Goal: Information Seeking & Learning: Learn about a topic

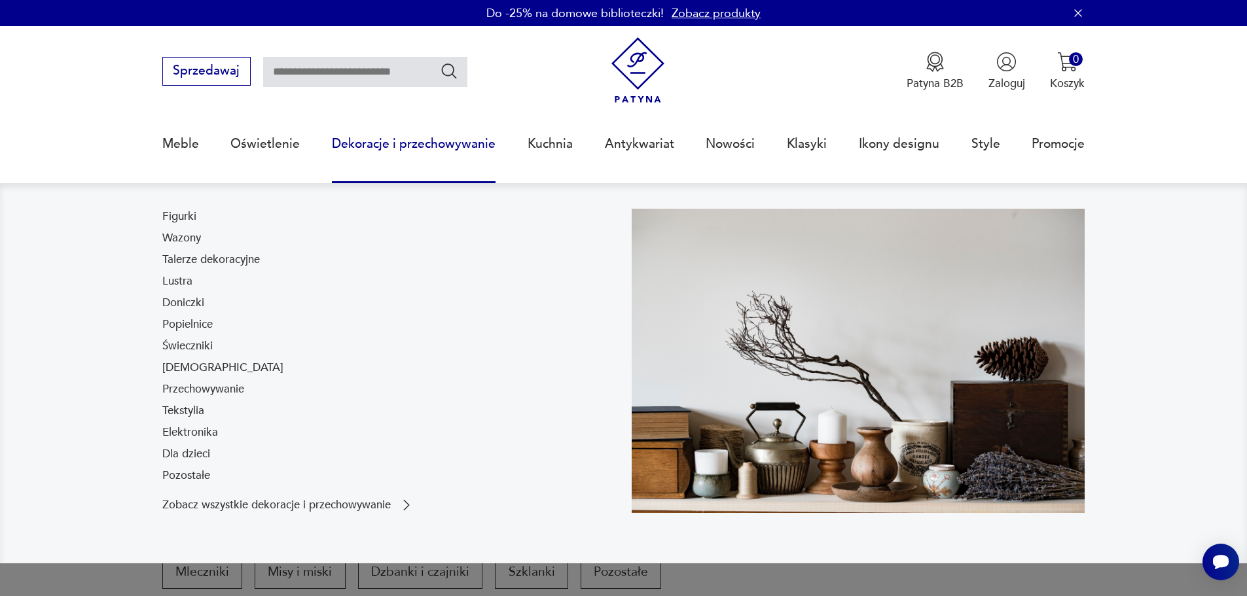
click at [382, 151] on link "Dekoracje i przechowywanie" at bounding box center [414, 144] width 164 height 60
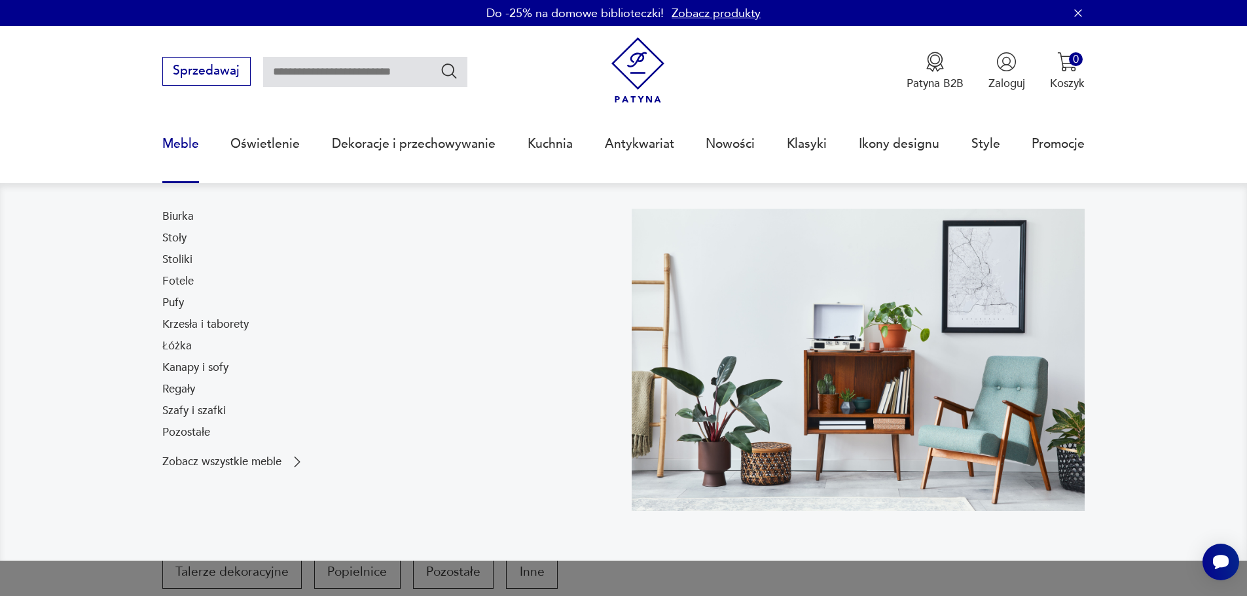
click at [169, 149] on link "Meble" at bounding box center [180, 144] width 37 height 60
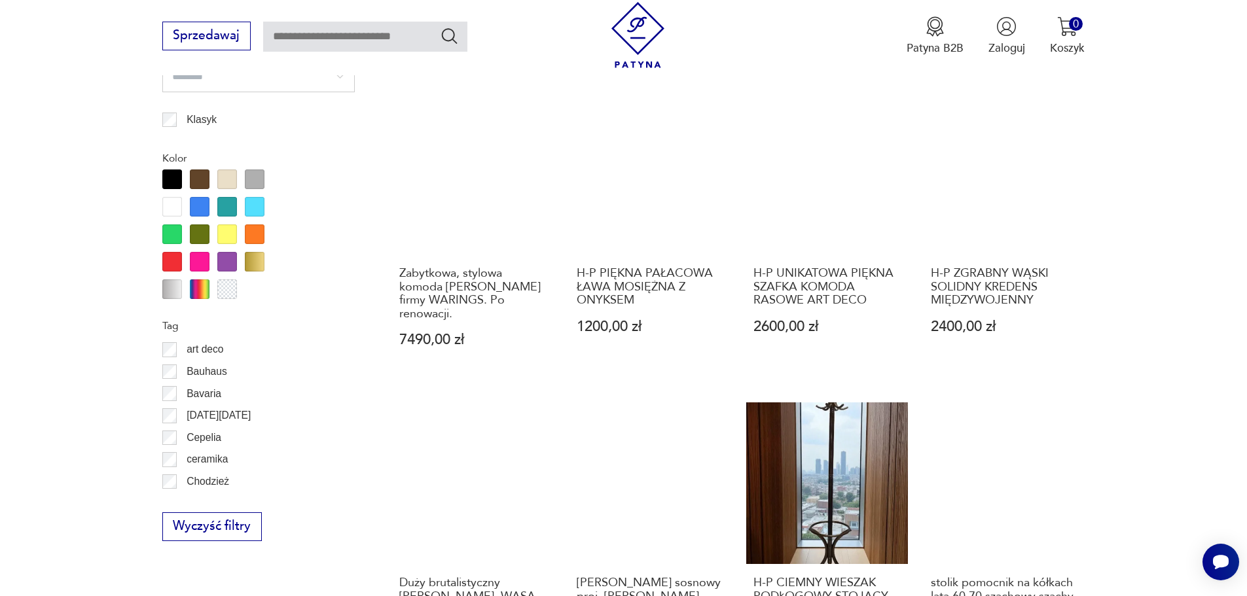
scroll to position [1418, 0]
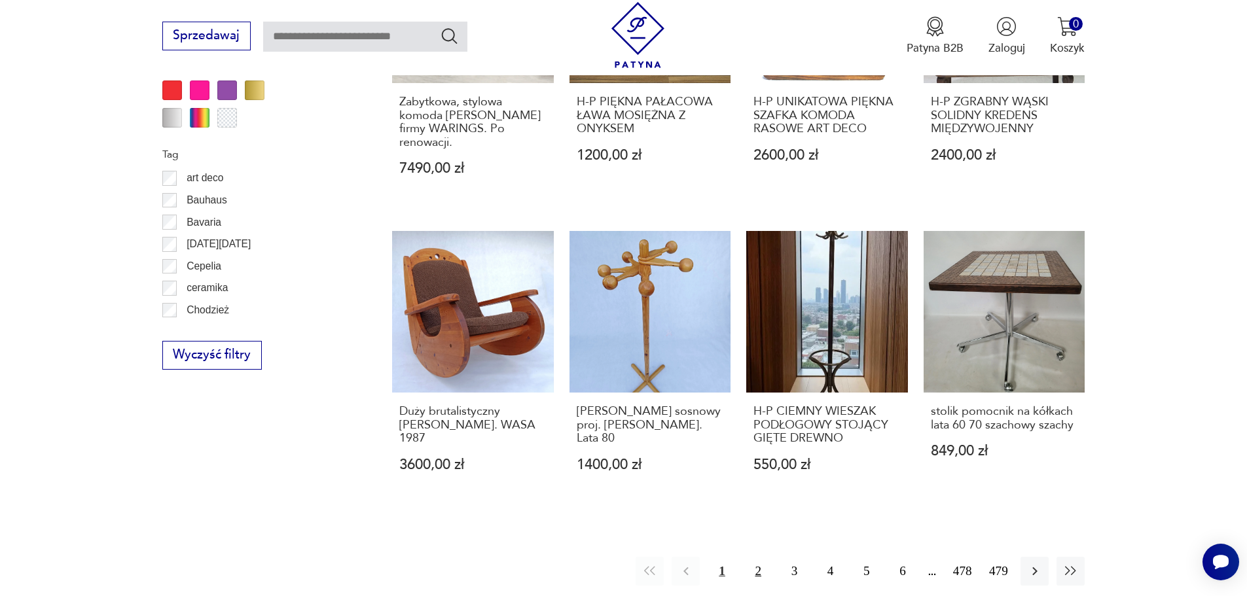
click at [759, 557] on button "2" at bounding box center [758, 571] width 28 height 28
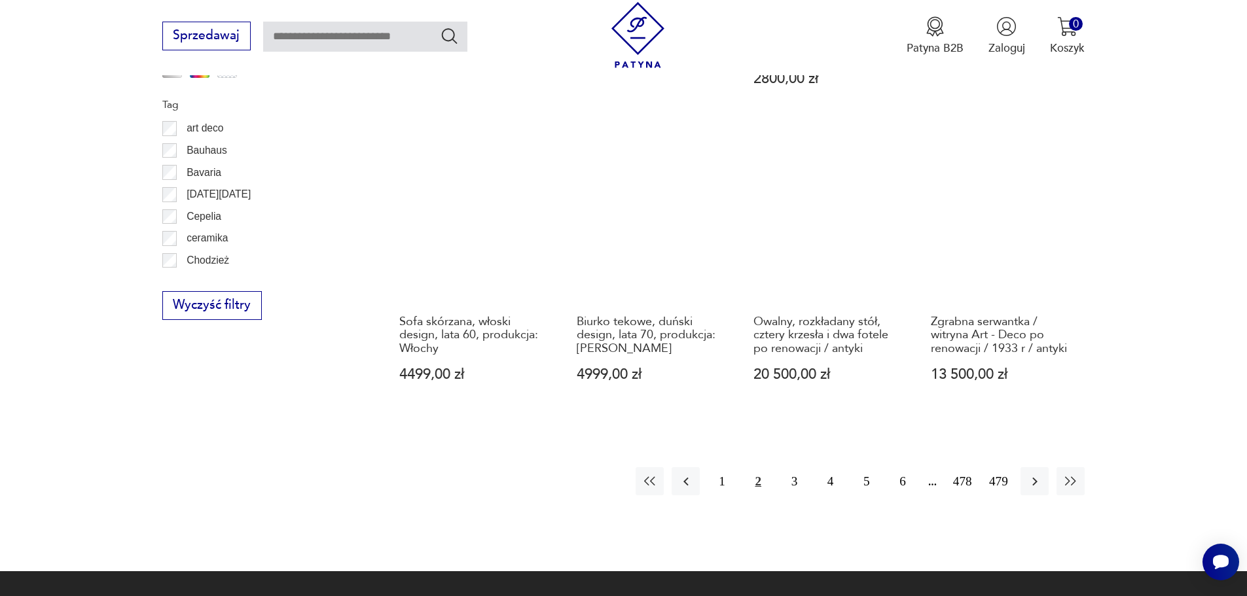
scroll to position [1483, 0]
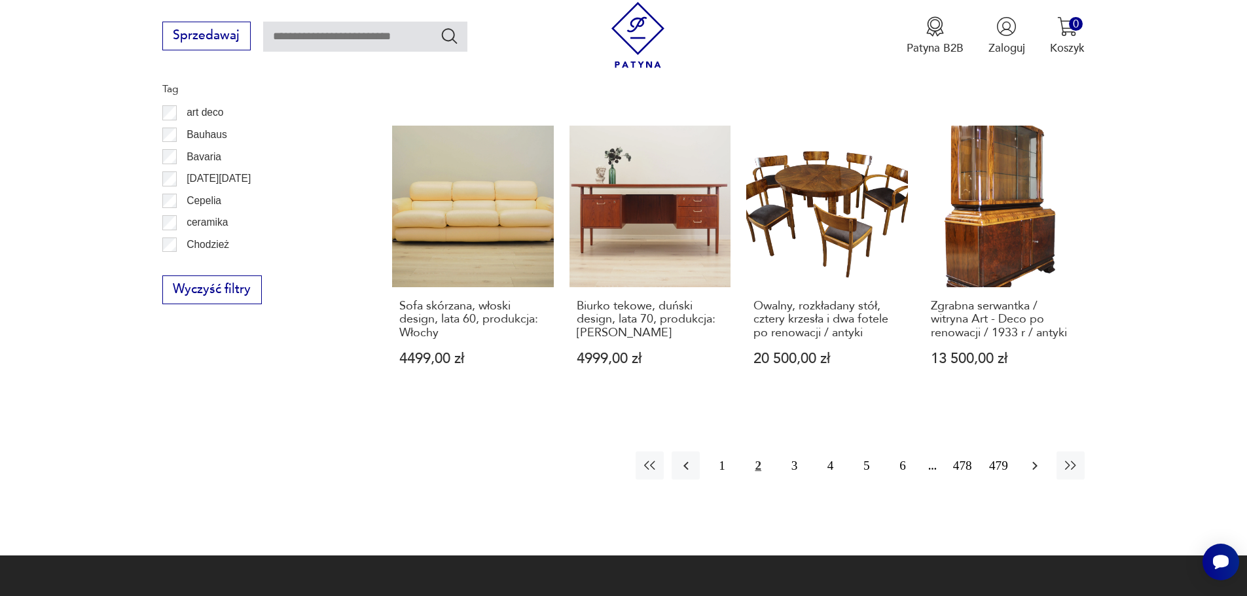
click at [1033, 459] on icon "button" at bounding box center [1035, 466] width 16 height 16
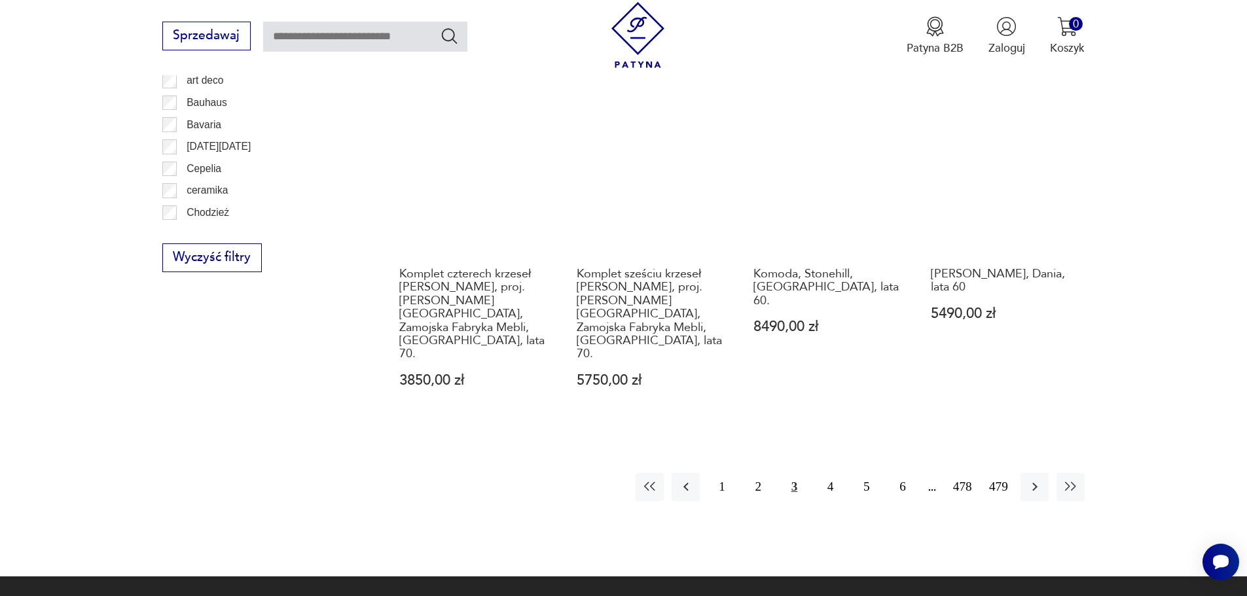
scroll to position [1549, 0]
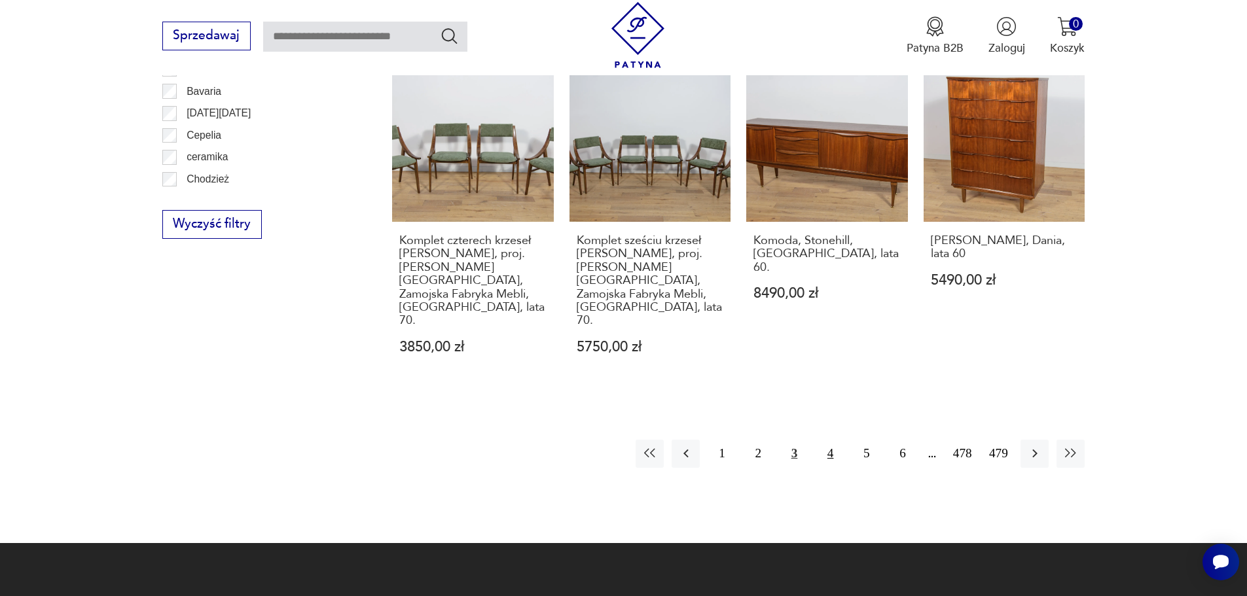
click at [829, 440] on button "4" at bounding box center [830, 454] width 28 height 28
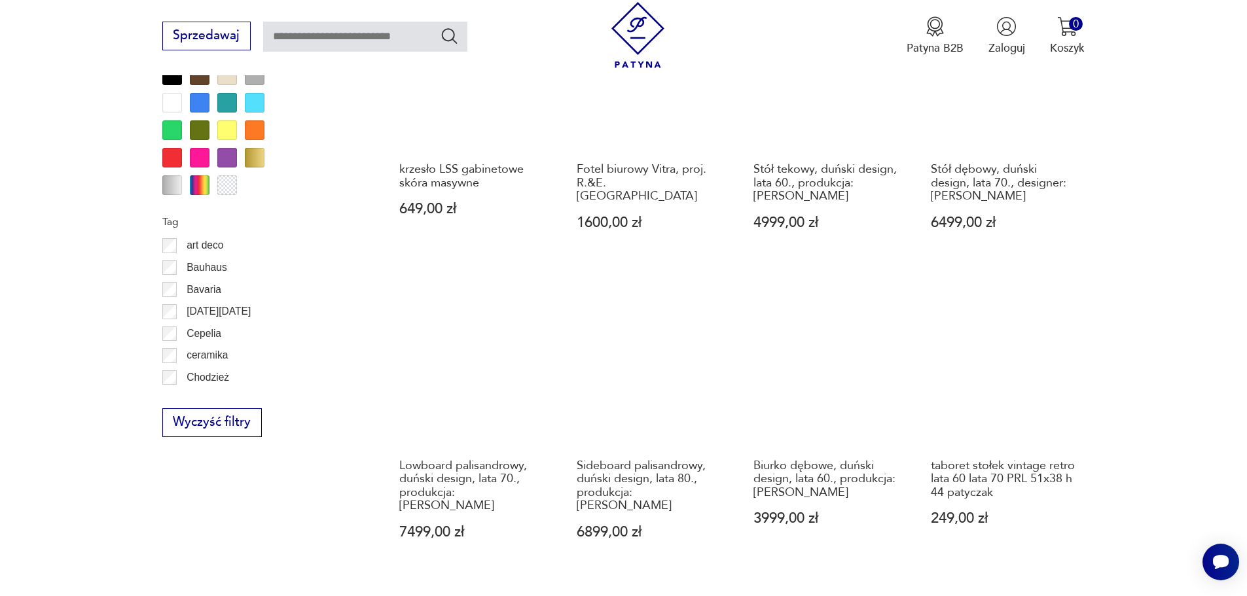
scroll to position [1352, 0]
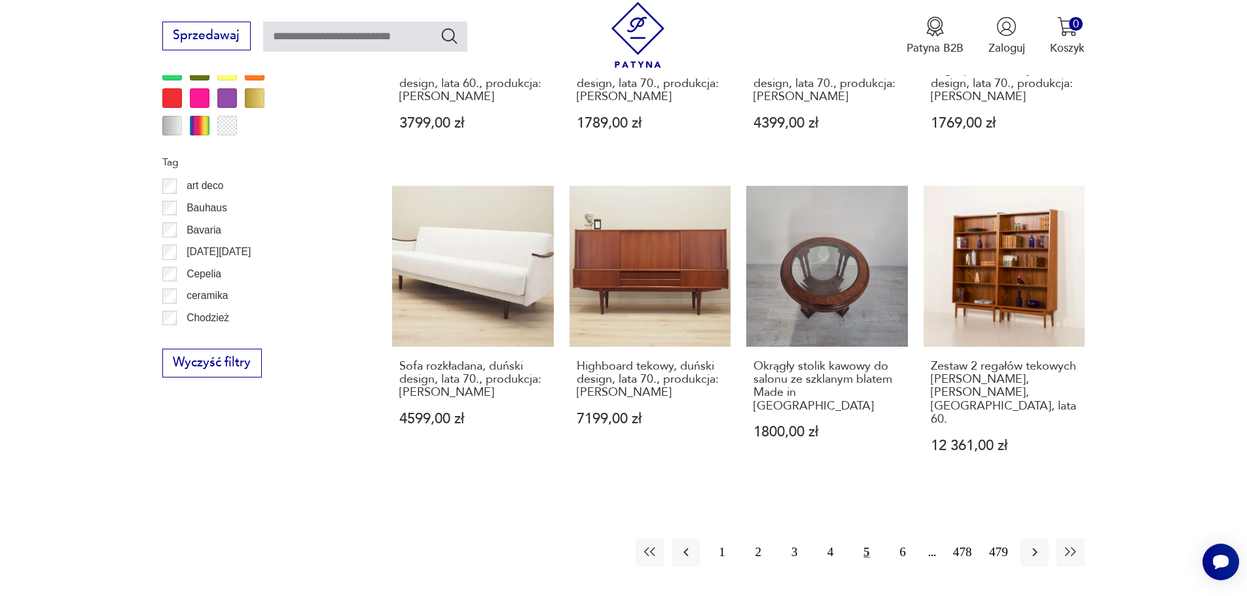
scroll to position [1483, 0]
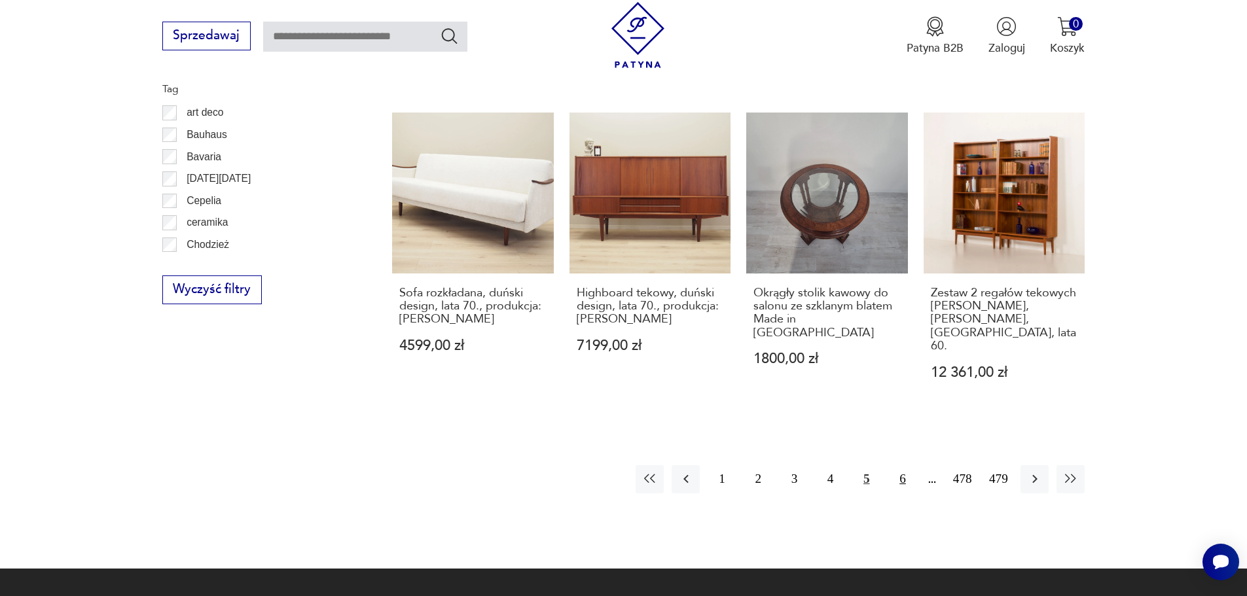
click at [901, 465] on button "6" at bounding box center [902, 479] width 28 height 28
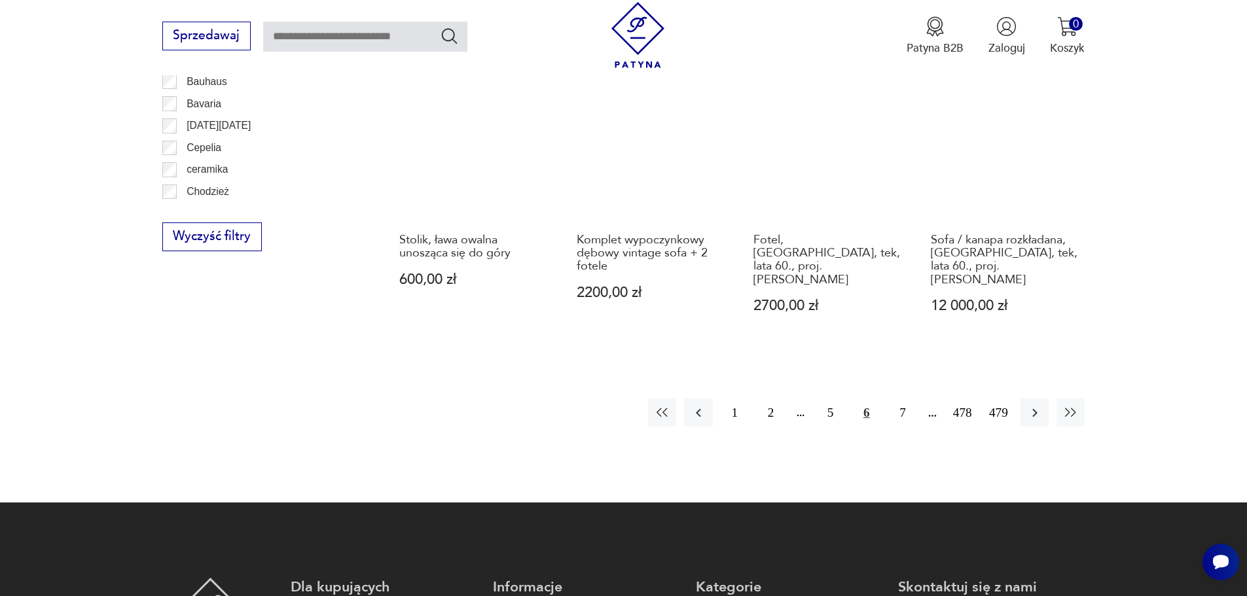
scroll to position [1549, 0]
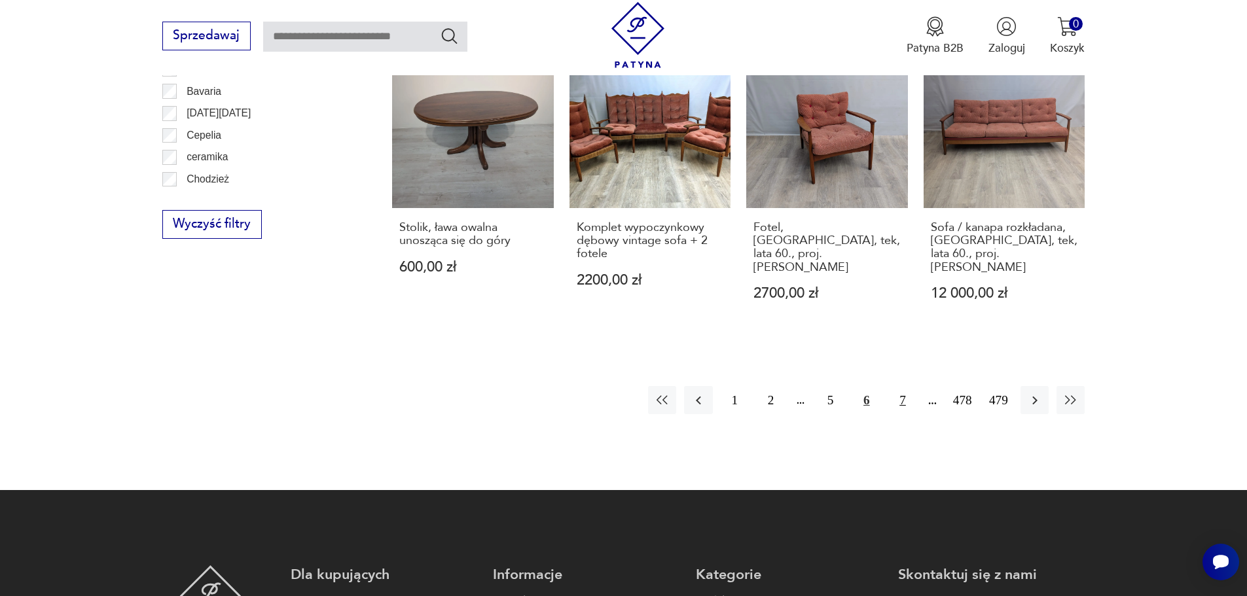
click at [908, 386] on button "7" at bounding box center [902, 400] width 28 height 28
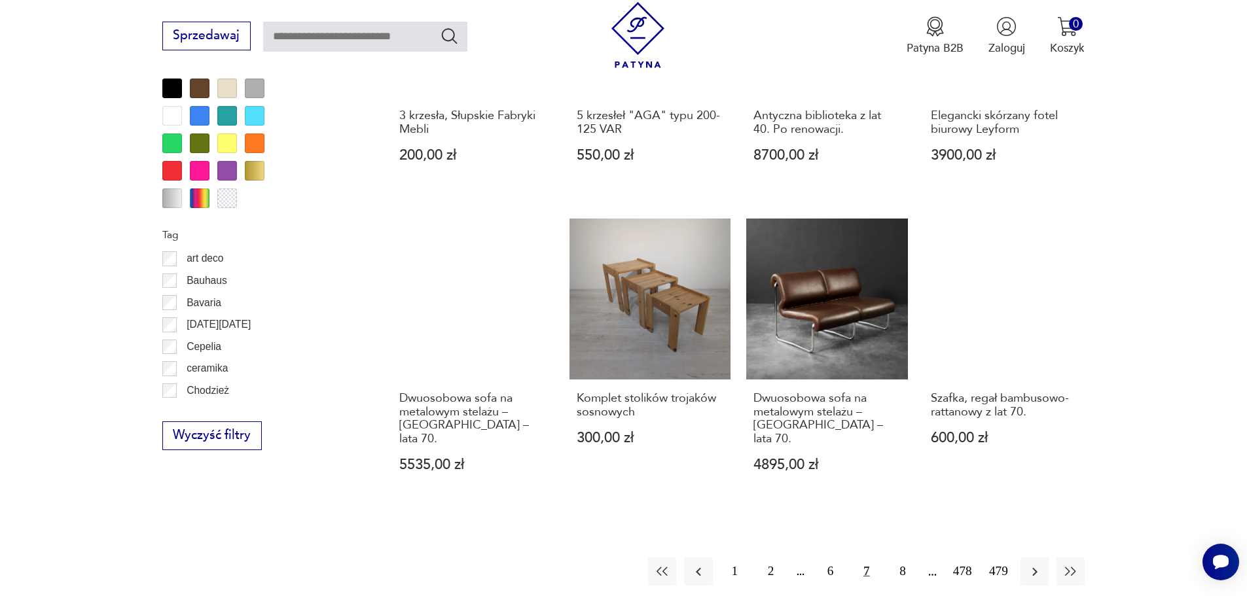
scroll to position [1352, 0]
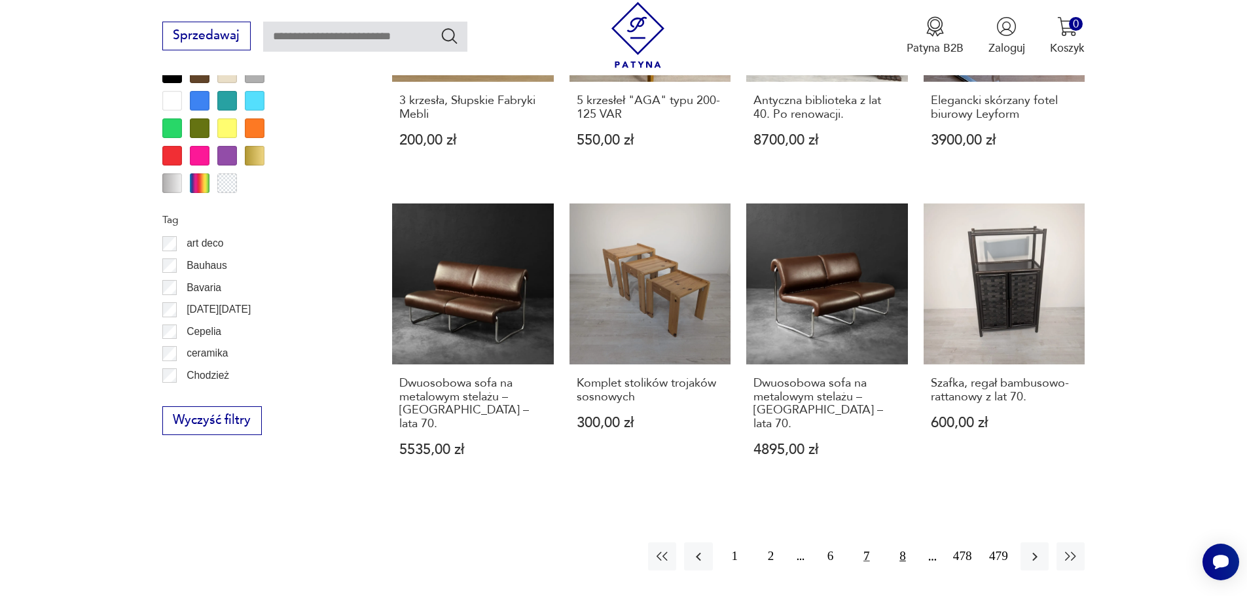
click at [901, 543] on button "8" at bounding box center [902, 557] width 28 height 28
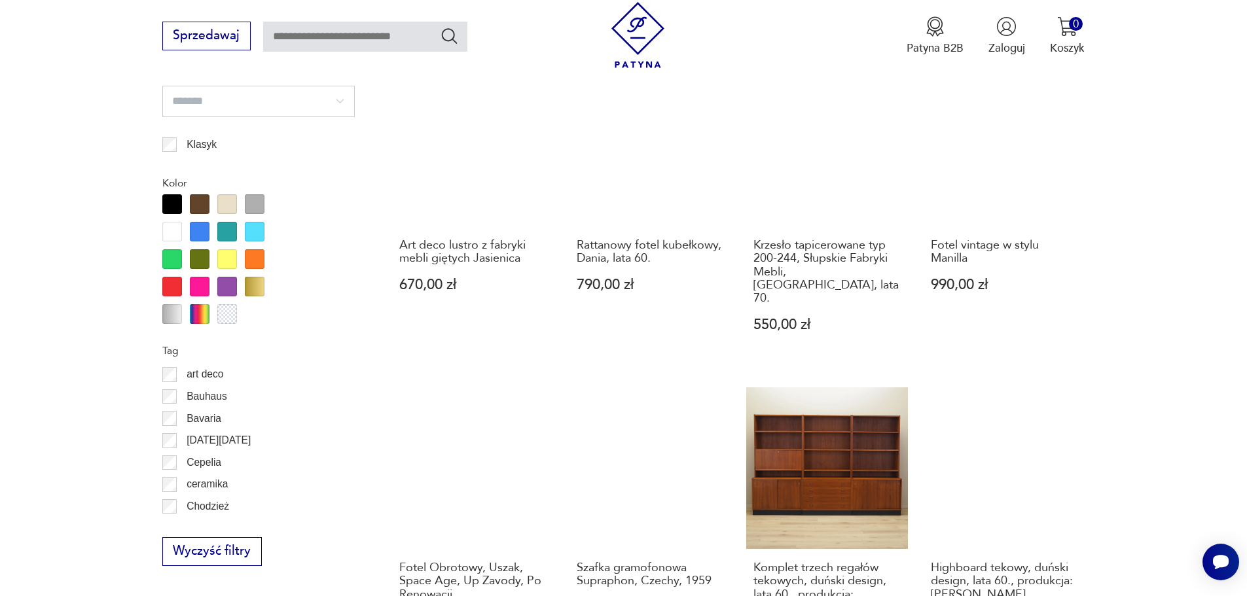
scroll to position [1549, 0]
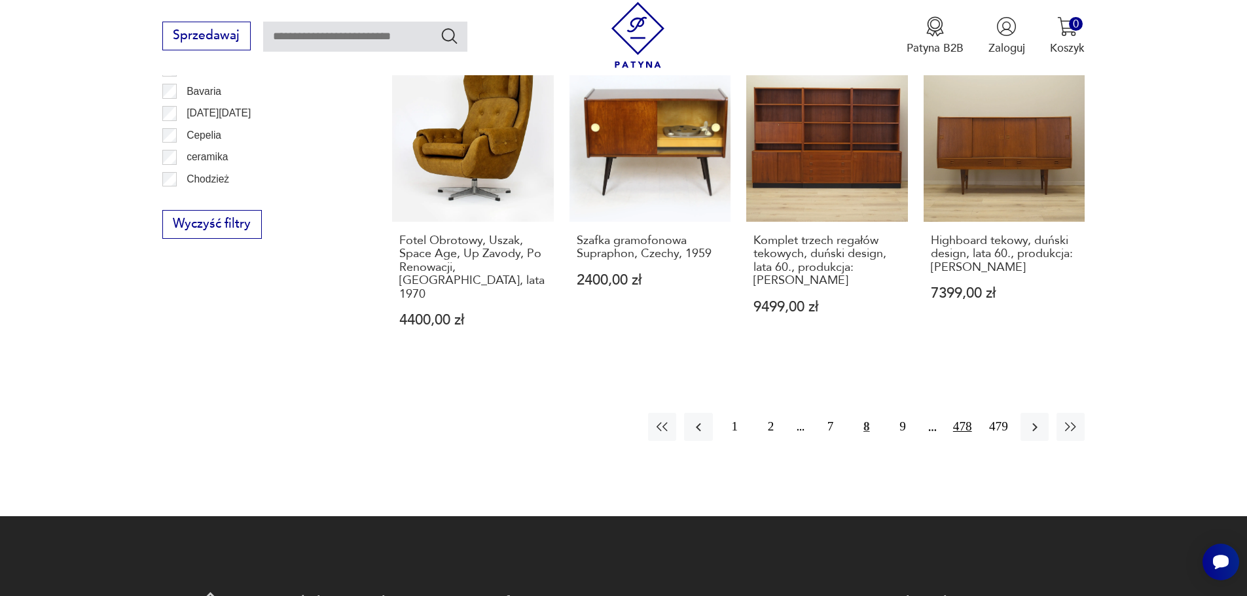
click at [963, 413] on button "478" at bounding box center [962, 427] width 28 height 28
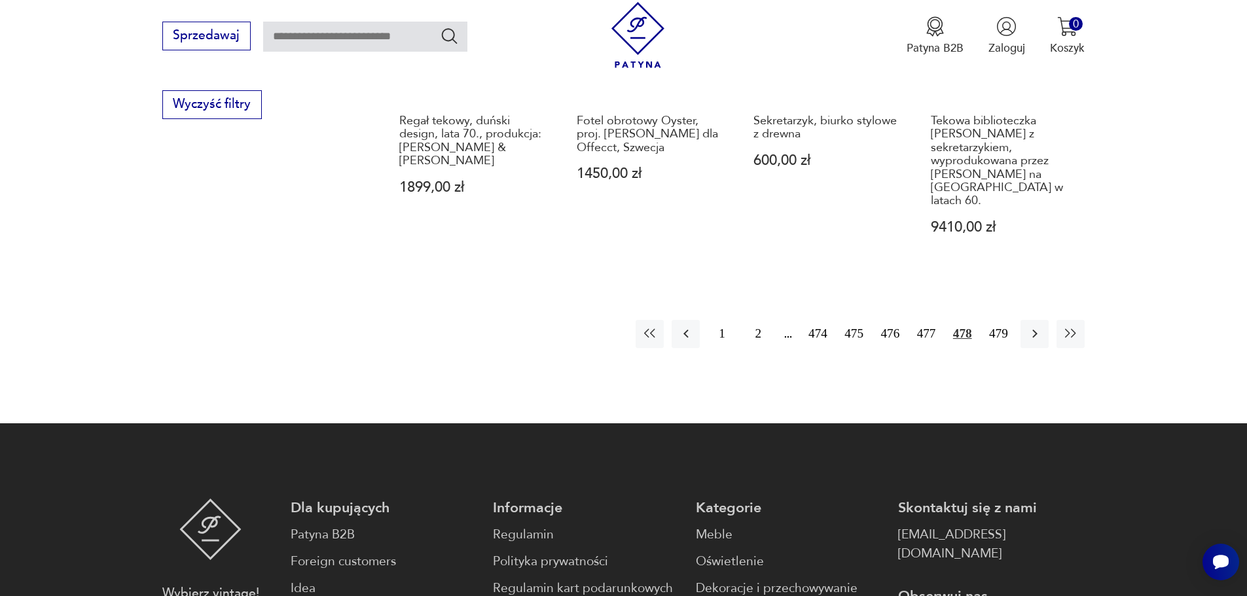
scroll to position [1535, 0]
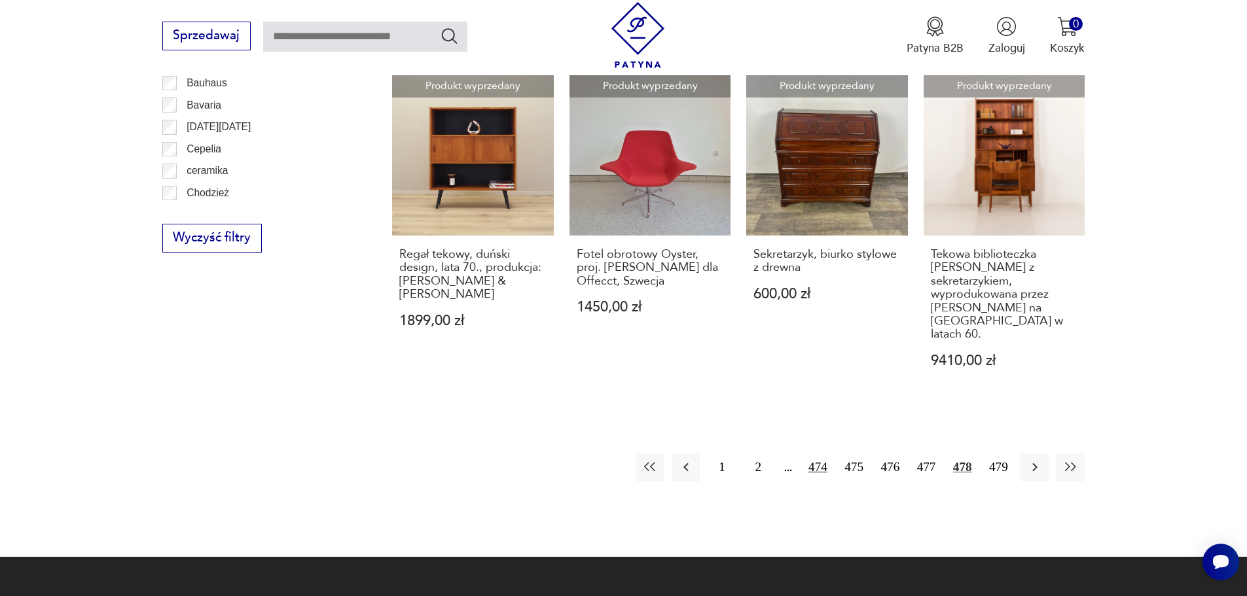
click at [822, 454] on button "474" at bounding box center [818, 468] width 28 height 28
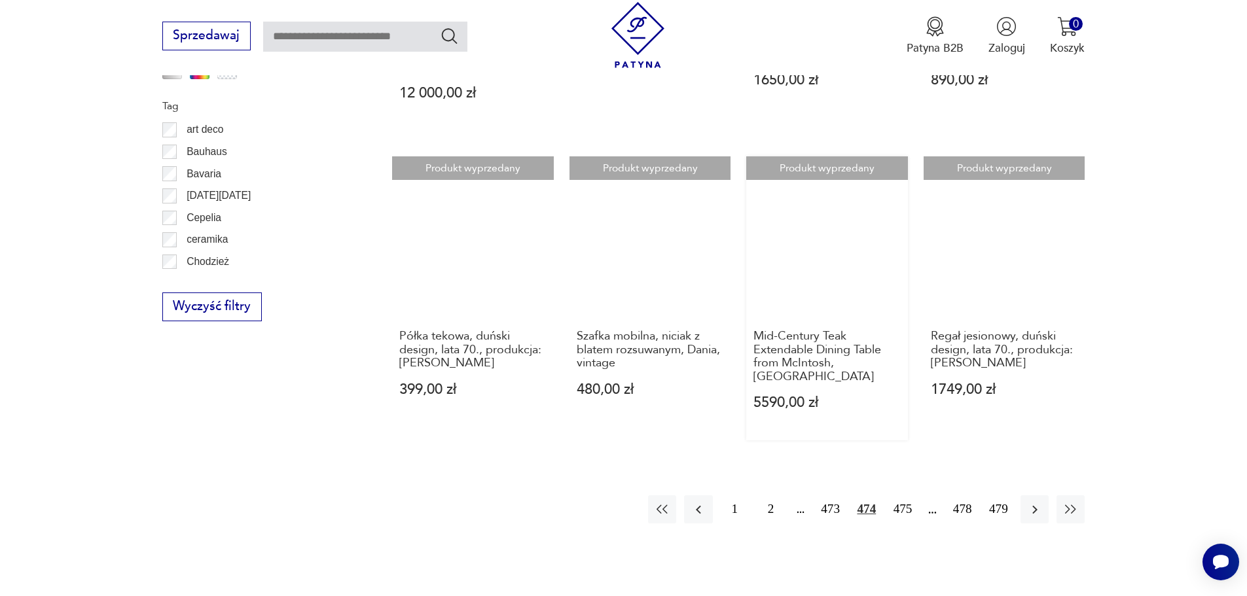
scroll to position [1456, 0]
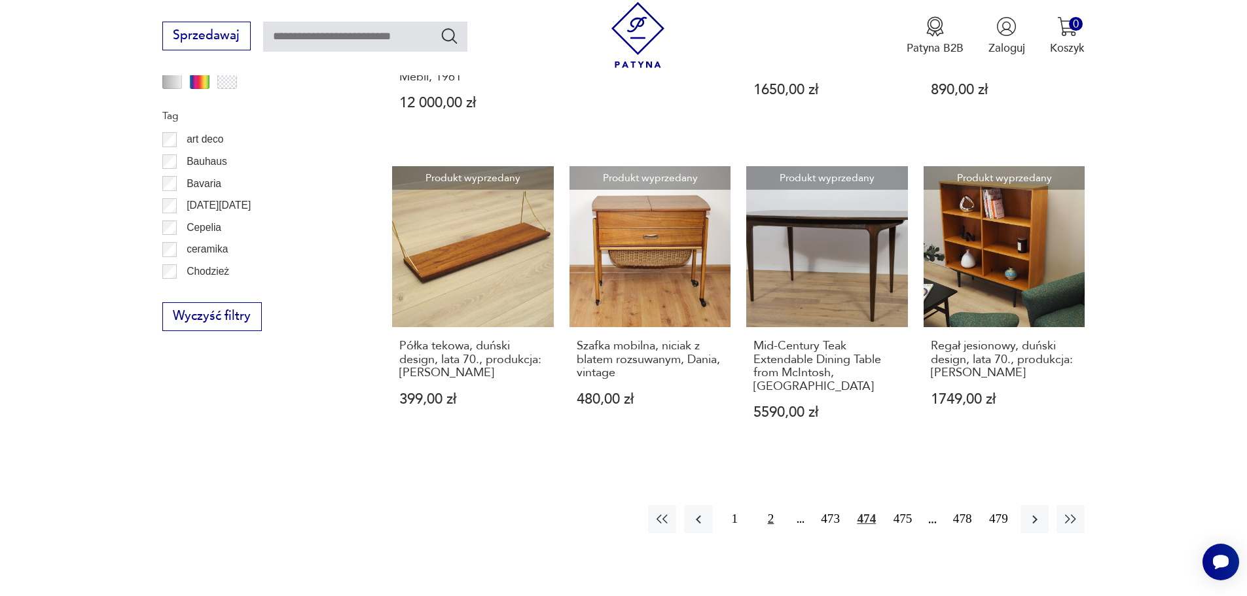
click at [777, 506] on button "2" at bounding box center [771, 519] width 28 height 28
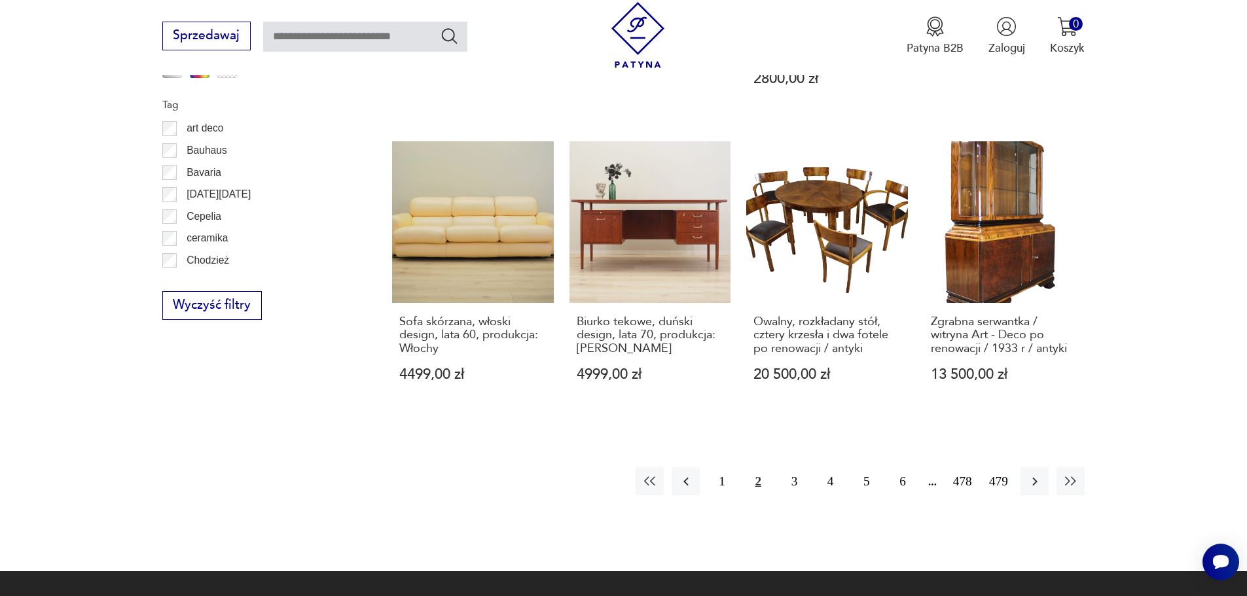
scroll to position [1680, 0]
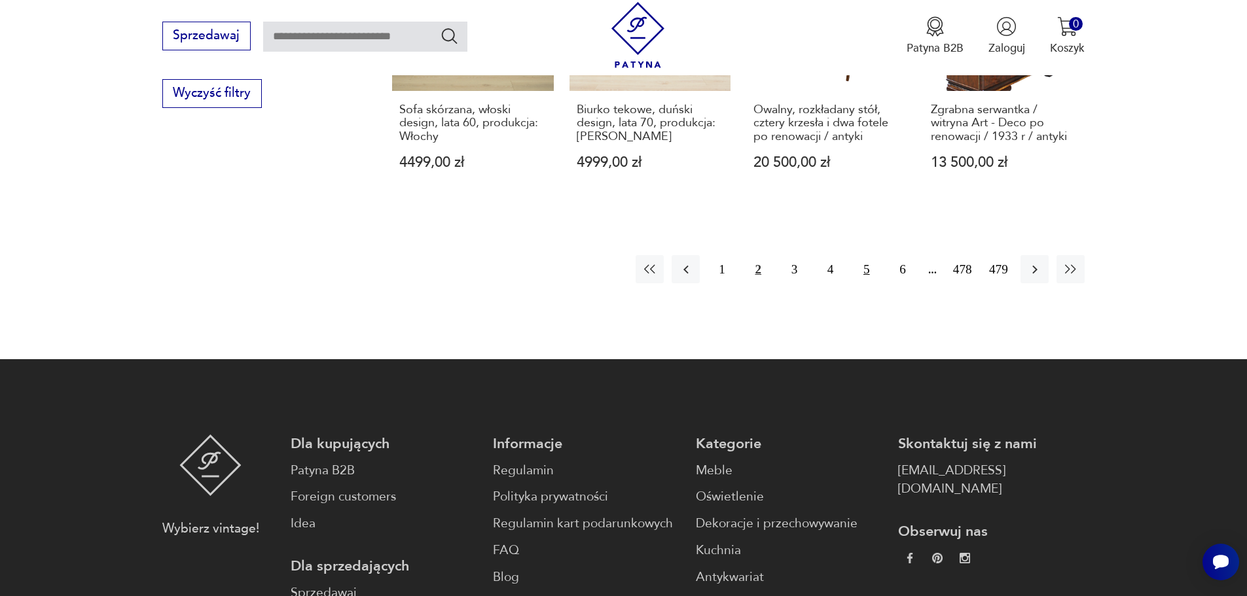
click at [861, 262] on button "5" at bounding box center [866, 269] width 28 height 28
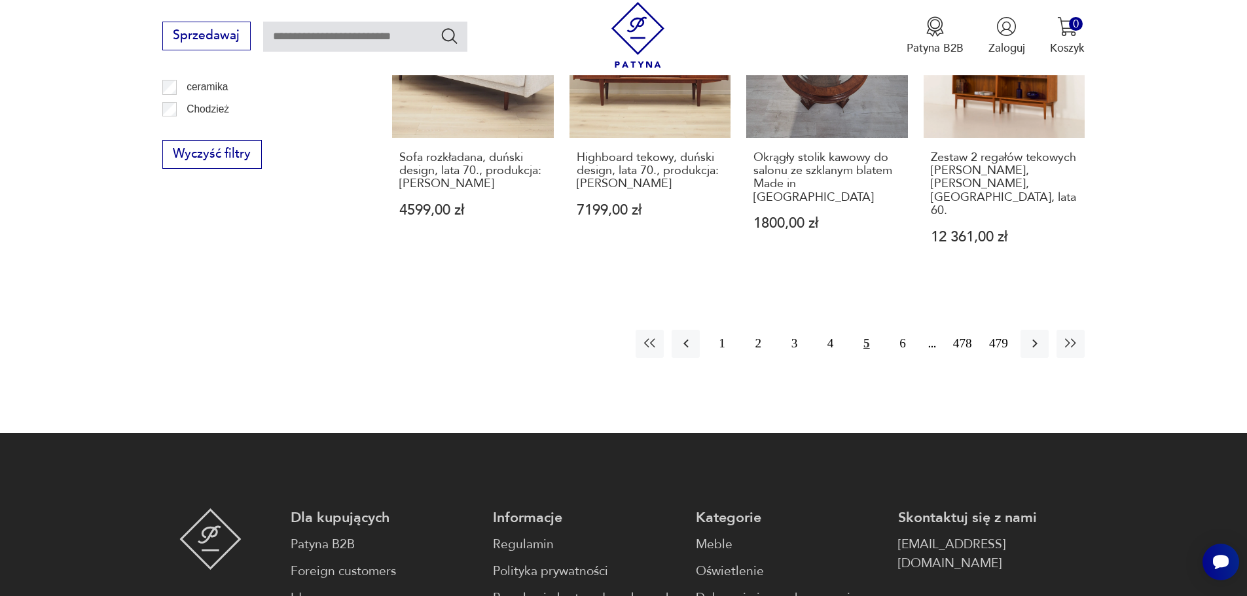
scroll to position [1483, 0]
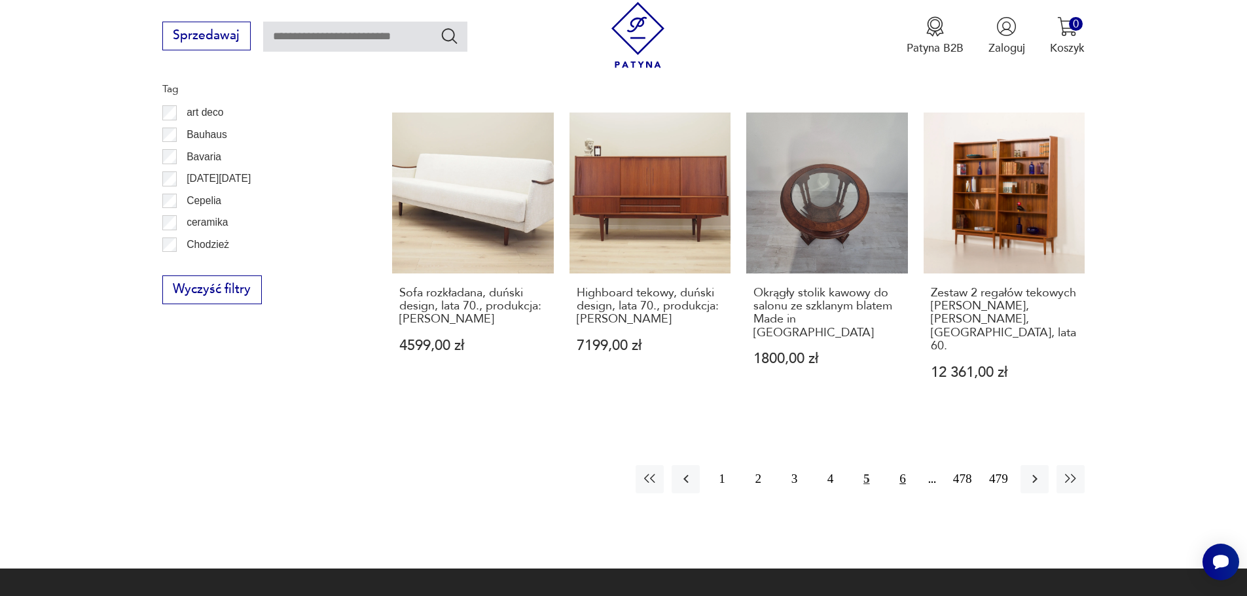
click at [899, 465] on button "6" at bounding box center [902, 479] width 28 height 28
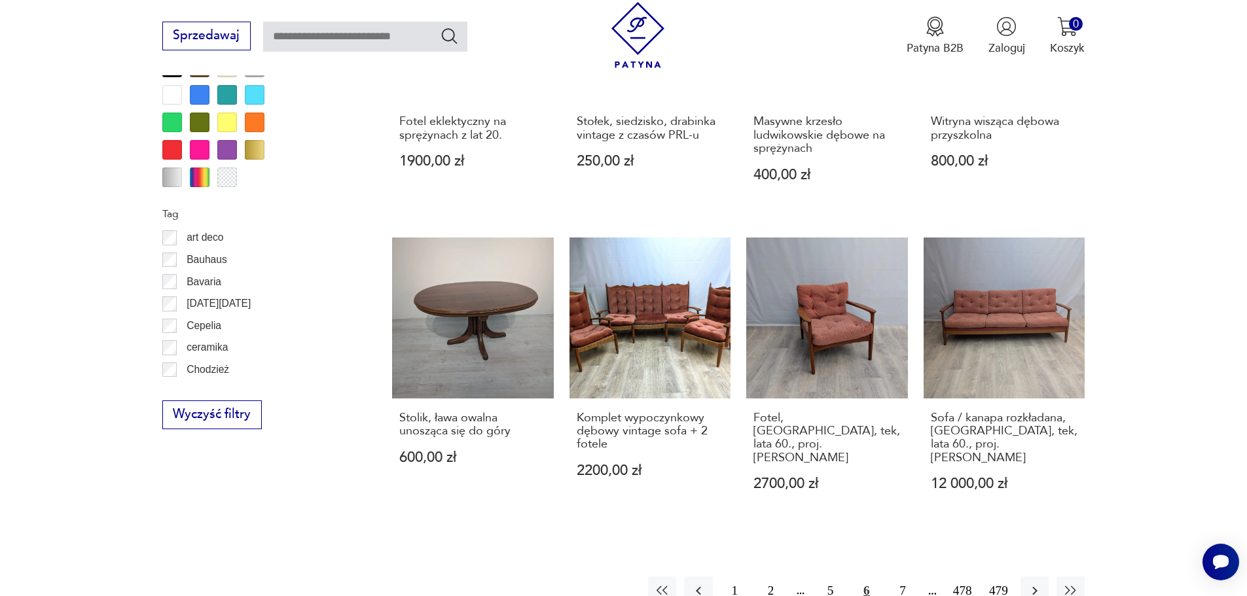
scroll to position [1350, 0]
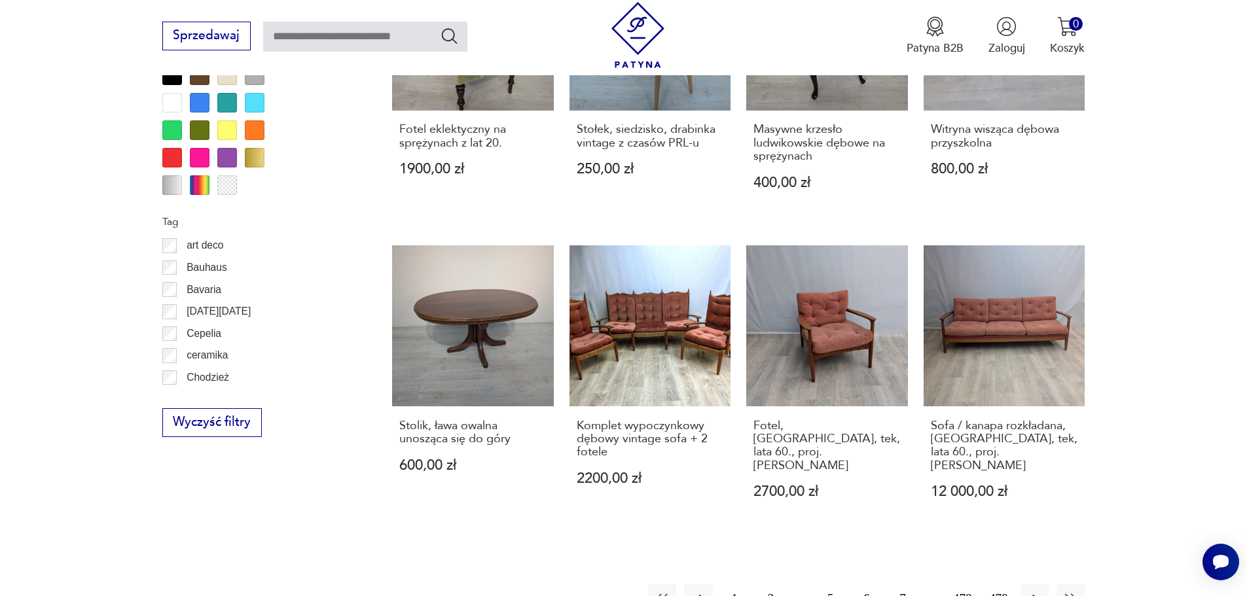
click at [900, 585] on button "7" at bounding box center [902, 599] width 28 height 28
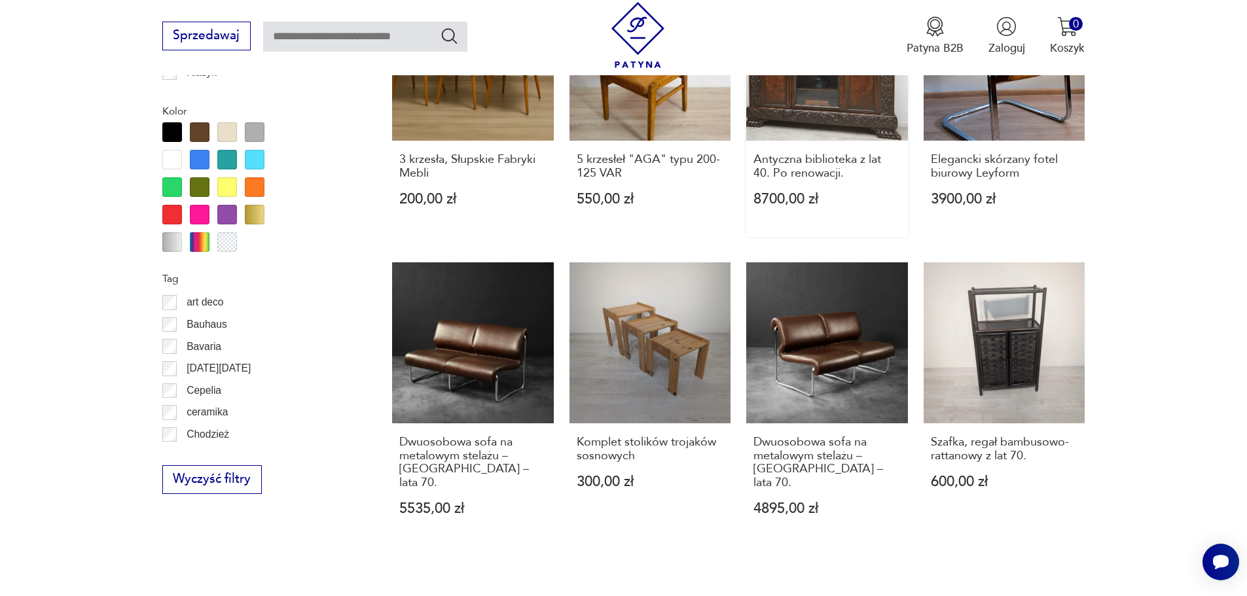
scroll to position [1418, 0]
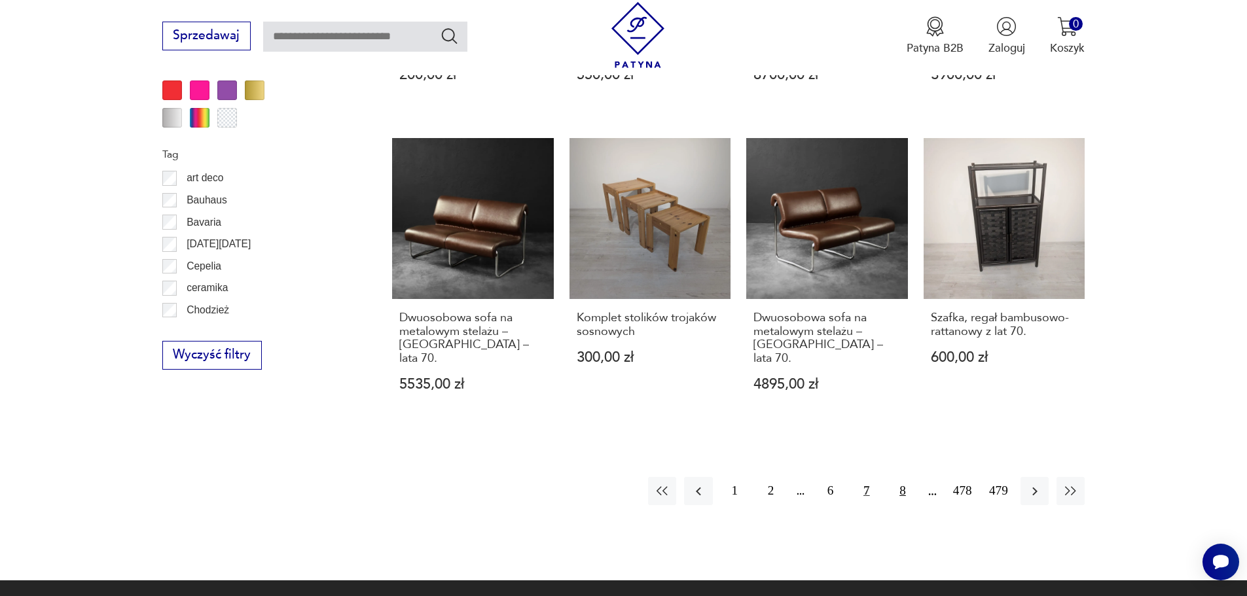
click at [902, 477] on button "8" at bounding box center [902, 491] width 28 height 28
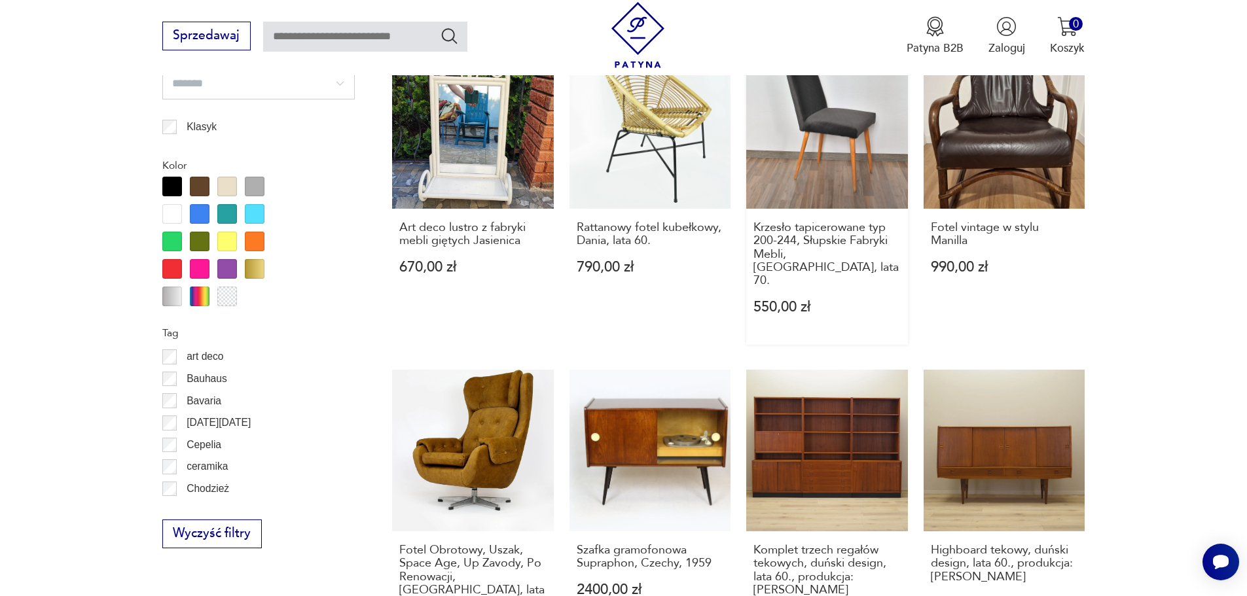
scroll to position [1549, 0]
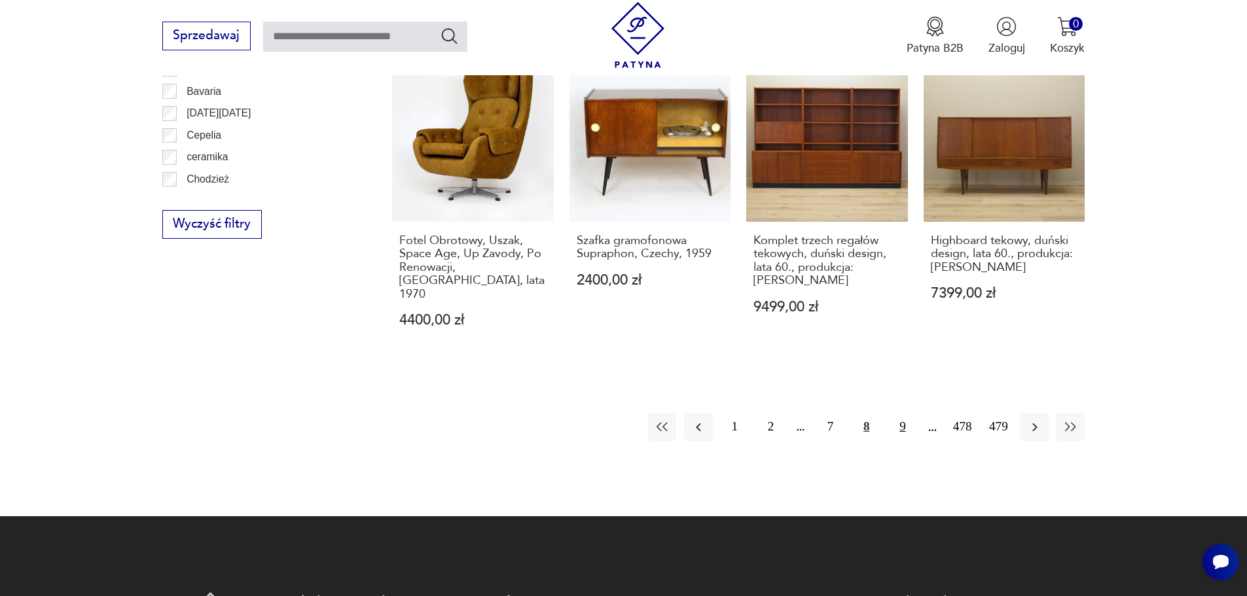
click at [901, 413] on button "9" at bounding box center [902, 427] width 28 height 28
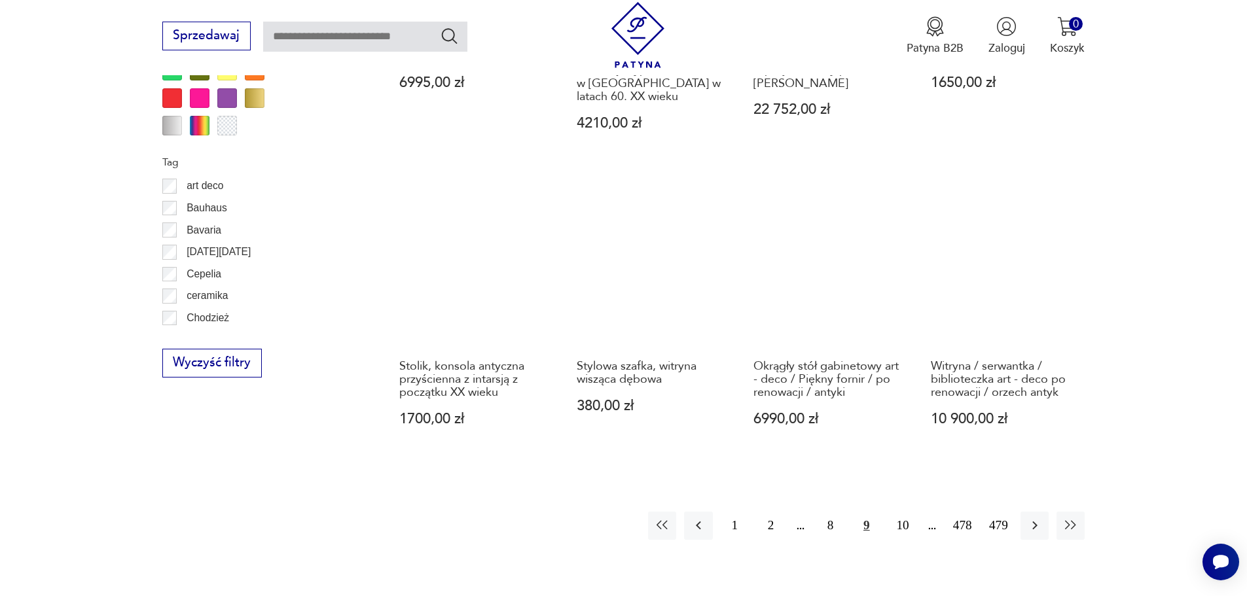
scroll to position [1418, 0]
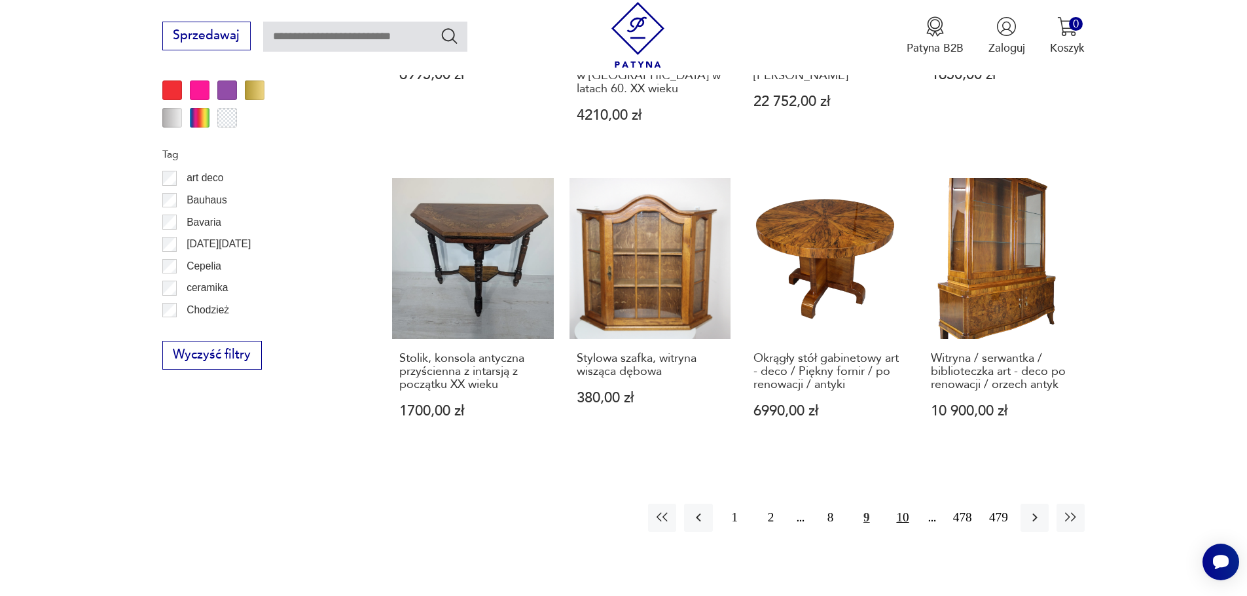
click at [903, 518] on button "10" at bounding box center [902, 518] width 28 height 28
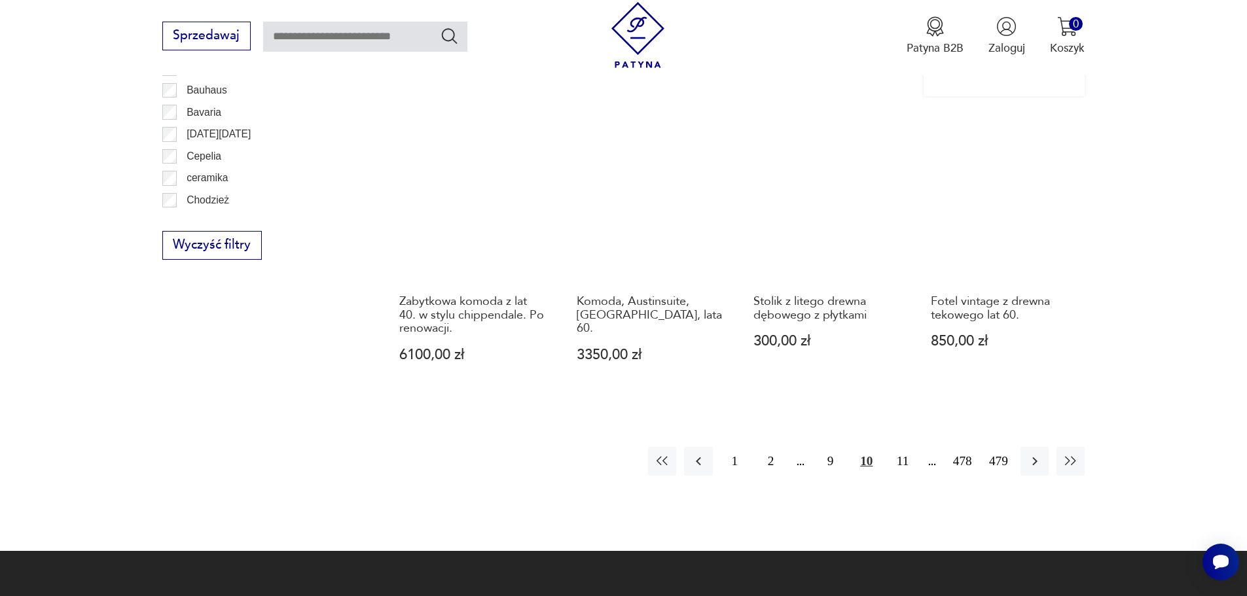
scroll to position [1549, 0]
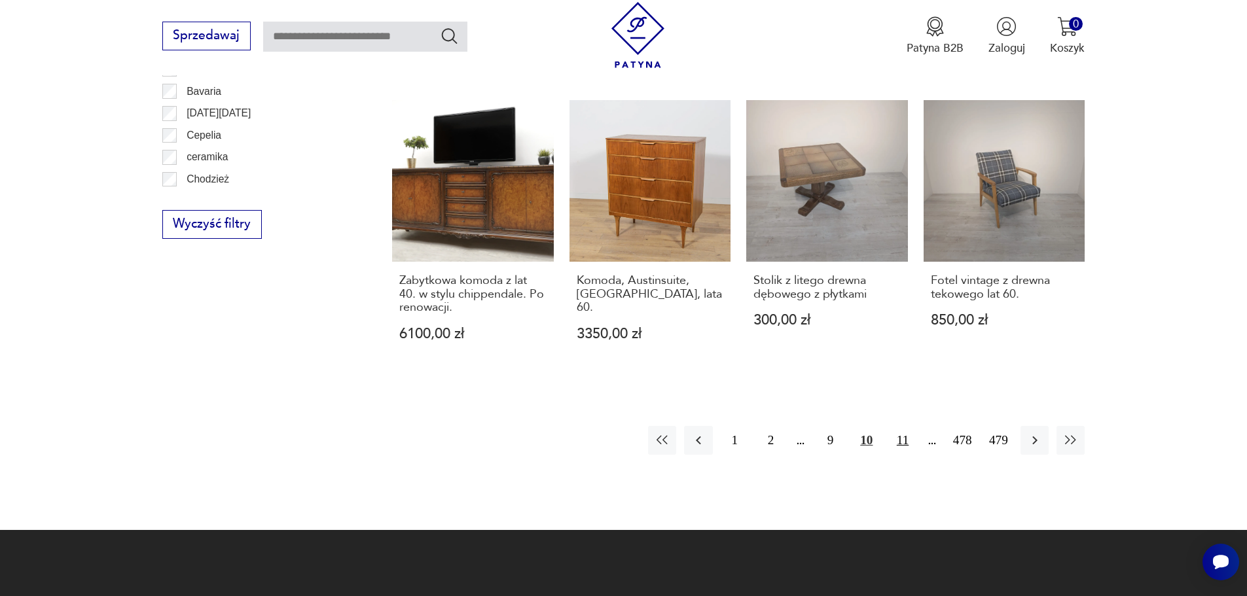
click at [902, 441] on button "11" at bounding box center [902, 440] width 28 height 28
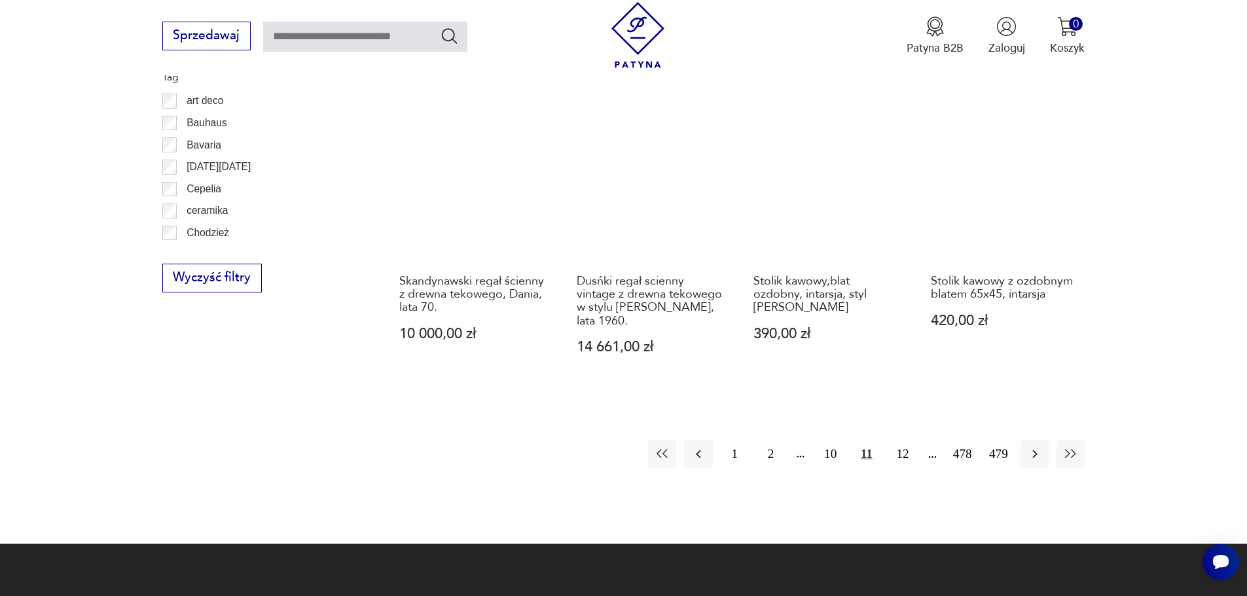
scroll to position [1549, 0]
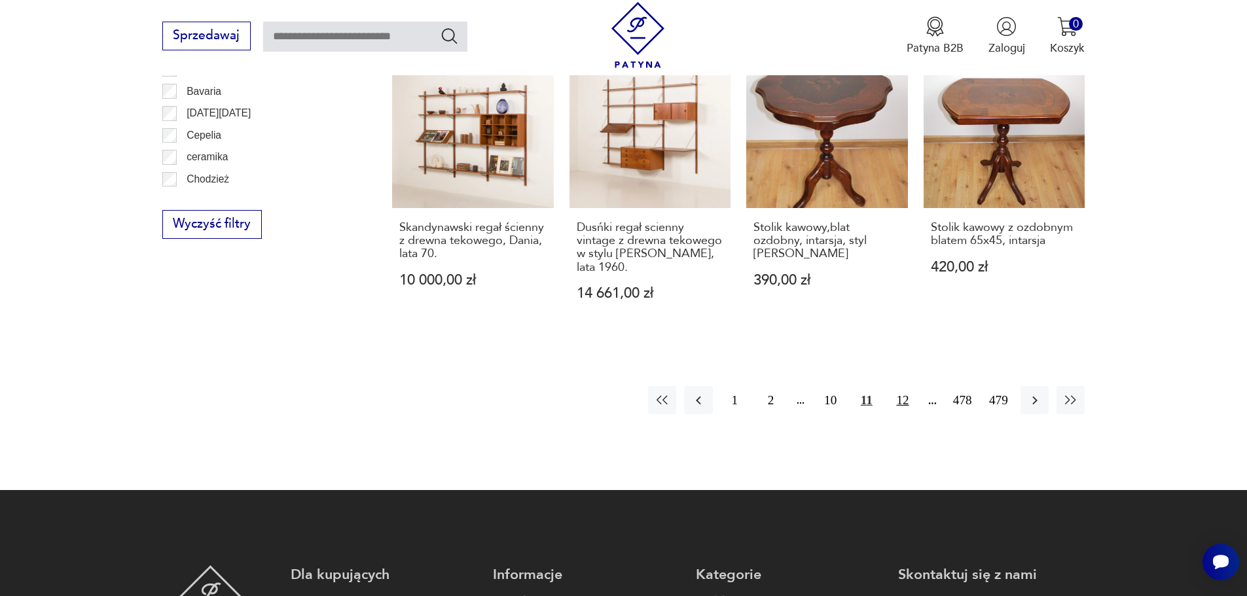
click at [898, 386] on button "12" at bounding box center [902, 400] width 28 height 28
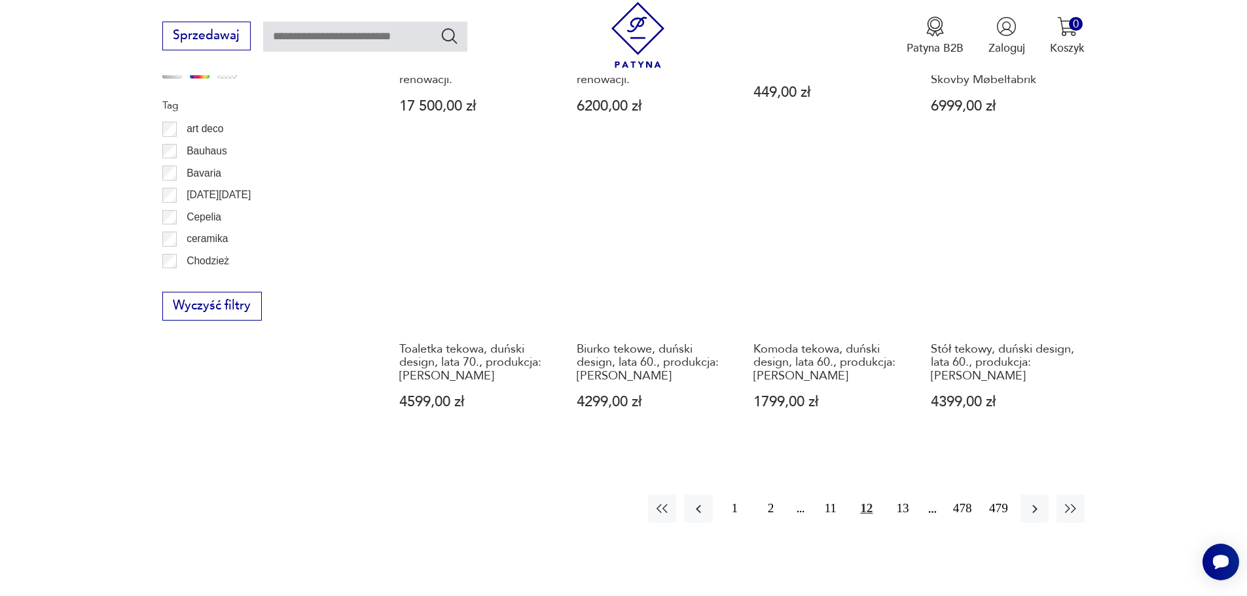
scroll to position [1680, 0]
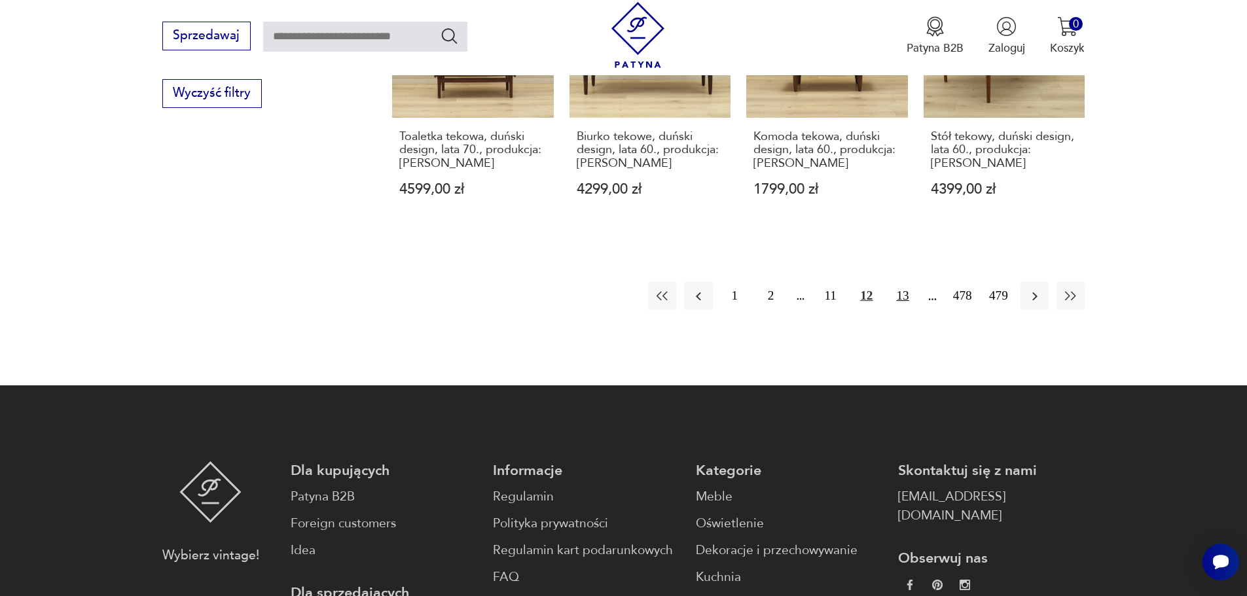
click at [902, 287] on button "13" at bounding box center [902, 296] width 28 height 28
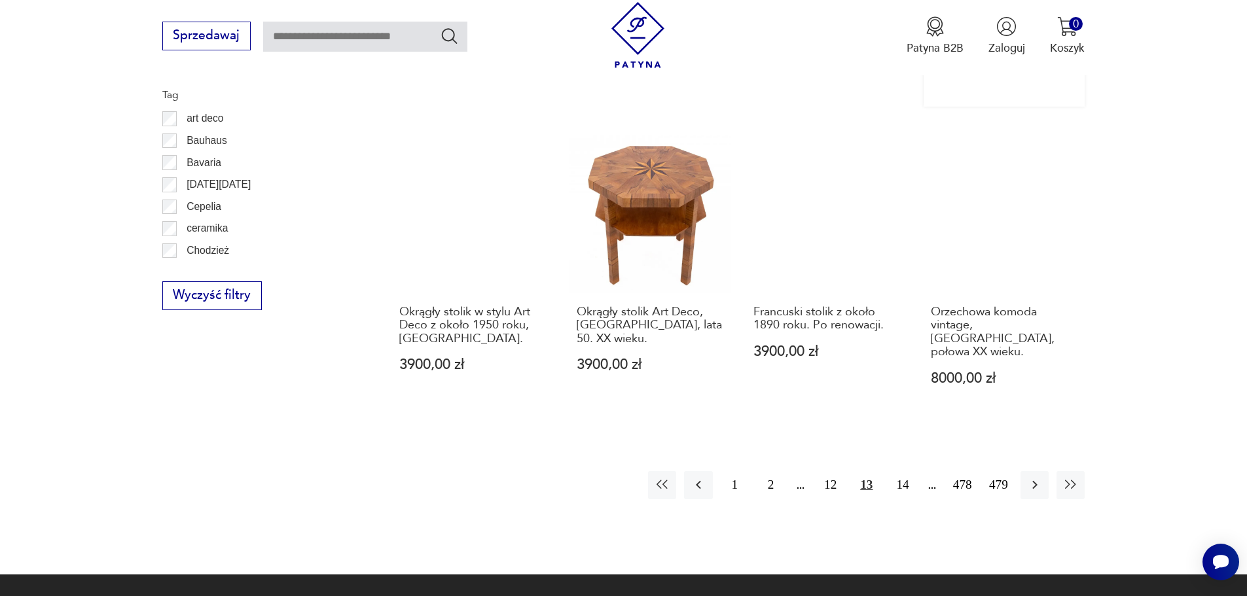
scroll to position [1483, 0]
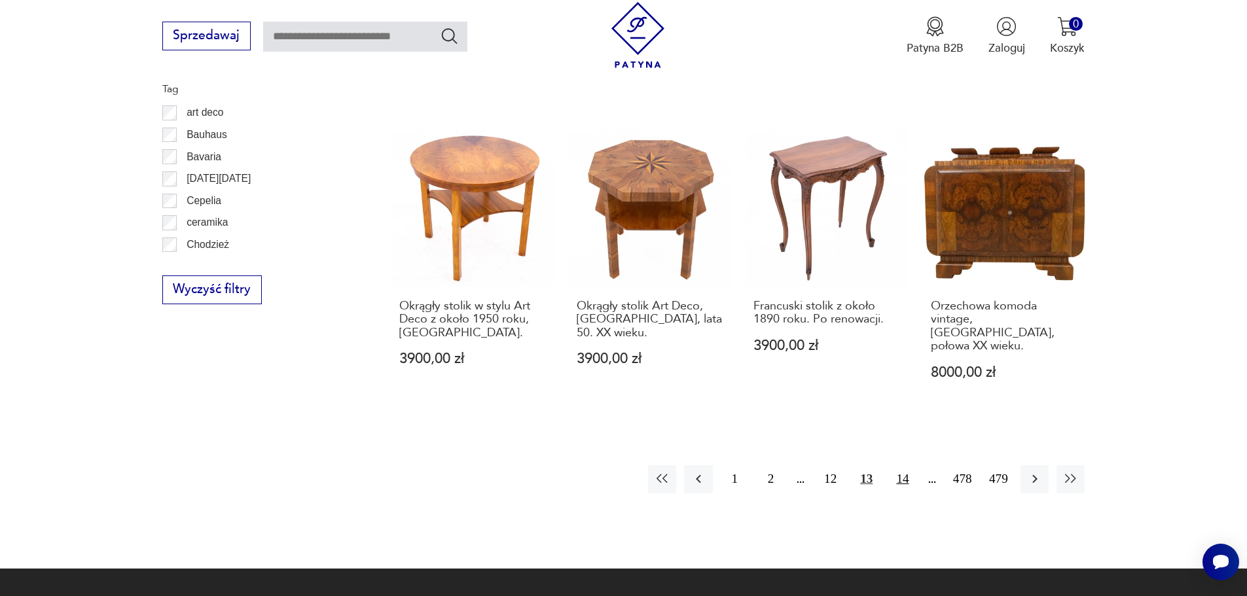
click at [894, 465] on button "14" at bounding box center [902, 479] width 28 height 28
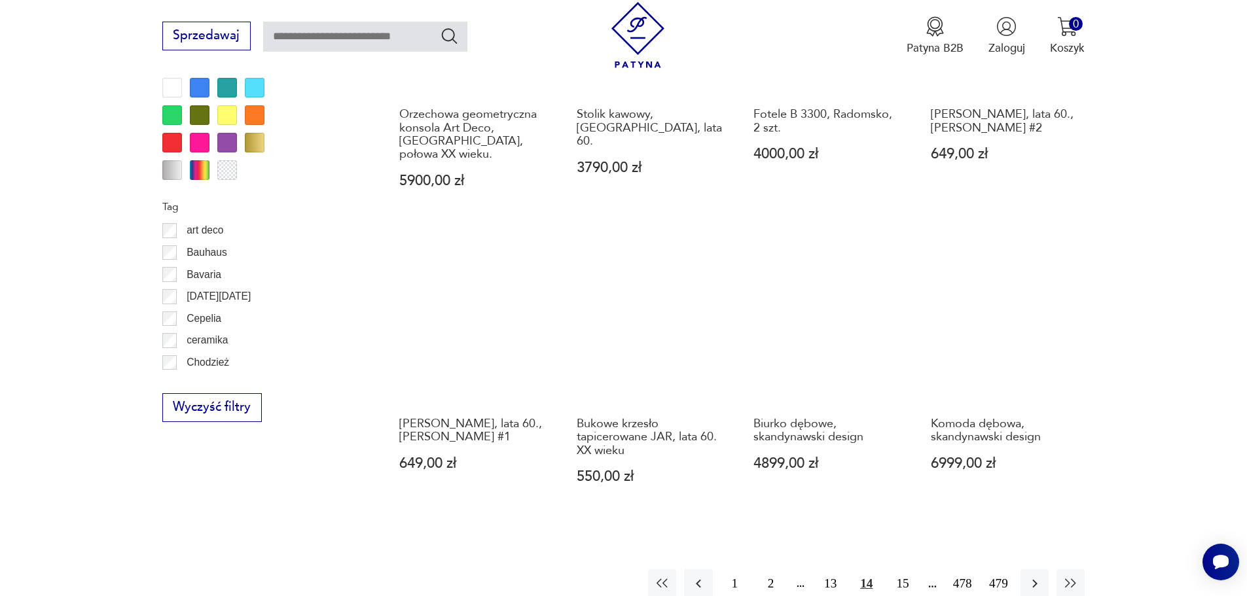
scroll to position [1549, 0]
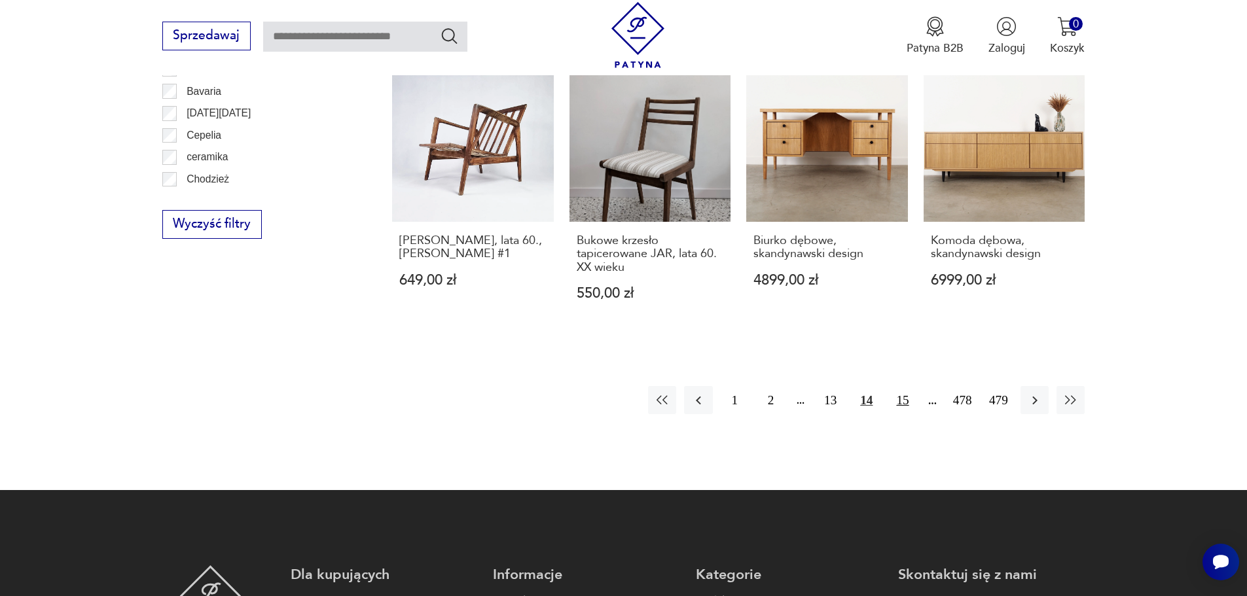
click at [890, 386] on button "15" at bounding box center [902, 400] width 28 height 28
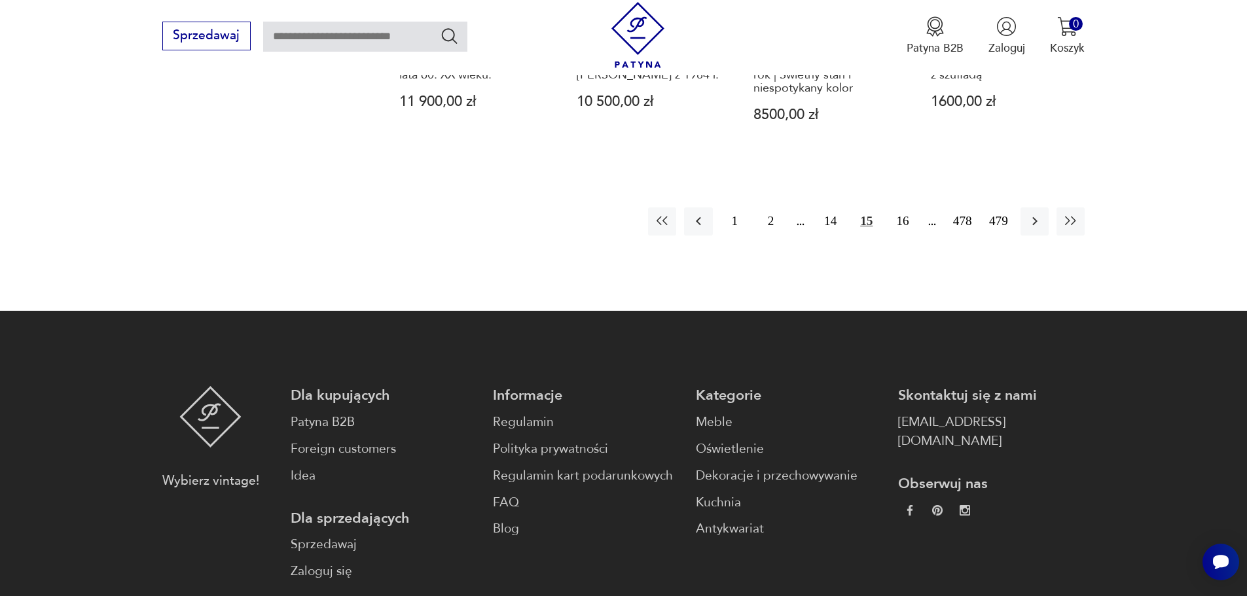
scroll to position [1876, 0]
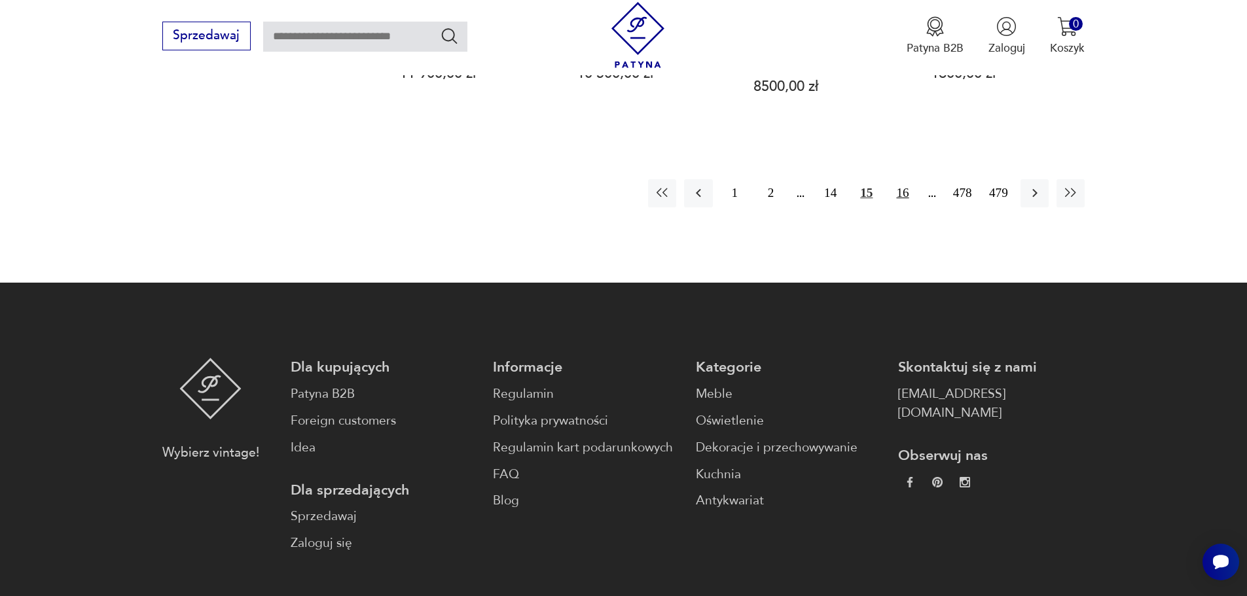
click at [892, 179] on button "16" at bounding box center [902, 193] width 28 height 28
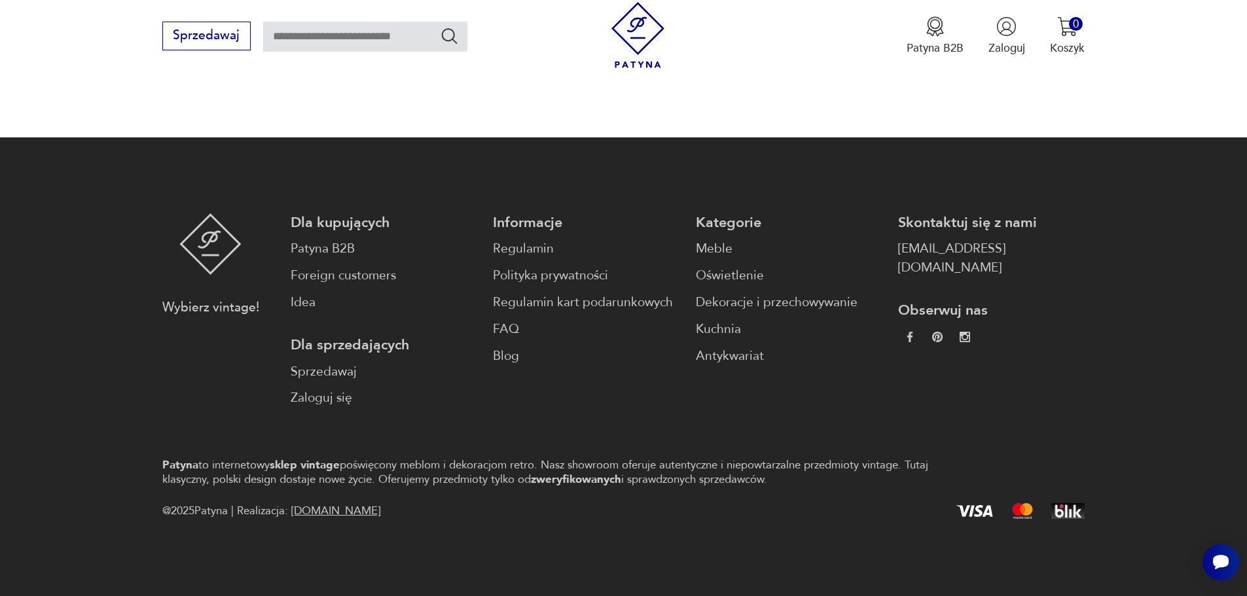
scroll to position [1403, 0]
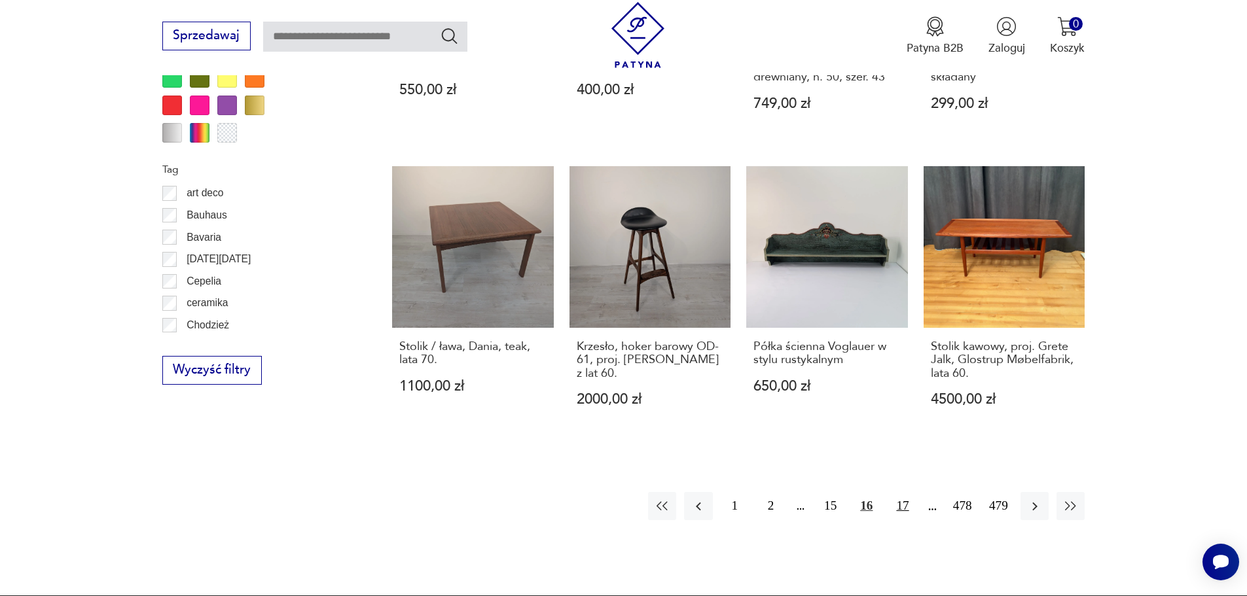
click at [907, 513] on button "17" at bounding box center [902, 506] width 28 height 28
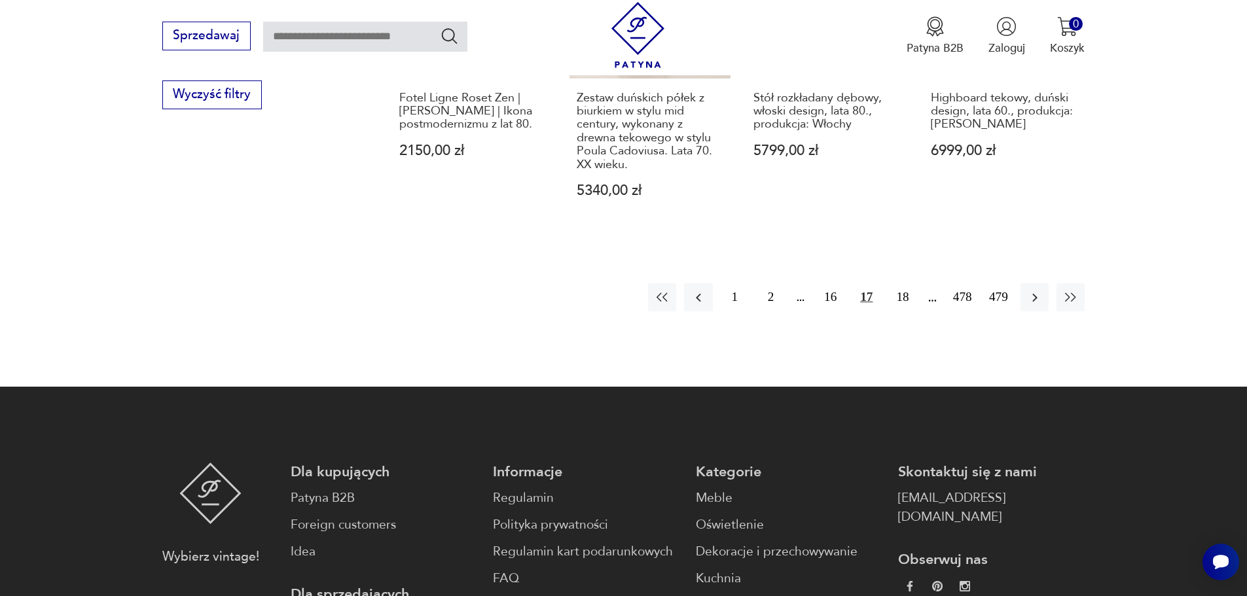
scroll to position [1680, 0]
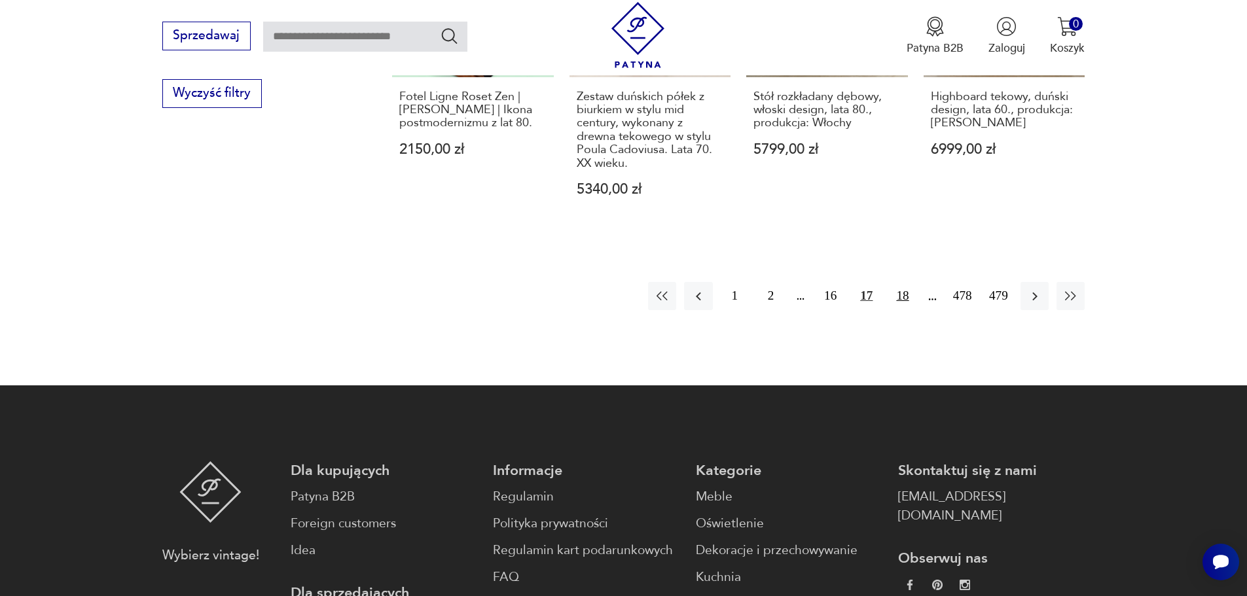
click at [904, 295] on button "18" at bounding box center [902, 296] width 28 height 28
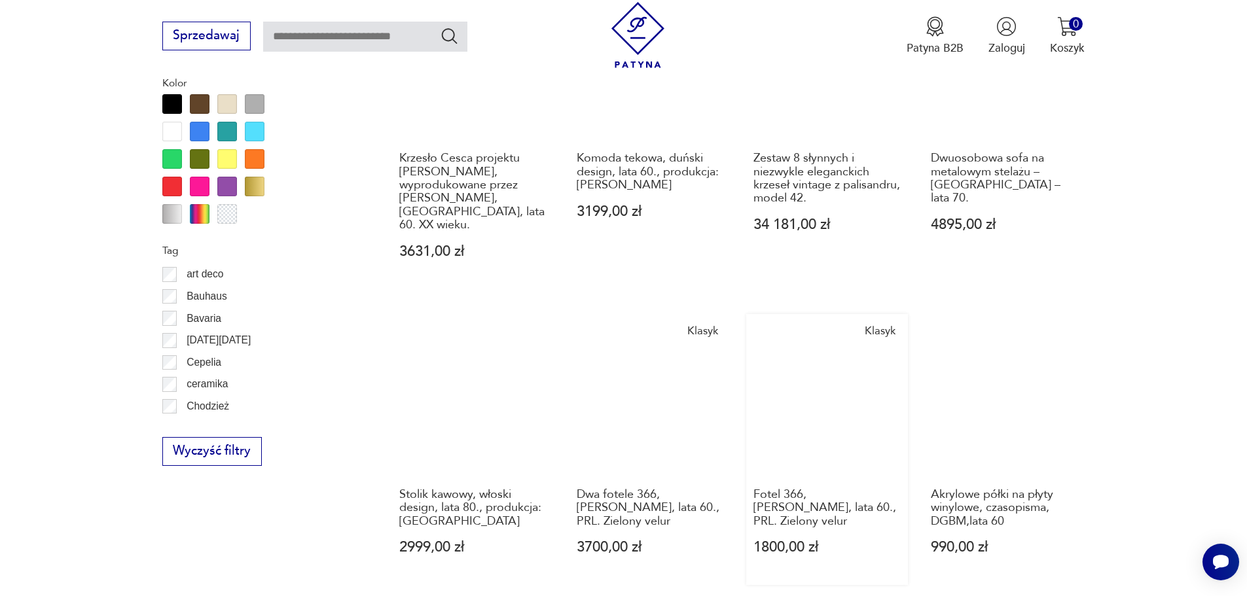
scroll to position [1549, 0]
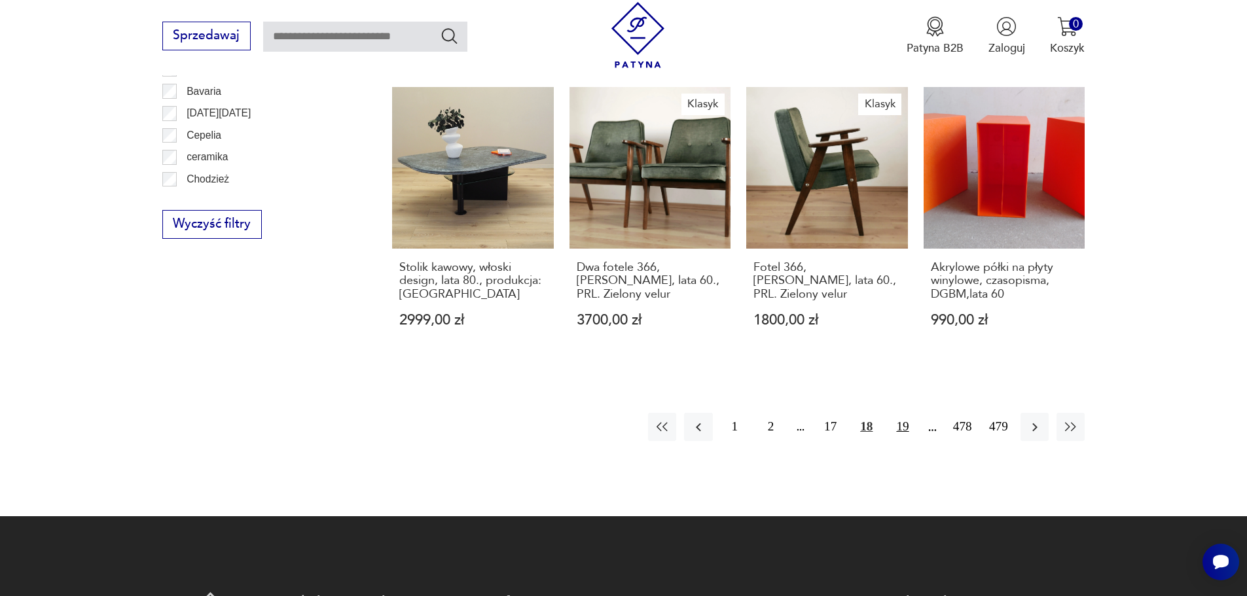
click at [909, 413] on button "19" at bounding box center [902, 427] width 28 height 28
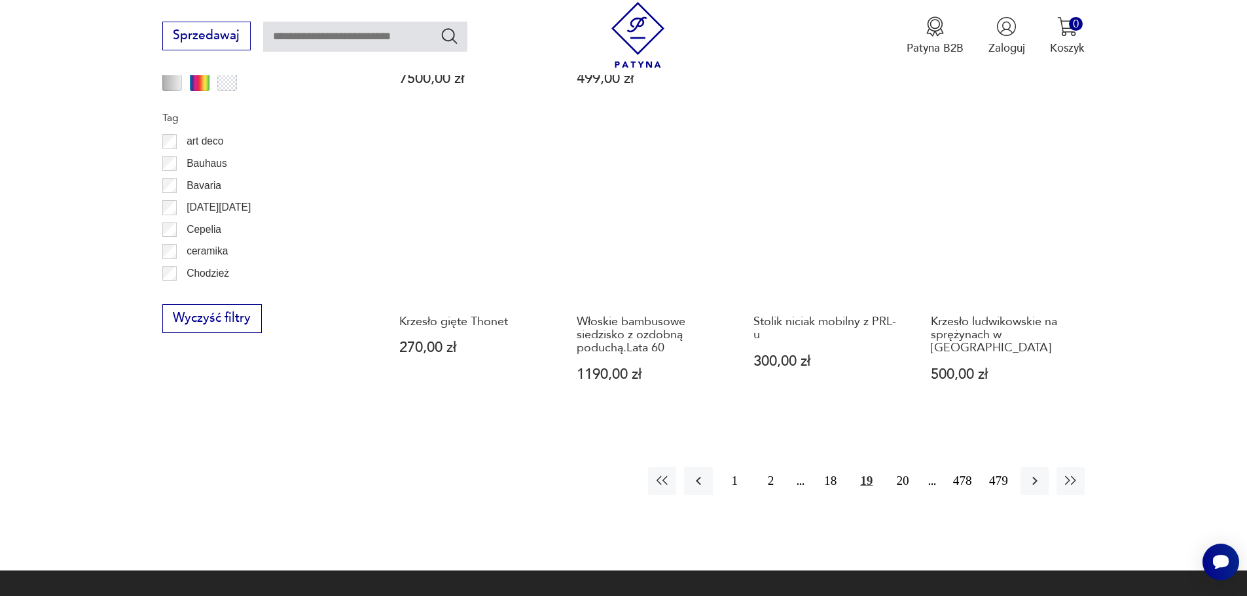
scroll to position [1549, 0]
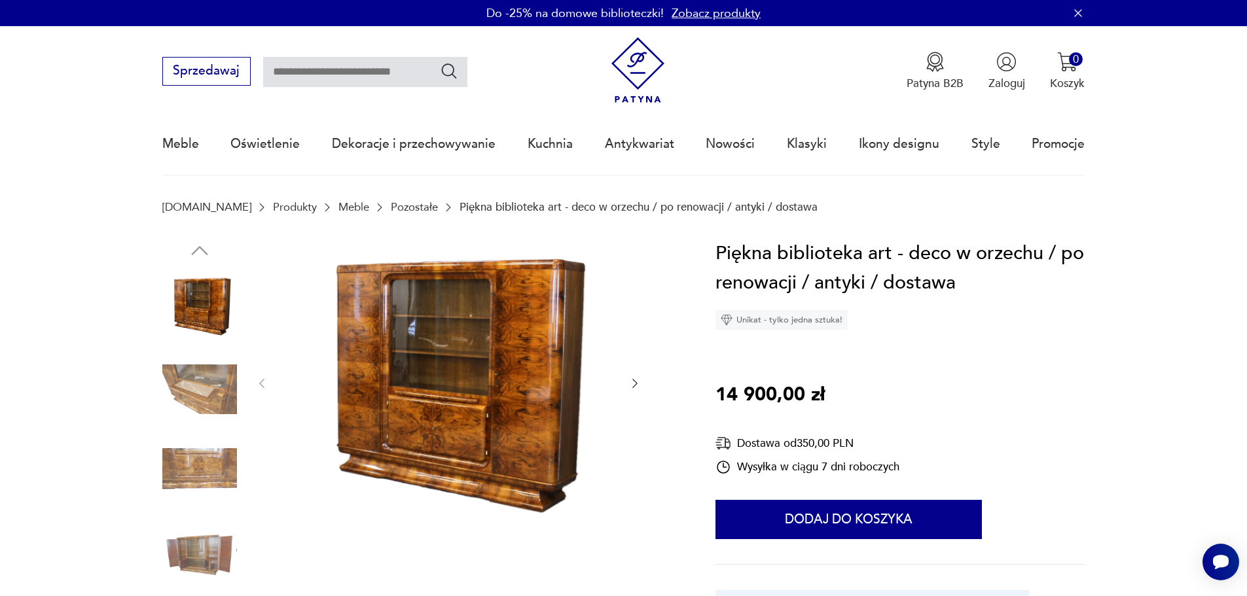
click at [321, 329] on img at bounding box center [449, 382] width 328 height 287
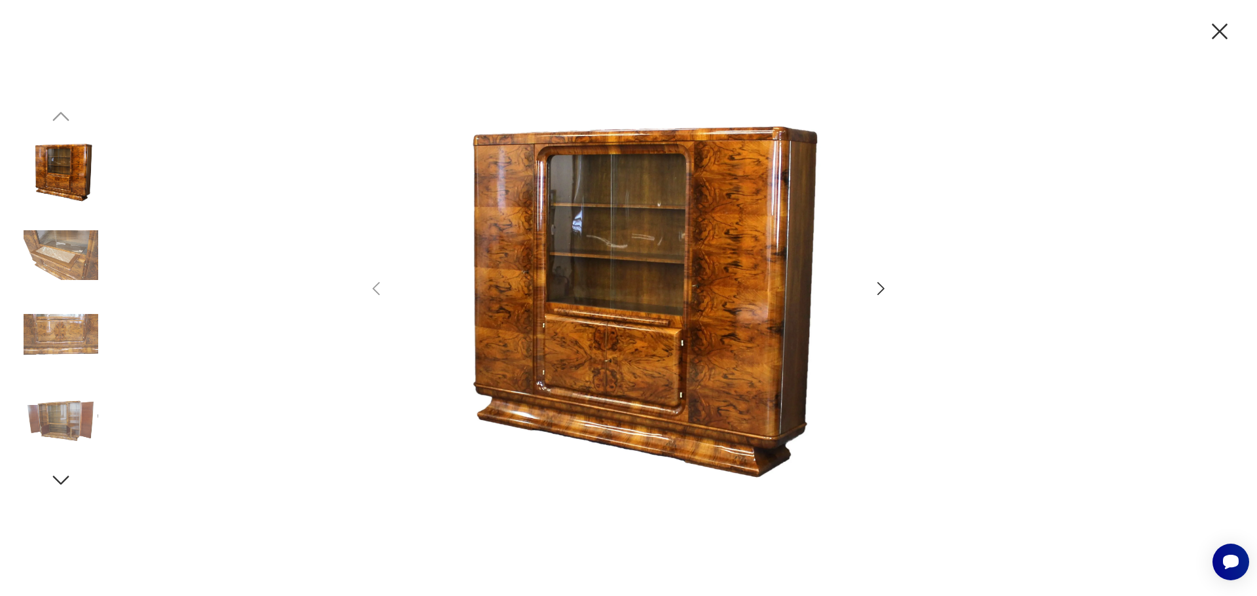
click at [886, 296] on icon "button" at bounding box center [880, 288] width 19 height 19
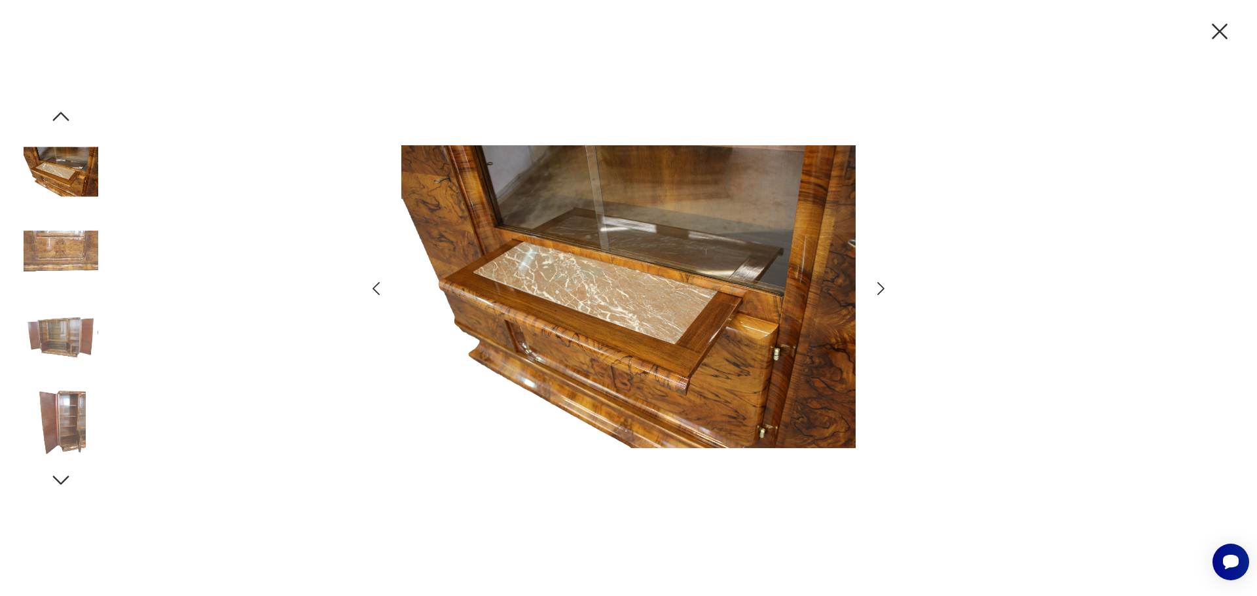
click at [886, 296] on icon "button" at bounding box center [880, 288] width 19 height 19
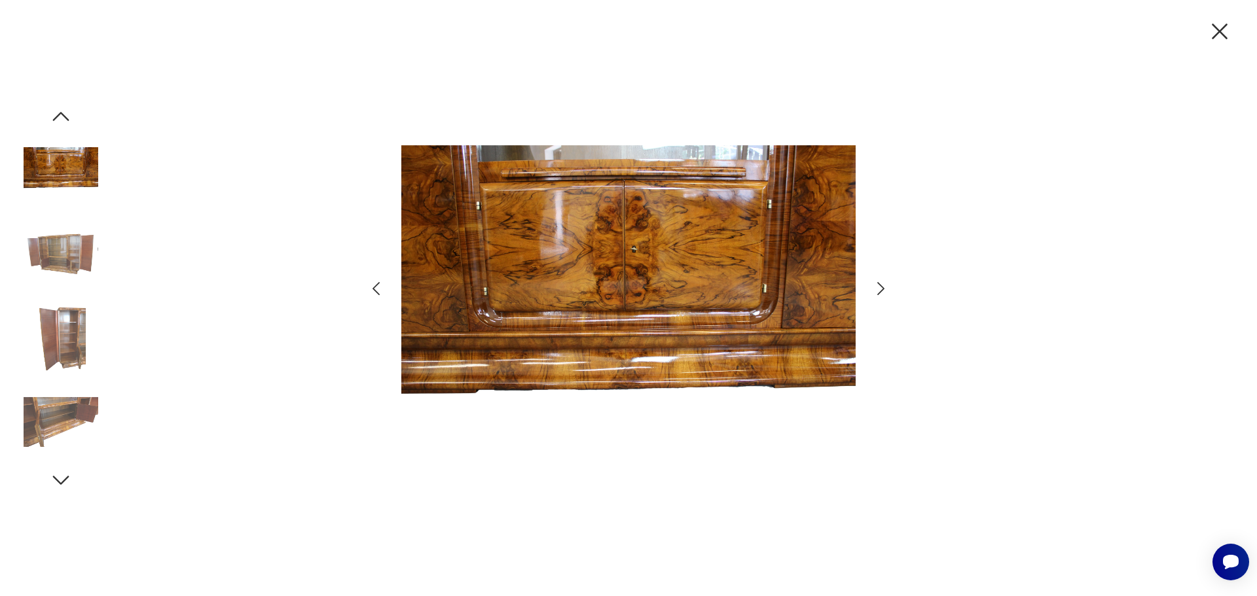
click at [886, 296] on icon "button" at bounding box center [880, 288] width 19 height 19
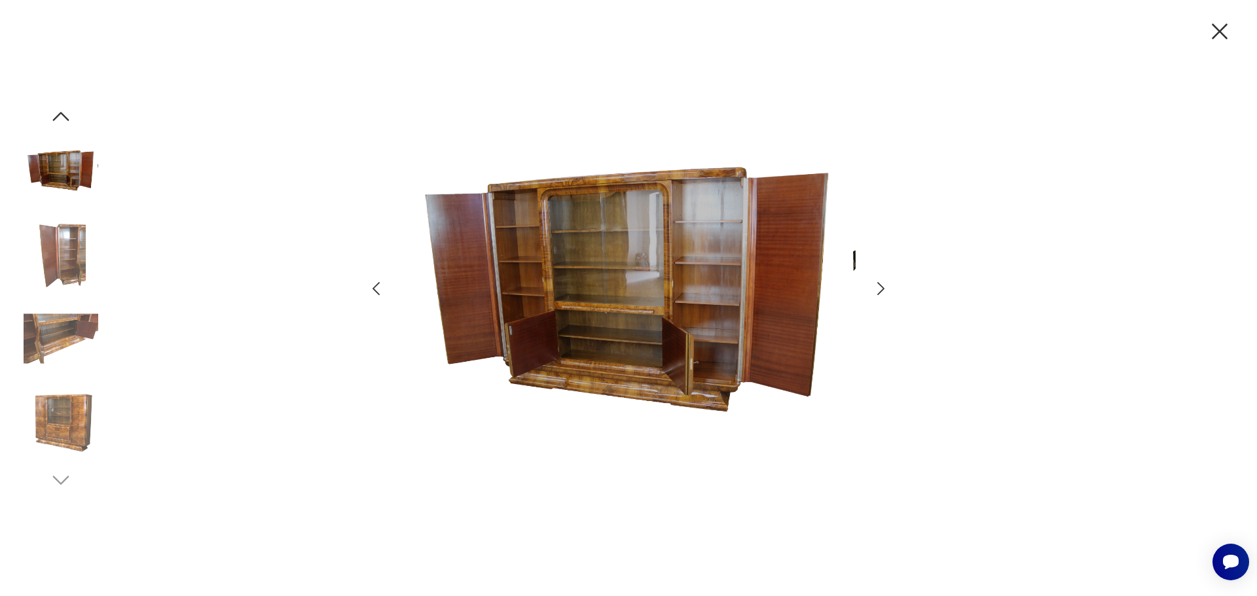
click at [886, 296] on icon "button" at bounding box center [880, 288] width 19 height 19
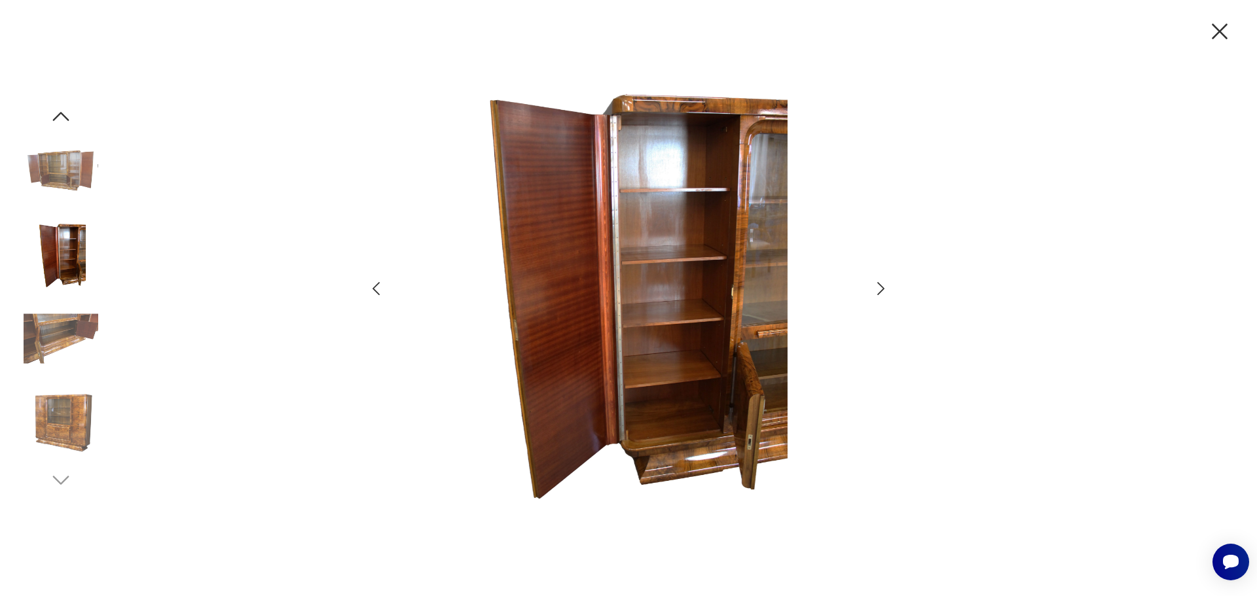
click at [886, 296] on icon "button" at bounding box center [880, 288] width 19 height 19
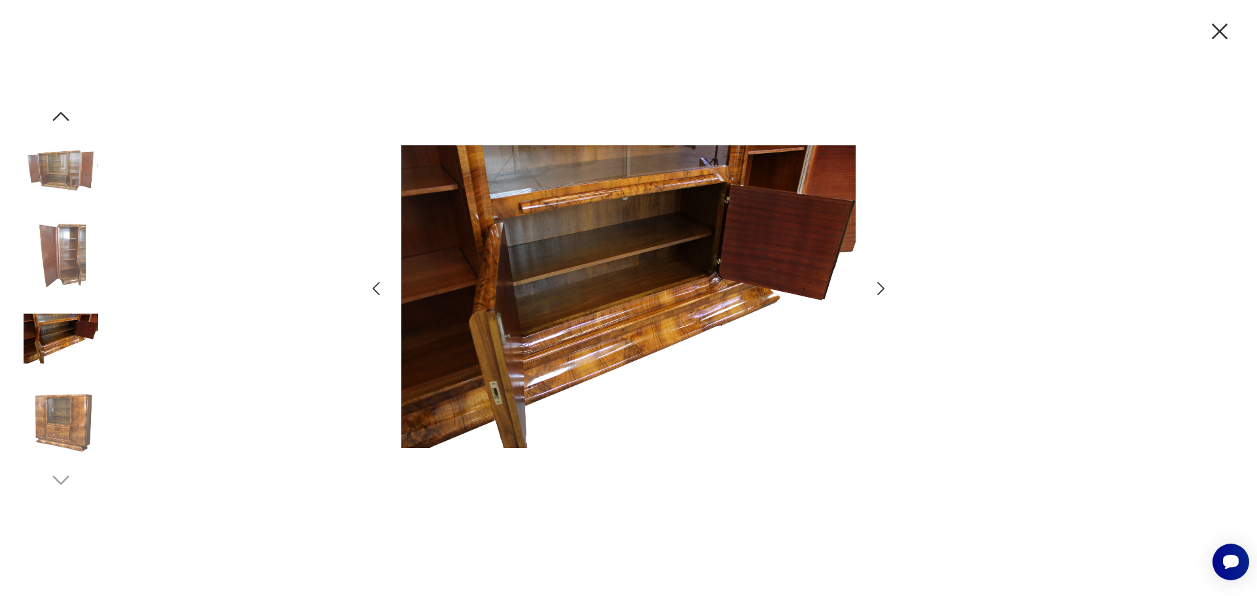
click at [886, 296] on icon "button" at bounding box center [880, 288] width 19 height 19
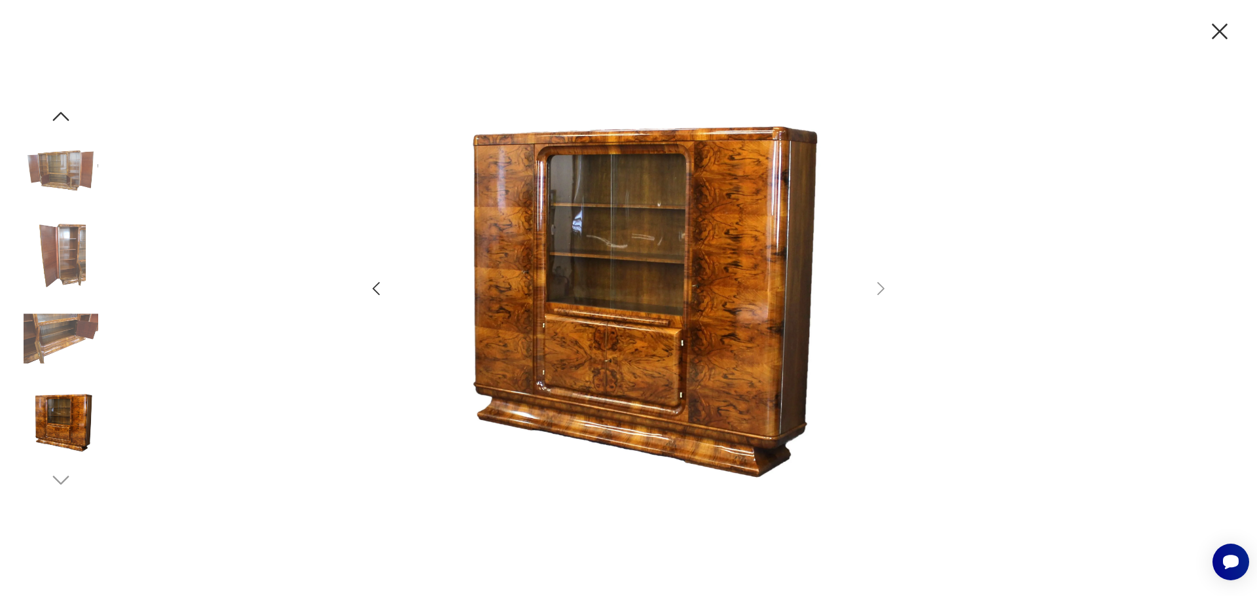
click at [1228, 33] on icon "button" at bounding box center [1219, 31] width 27 height 27
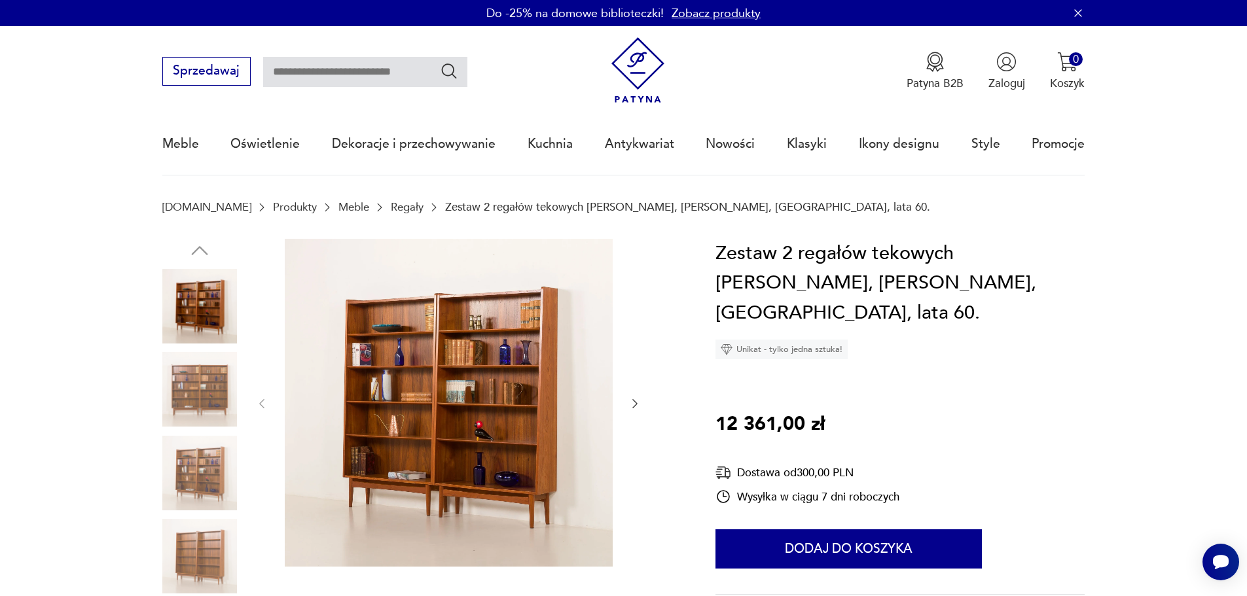
click at [221, 372] on img at bounding box center [199, 389] width 75 height 75
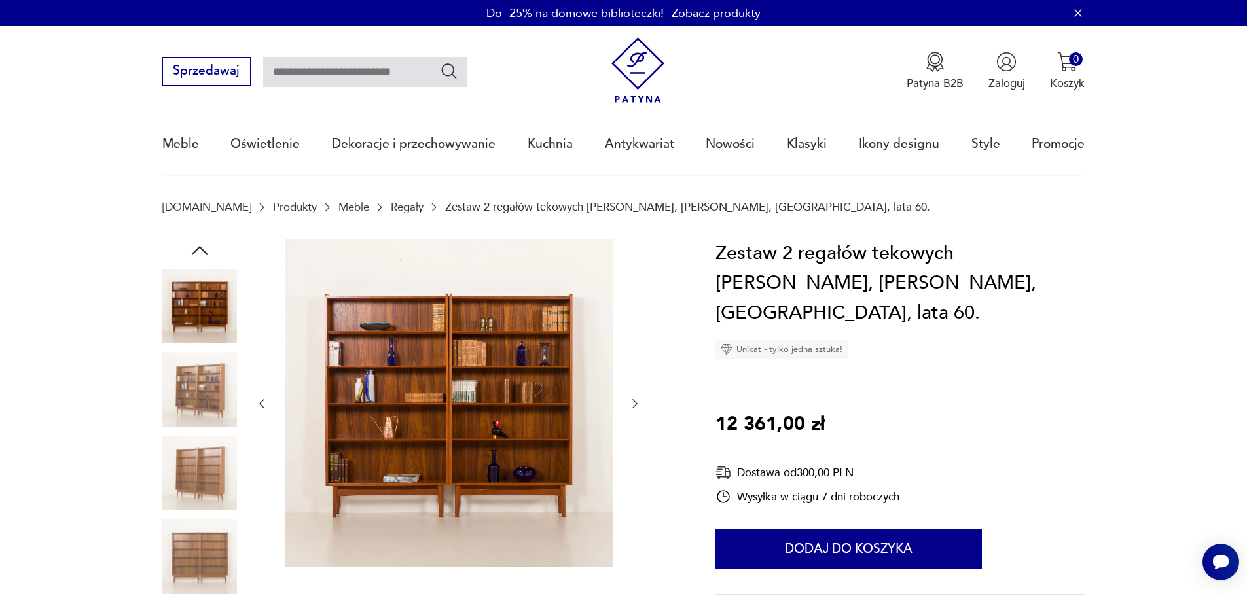
click at [192, 257] on icon "button" at bounding box center [200, 251] width 24 height 24
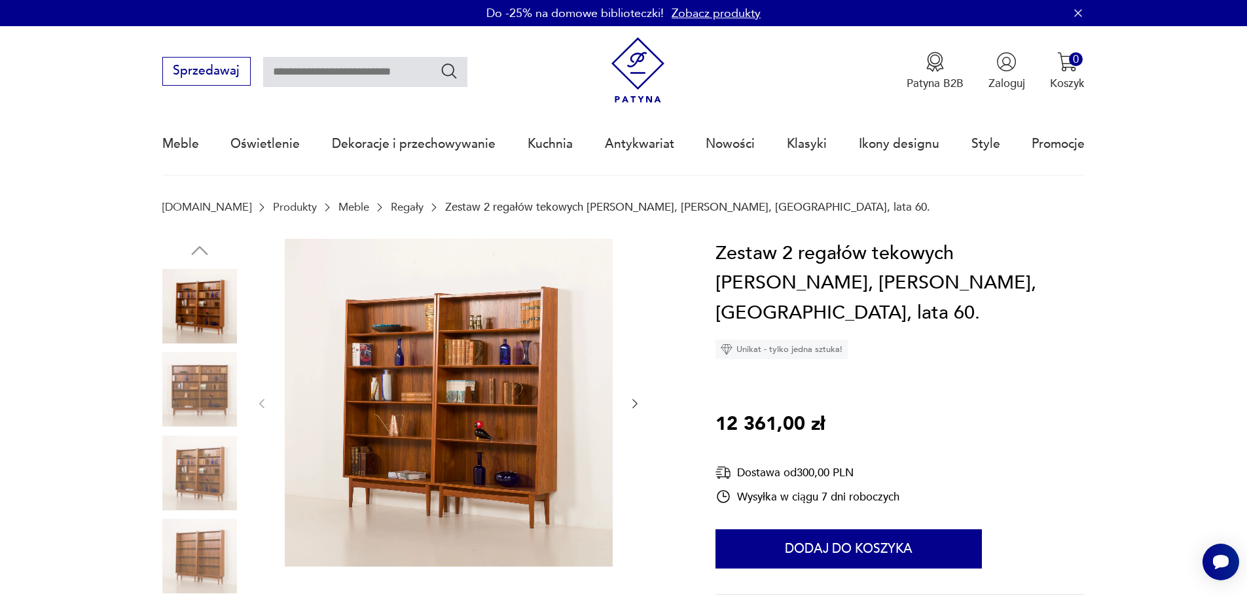
click at [213, 298] on img at bounding box center [199, 306] width 75 height 75
click at [414, 331] on img at bounding box center [449, 403] width 328 height 328
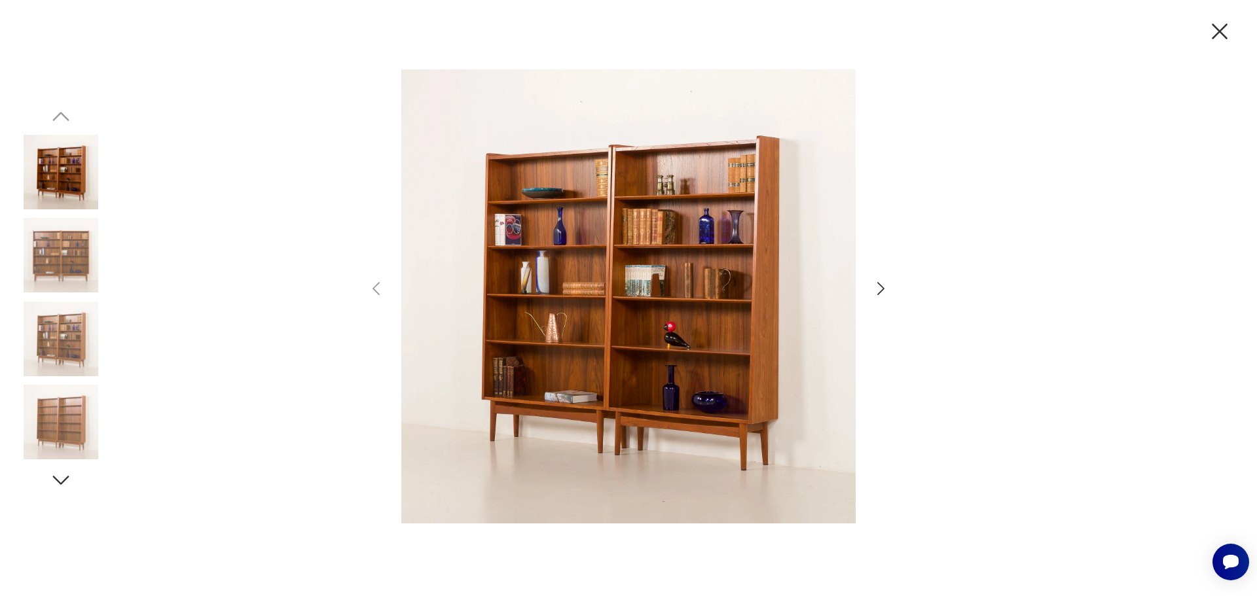
click at [881, 283] on icon "button" at bounding box center [880, 288] width 19 height 19
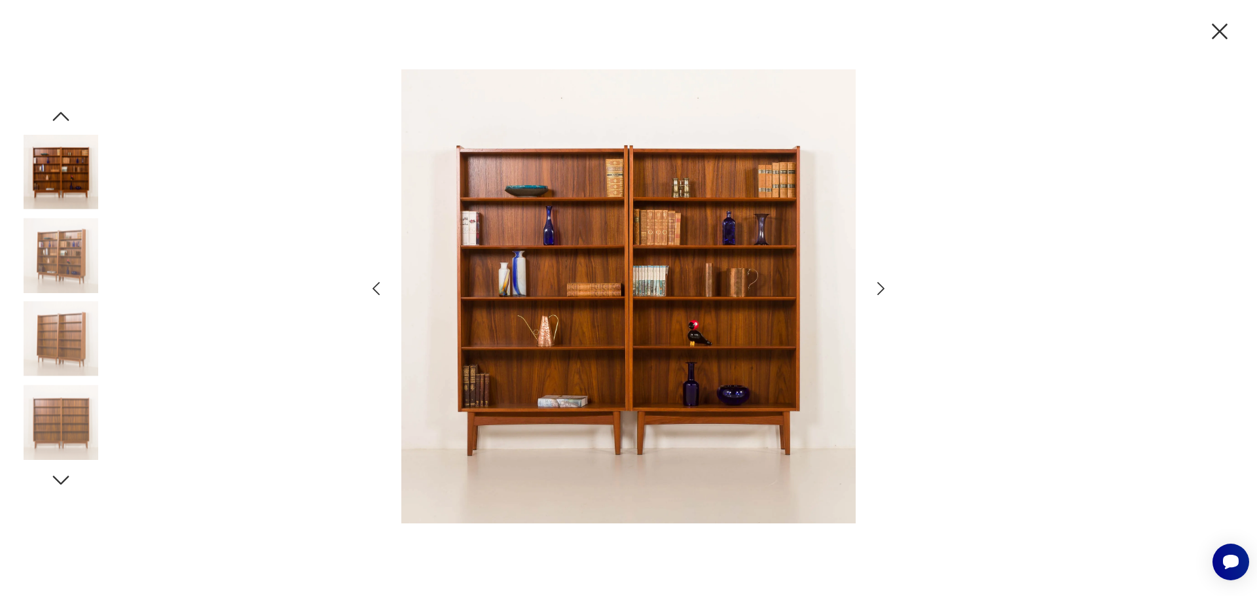
click at [881, 283] on icon "button" at bounding box center [880, 288] width 19 height 19
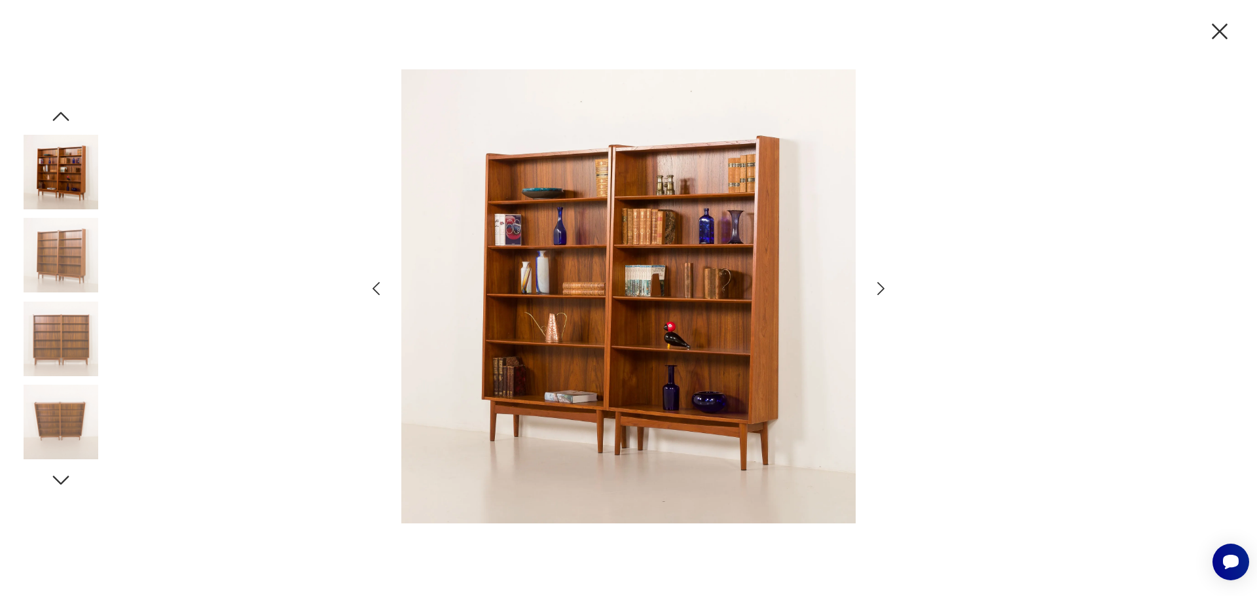
click at [881, 283] on icon "button" at bounding box center [880, 288] width 19 height 19
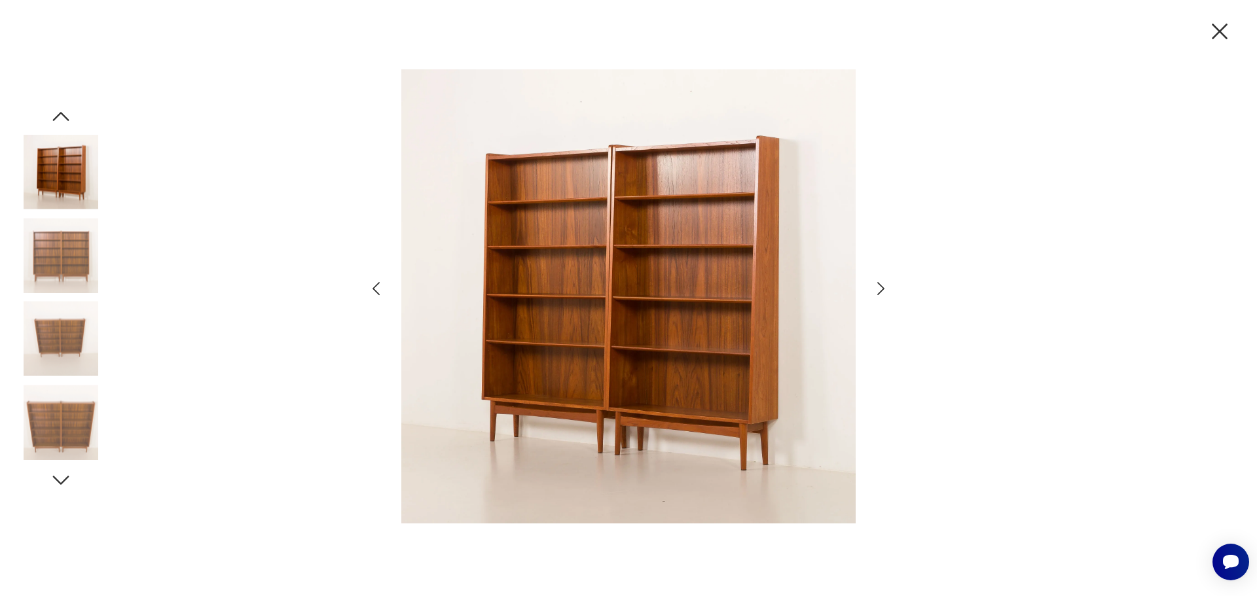
click at [881, 283] on icon "button" at bounding box center [880, 288] width 19 height 19
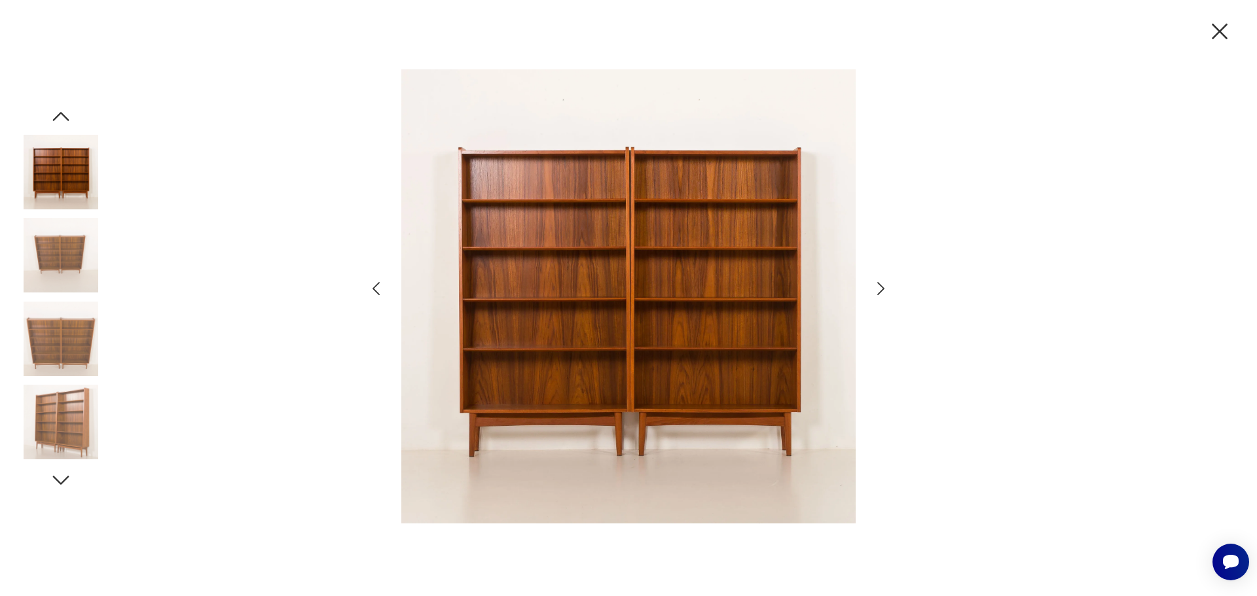
click at [881, 283] on icon "button" at bounding box center [880, 288] width 19 height 19
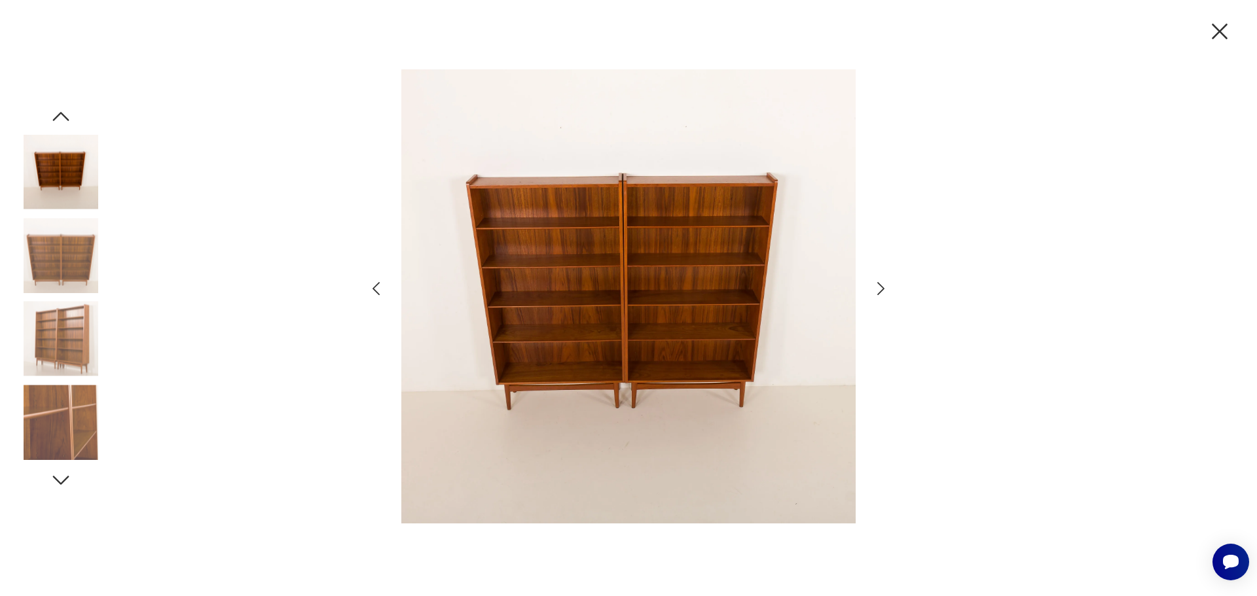
click at [881, 283] on icon "button" at bounding box center [880, 288] width 19 height 19
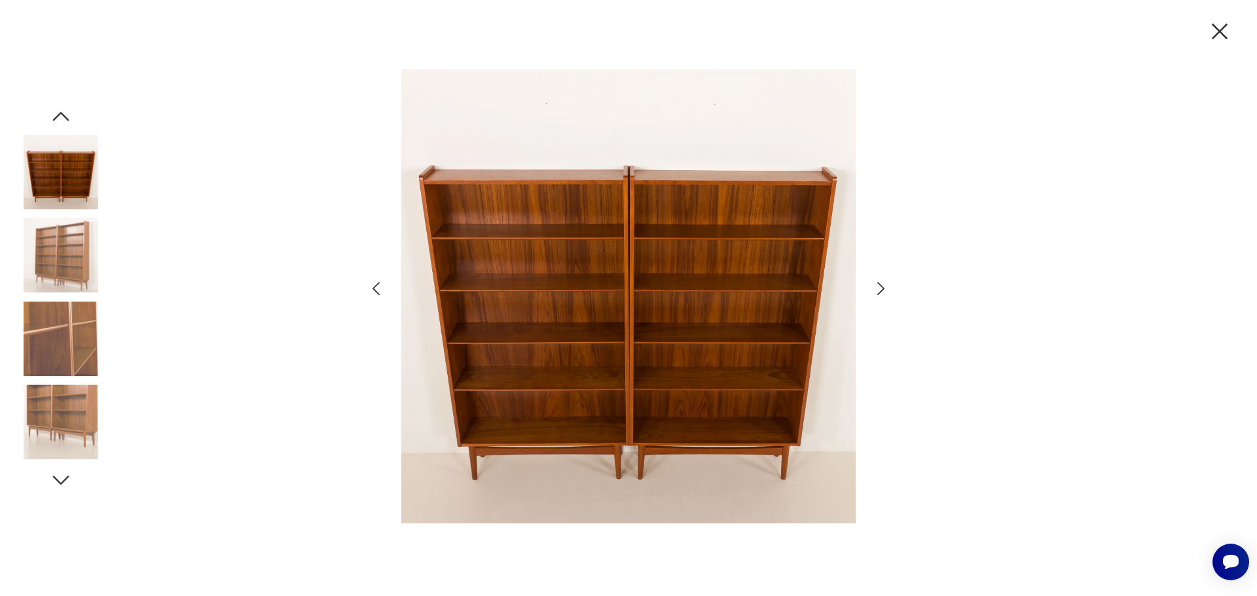
click at [881, 283] on icon "button" at bounding box center [880, 288] width 19 height 19
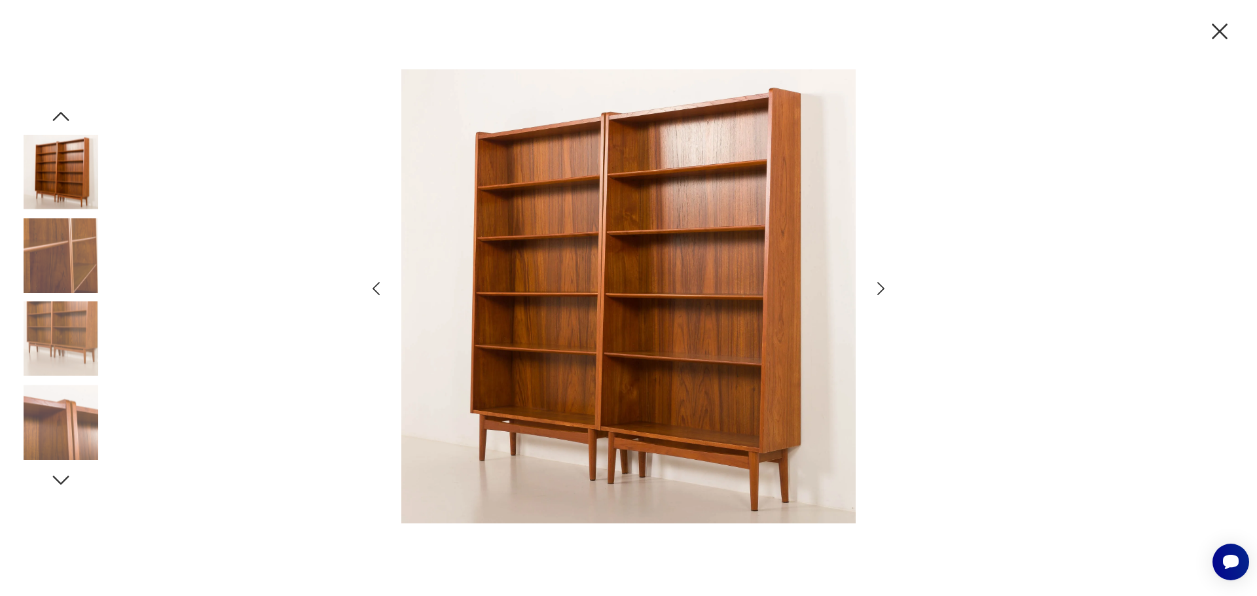
click at [881, 283] on icon "button" at bounding box center [880, 288] width 19 height 19
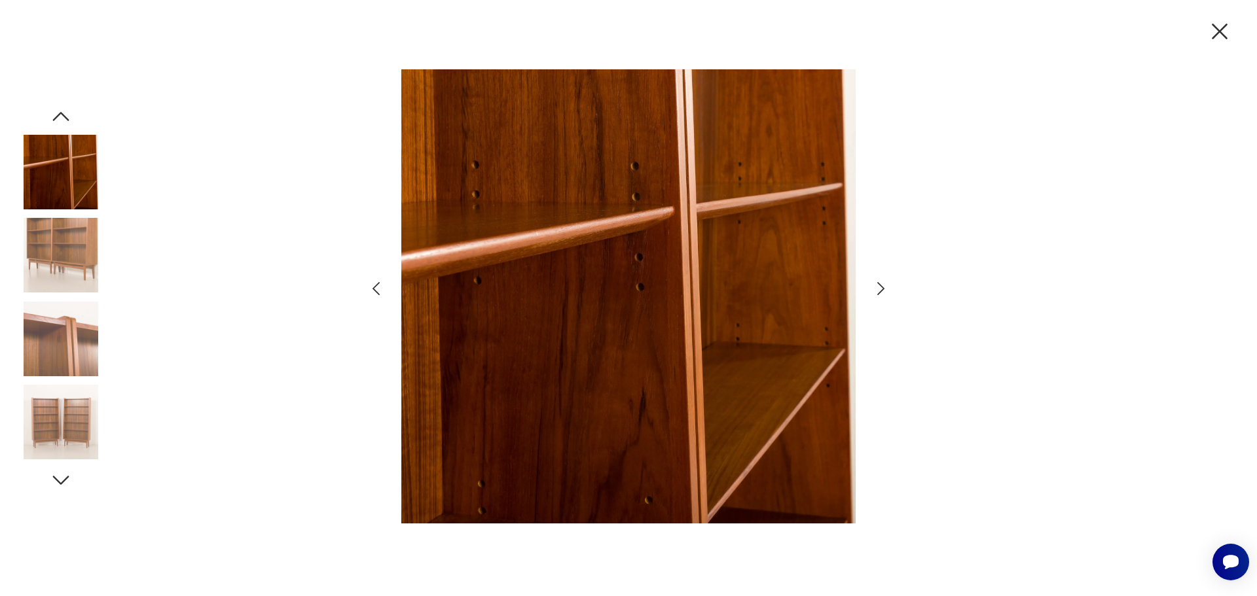
click at [881, 283] on icon "button" at bounding box center [880, 288] width 19 height 19
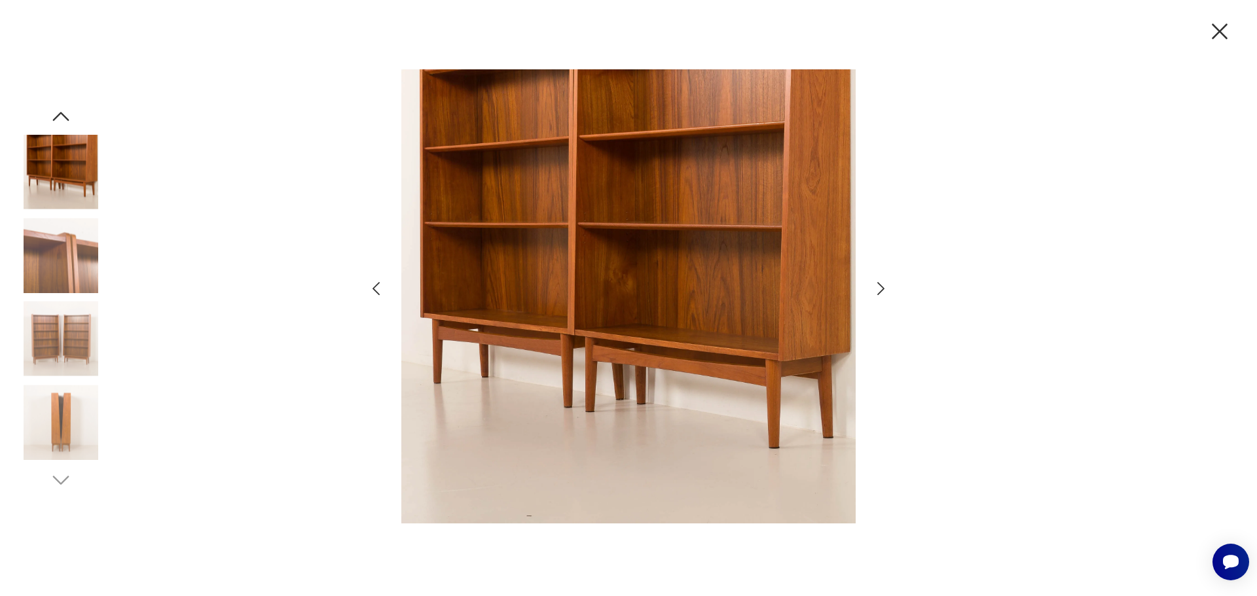
click at [881, 283] on icon "button" at bounding box center [880, 288] width 19 height 19
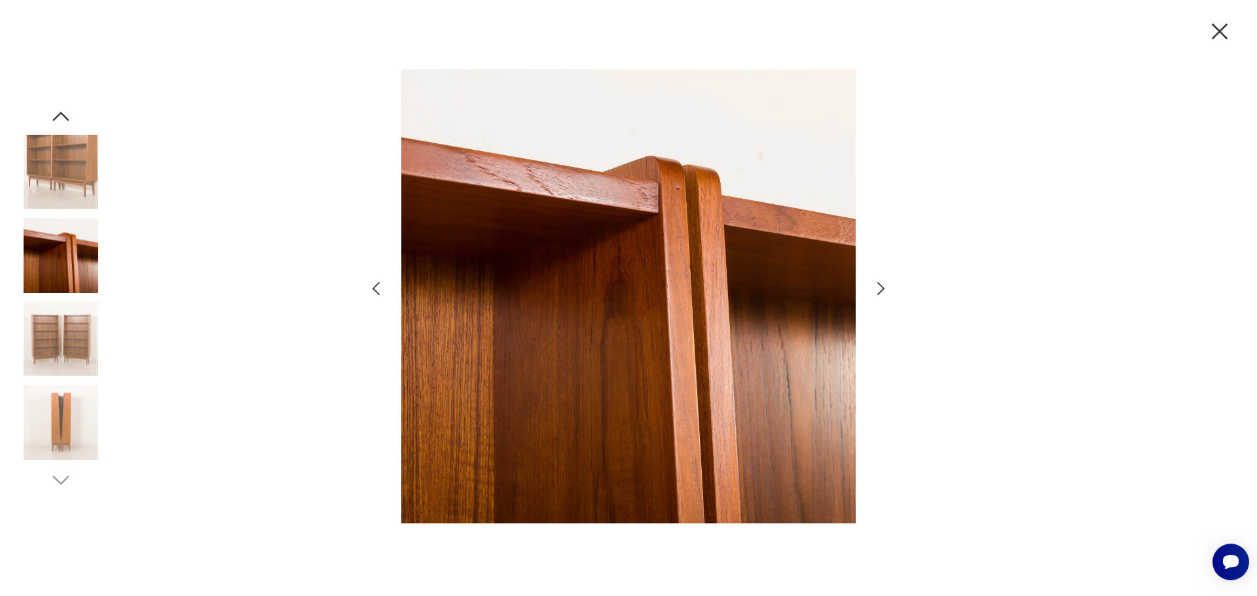
click at [881, 283] on icon "button" at bounding box center [880, 288] width 19 height 19
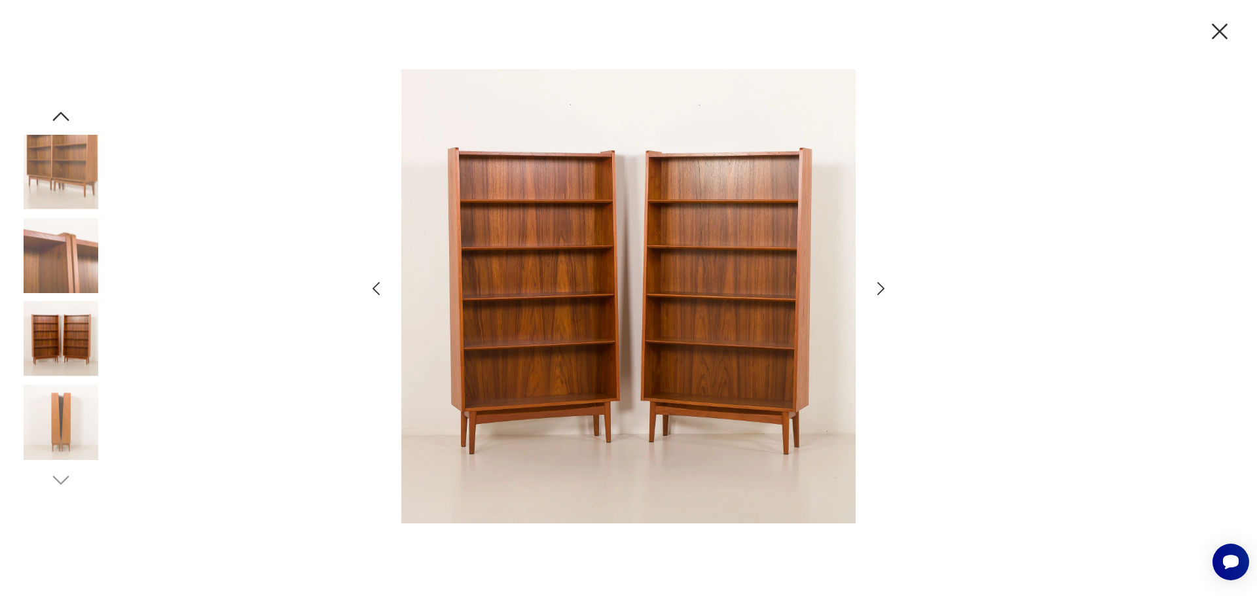
click at [881, 283] on icon "button" at bounding box center [880, 288] width 19 height 19
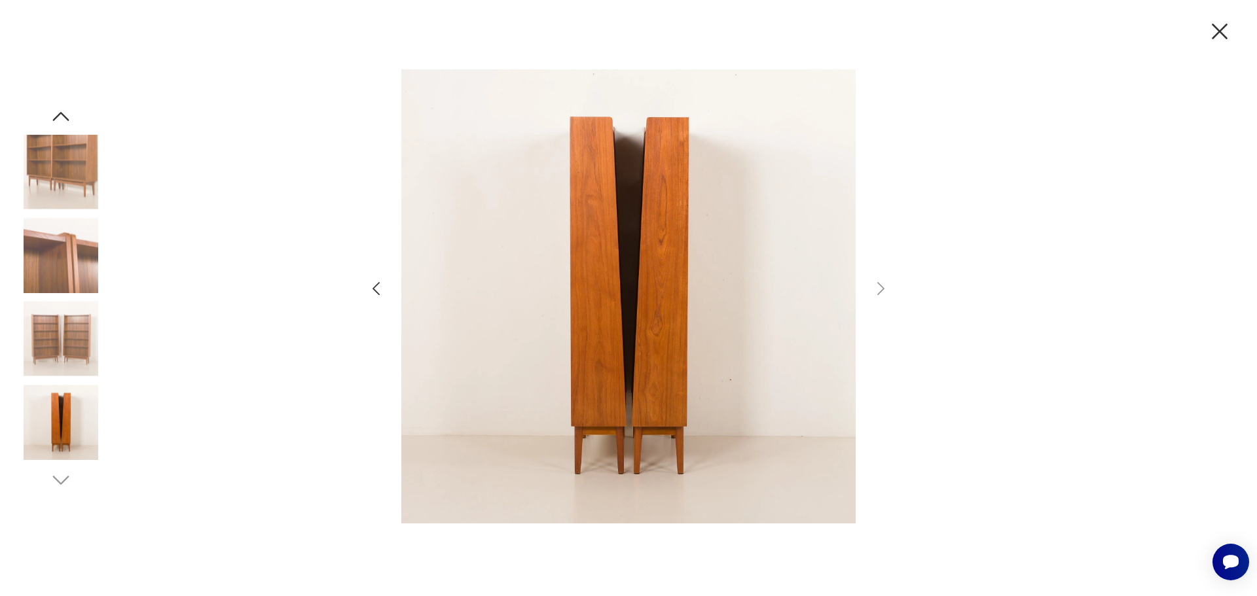
click at [1217, 30] on icon "button" at bounding box center [1219, 31] width 27 height 27
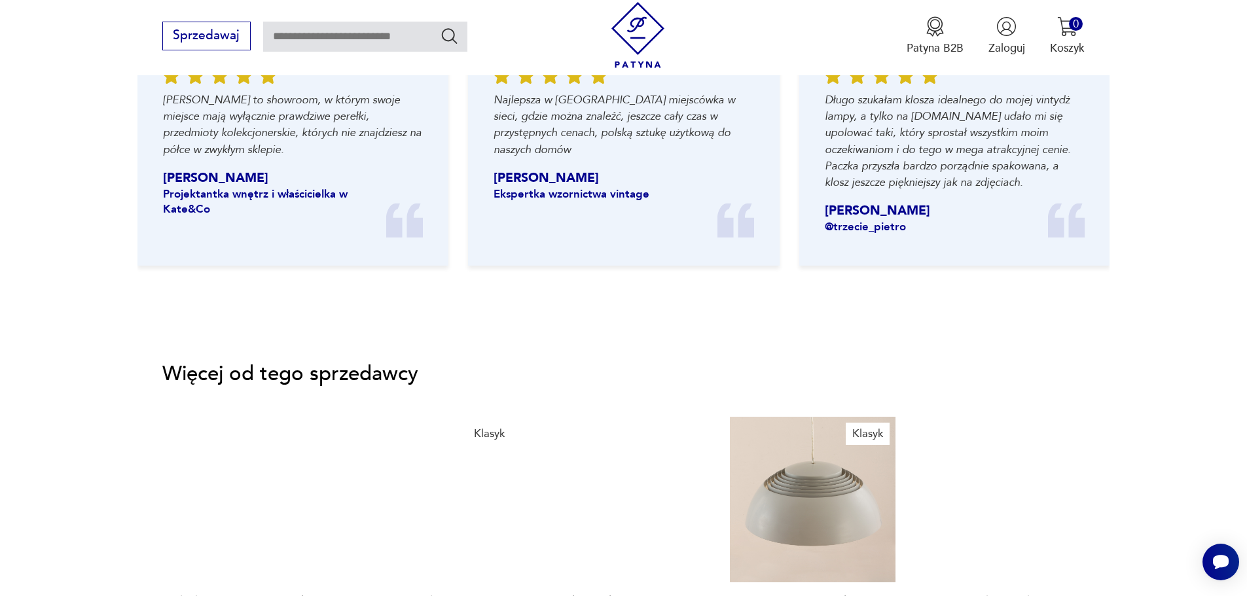
scroll to position [1767, 0]
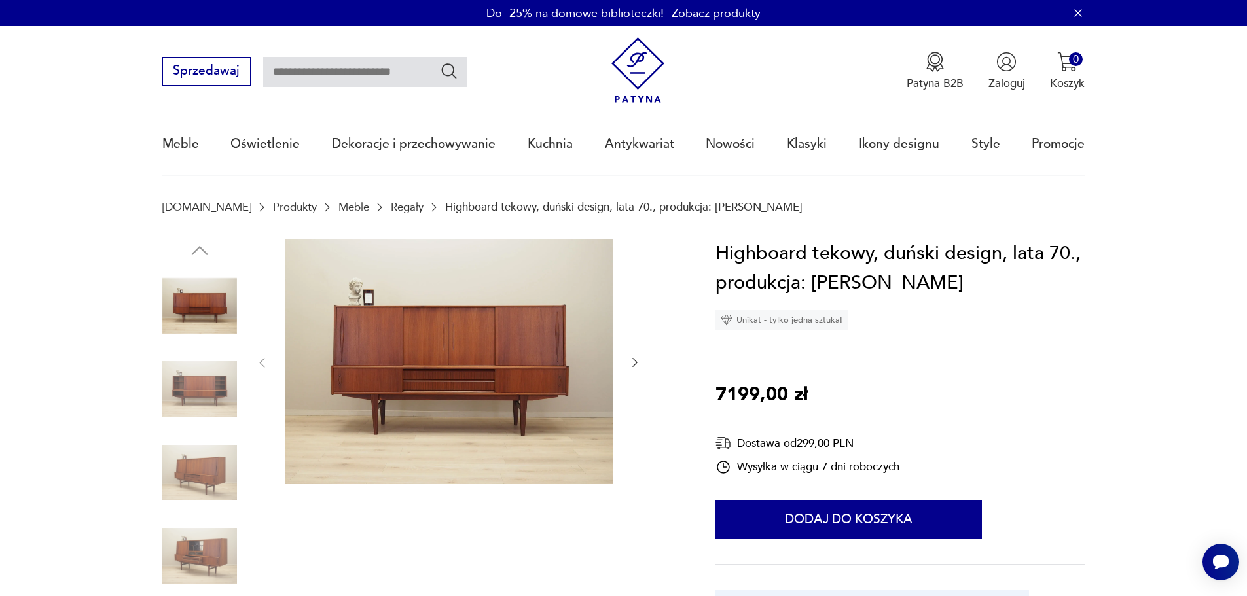
click at [439, 325] on img at bounding box center [449, 362] width 328 height 246
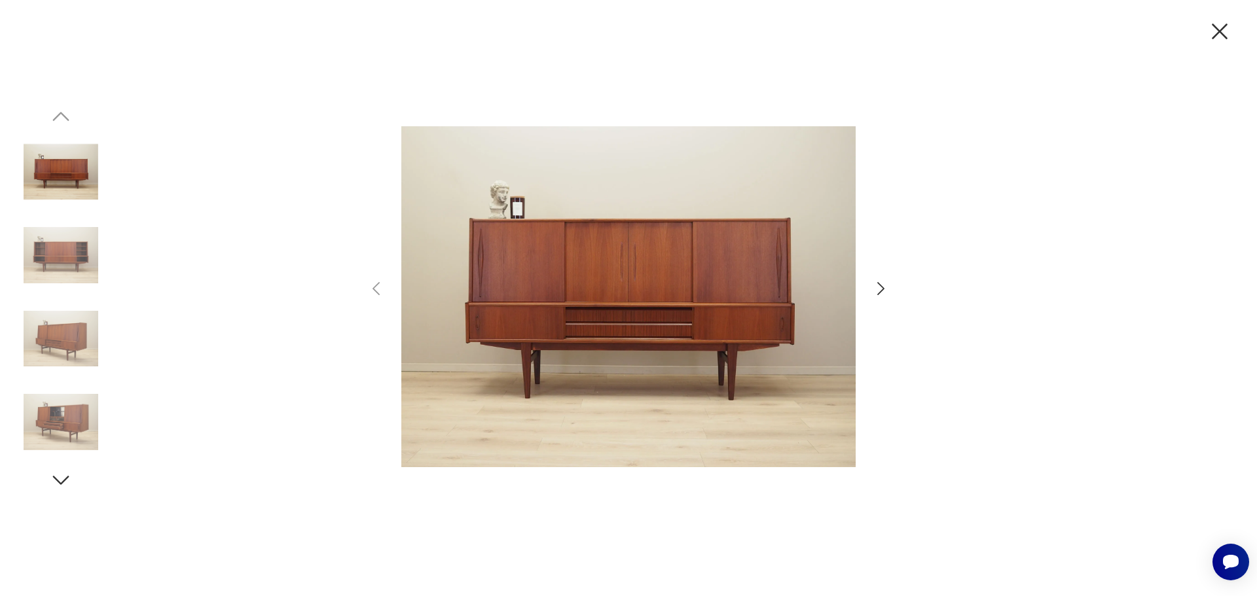
click at [880, 293] on icon "button" at bounding box center [880, 288] width 7 height 13
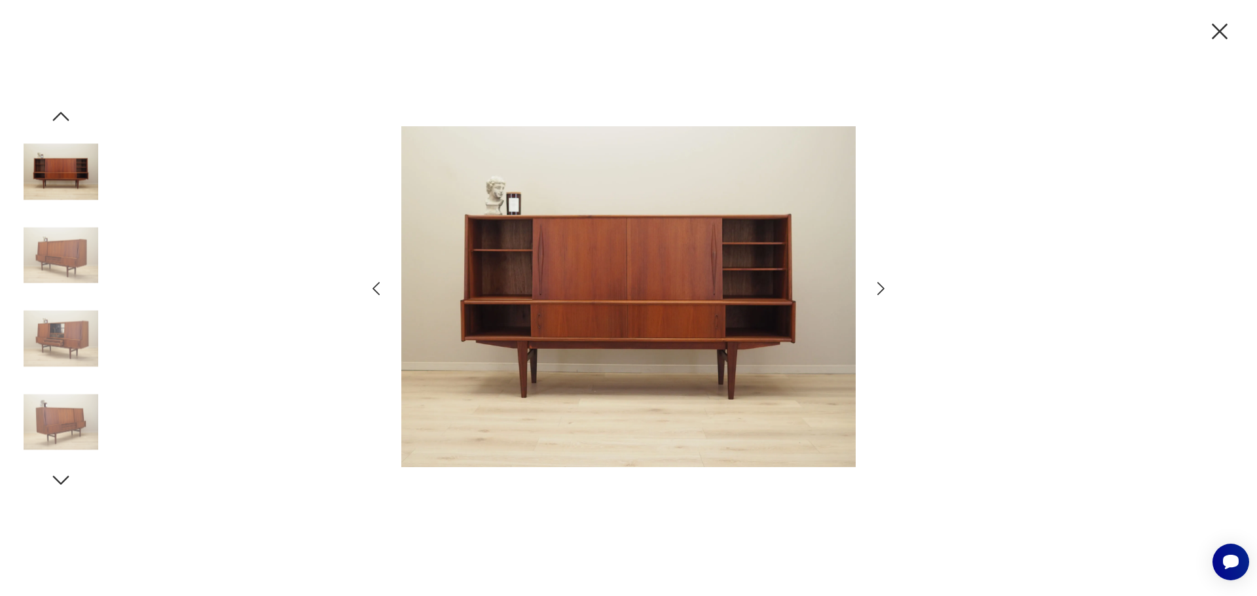
click at [880, 293] on icon "button" at bounding box center [880, 288] width 7 height 13
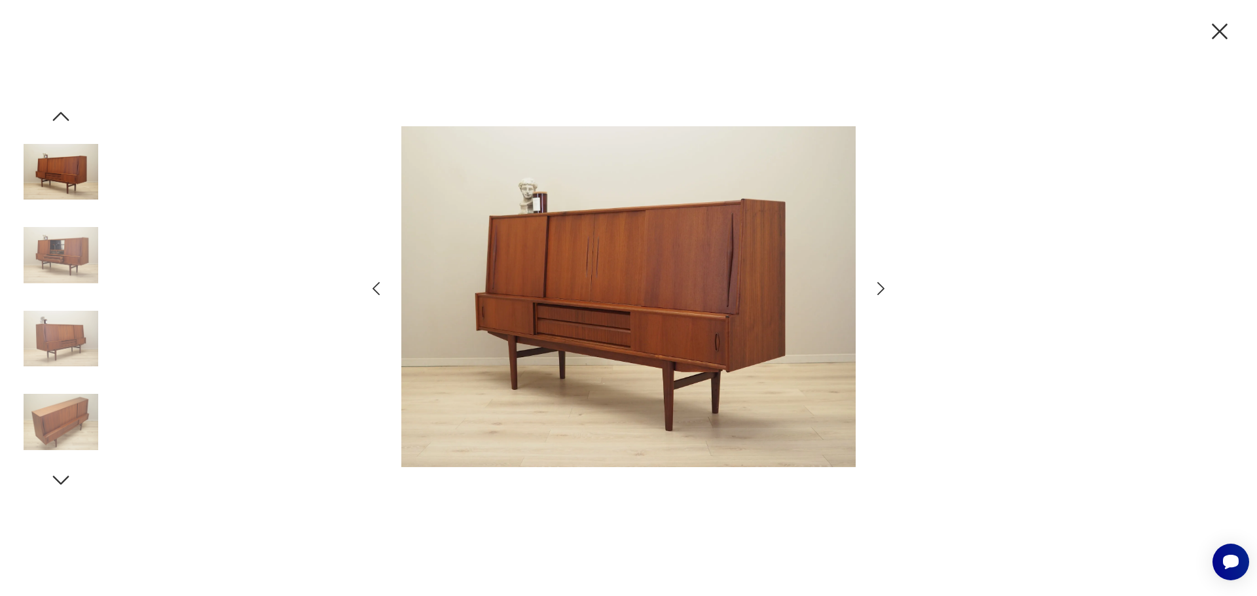
click at [880, 293] on icon "button" at bounding box center [880, 288] width 7 height 13
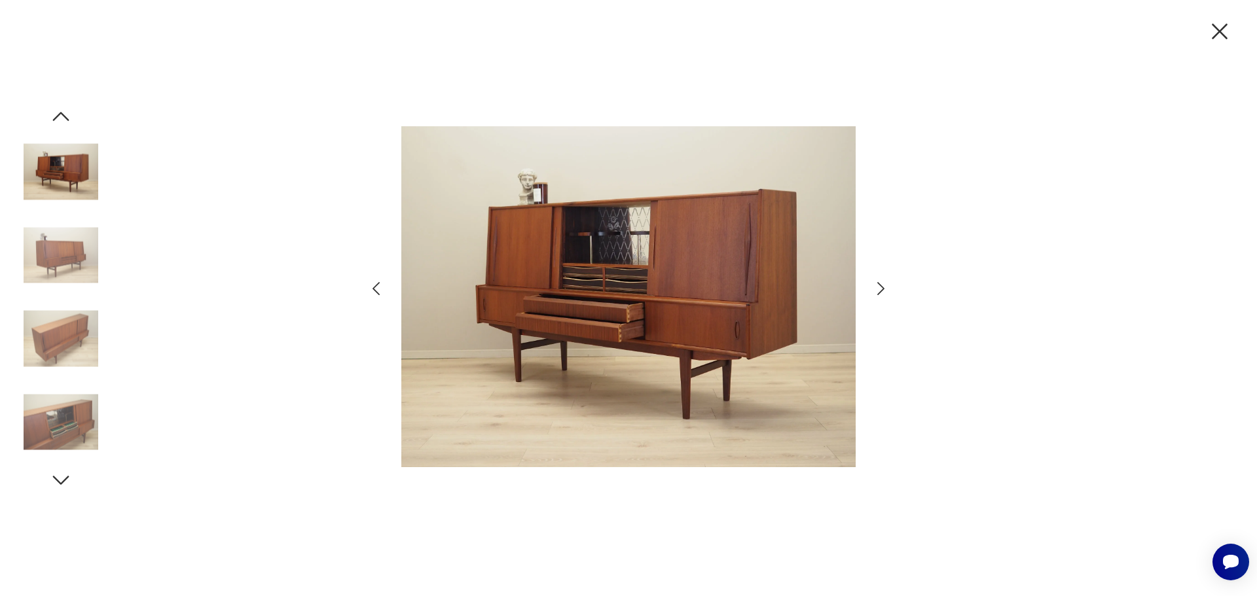
click at [880, 293] on icon "button" at bounding box center [880, 288] width 7 height 13
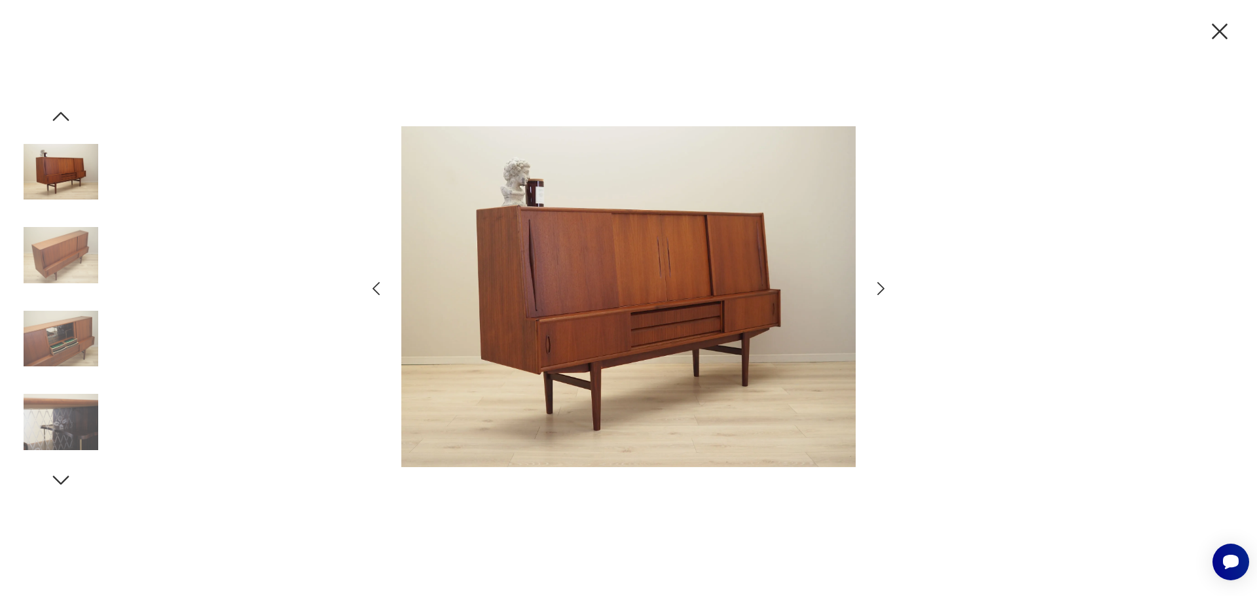
click at [880, 293] on icon "button" at bounding box center [880, 288] width 7 height 13
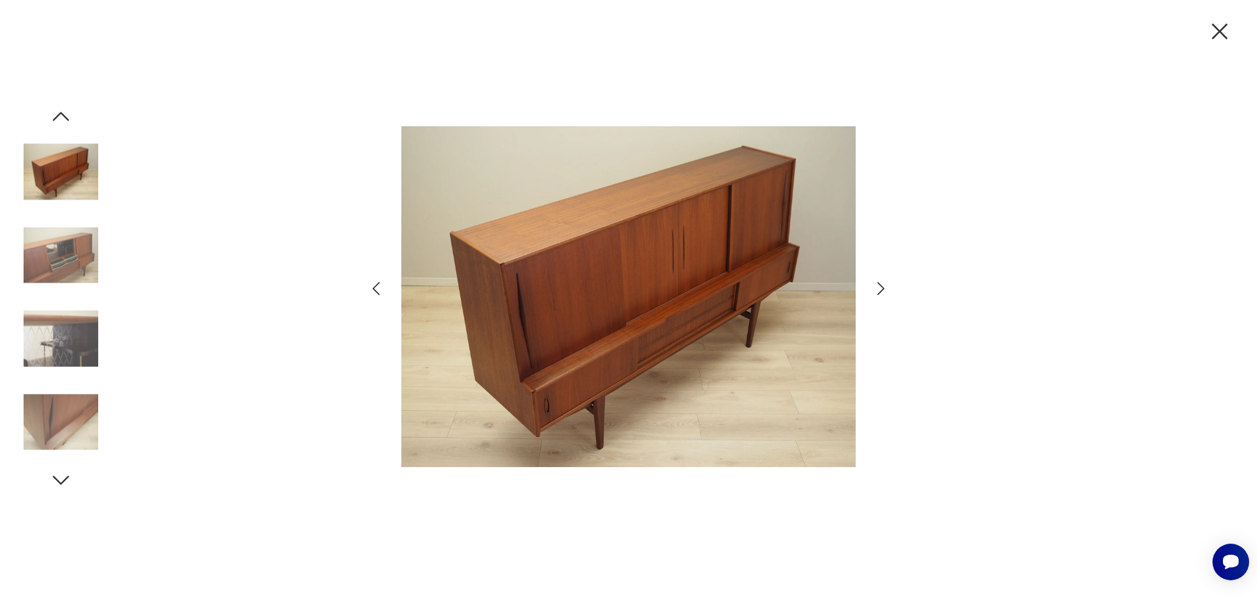
click at [880, 293] on icon "button" at bounding box center [880, 288] width 7 height 13
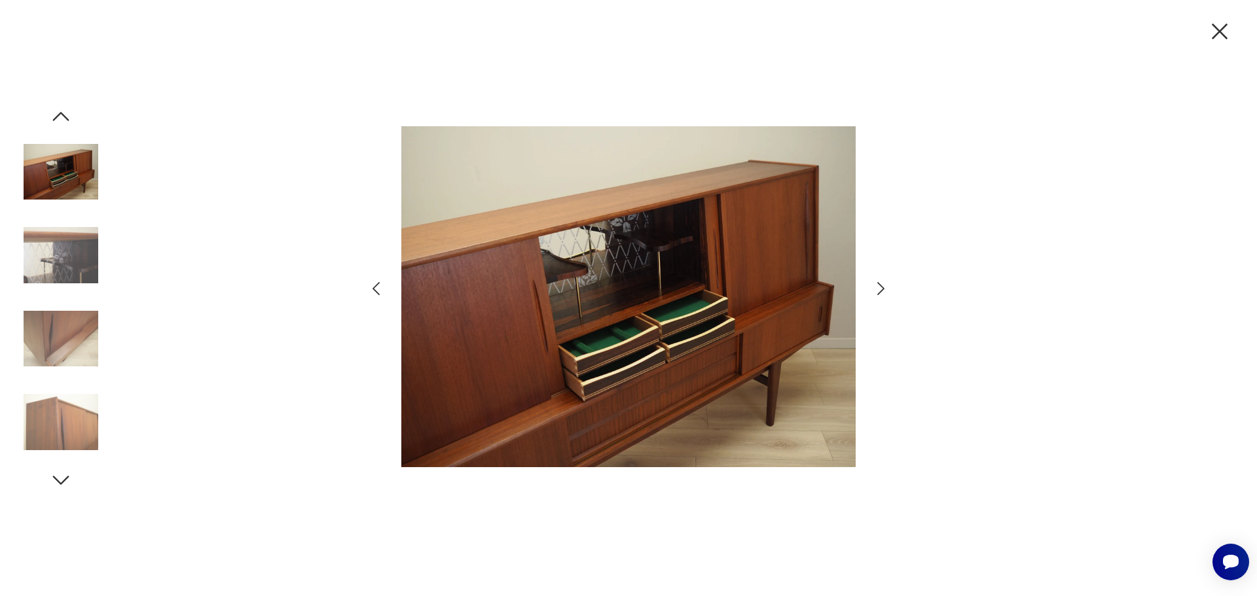
click at [880, 293] on icon "button" at bounding box center [880, 288] width 7 height 13
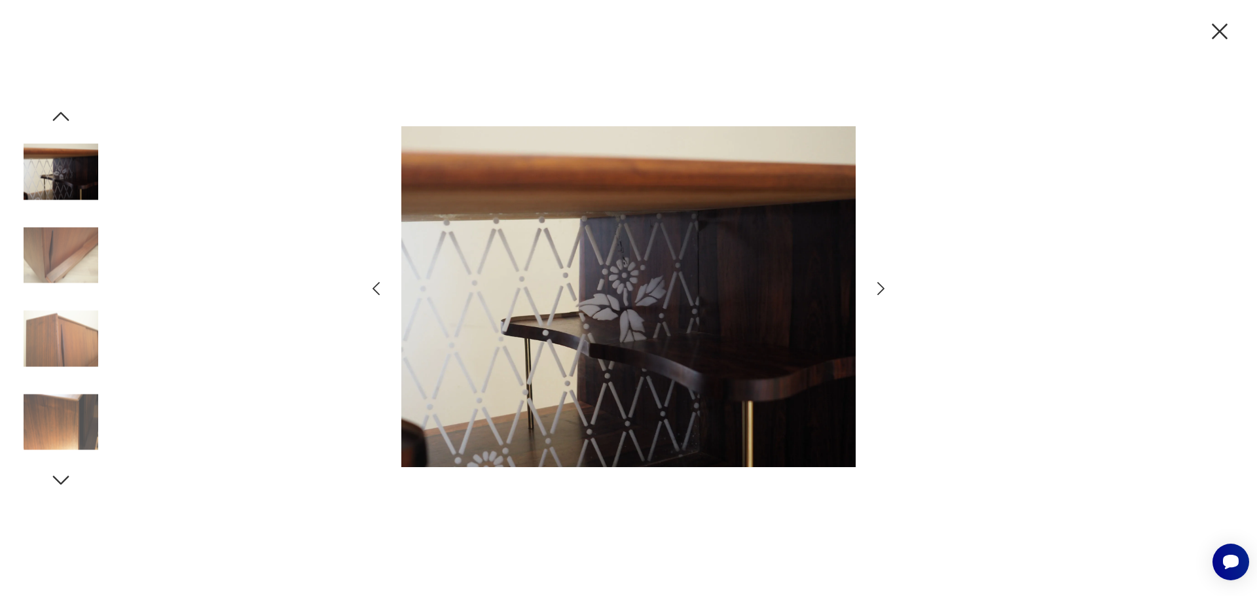
click at [880, 293] on icon "button" at bounding box center [880, 288] width 7 height 13
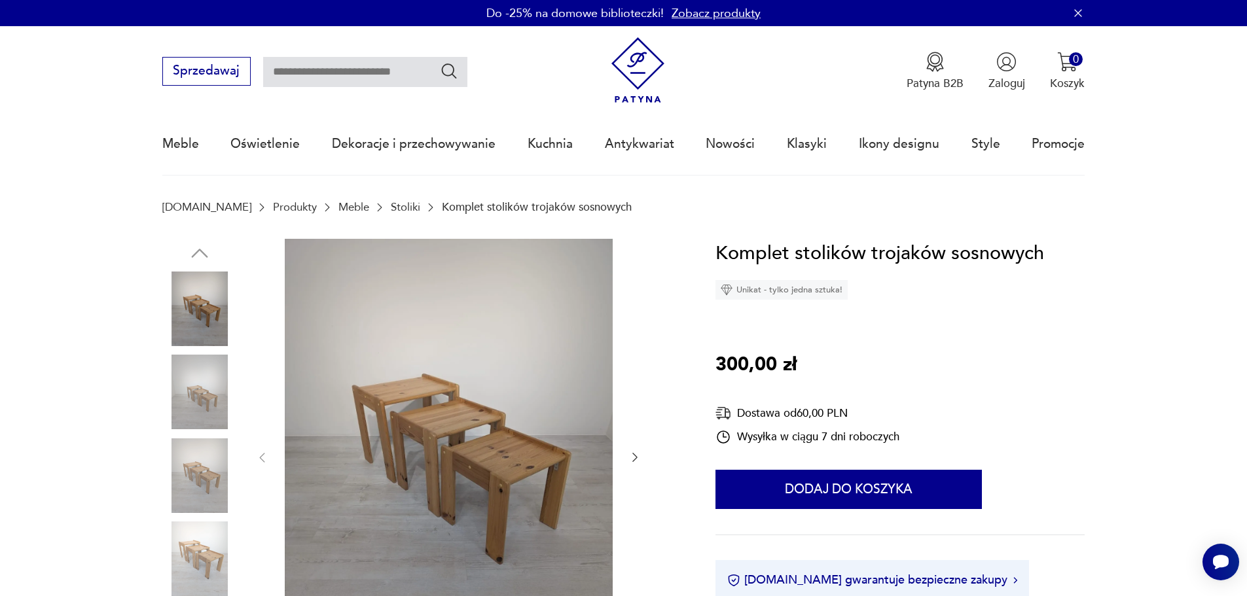
click at [511, 358] on img at bounding box center [449, 457] width 328 height 436
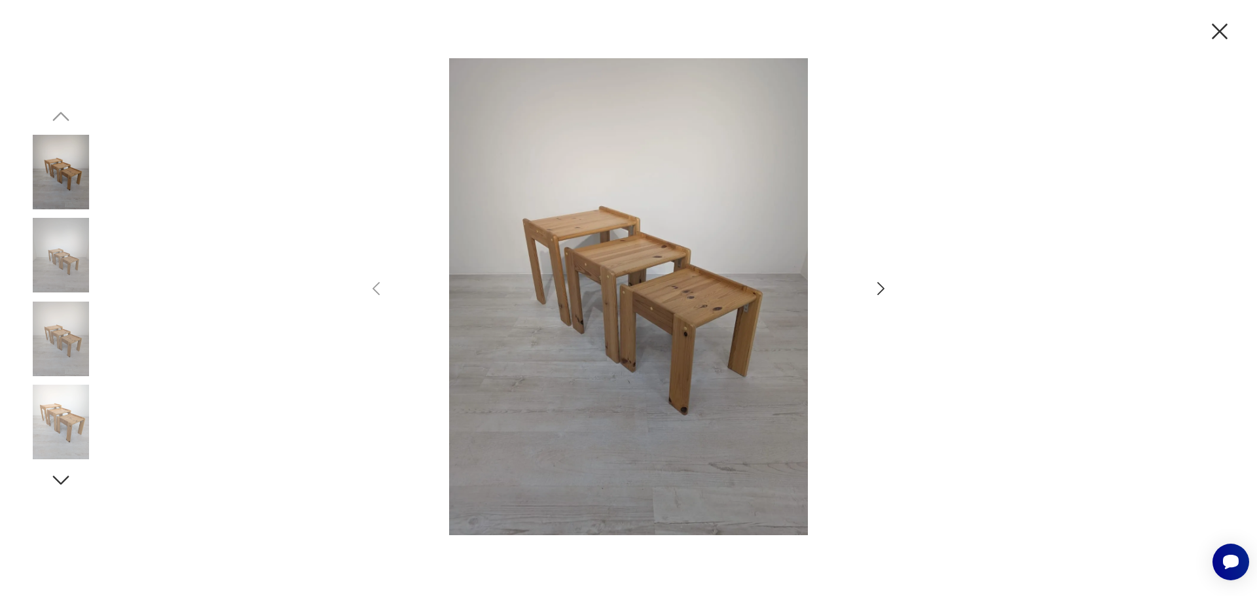
drag, startPoint x: 863, startPoint y: 291, endPoint x: 900, endPoint y: 293, distance: 37.4
click at [871, 292] on div at bounding box center [629, 298] width 524 height 480
click at [881, 289] on icon "button" at bounding box center [880, 288] width 19 height 19
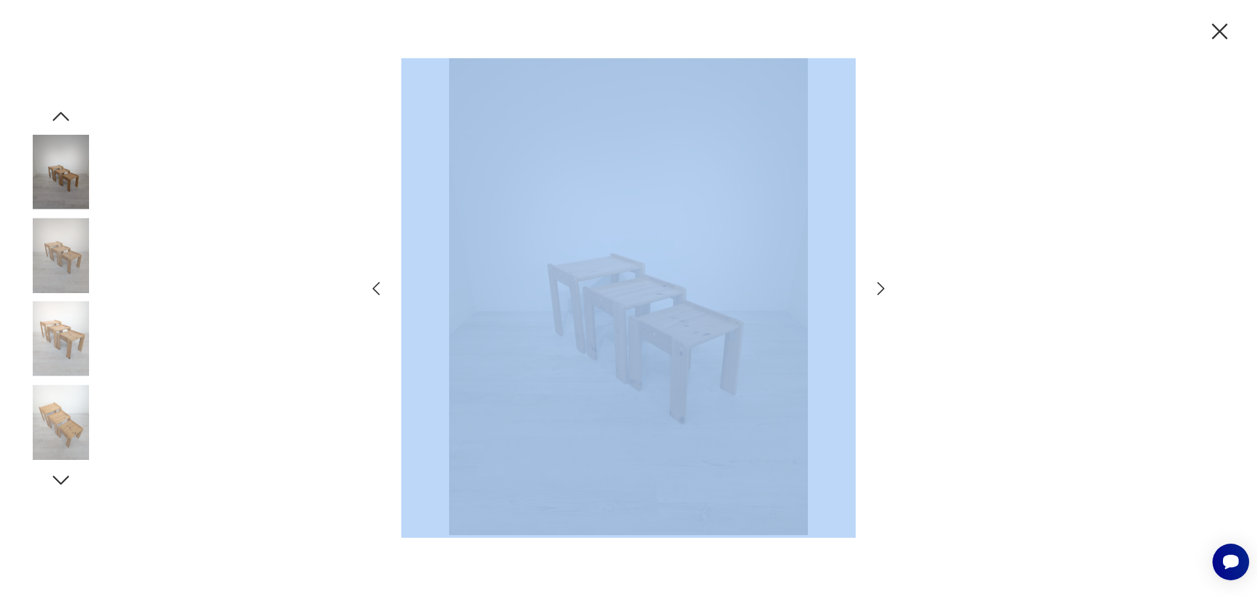
click at [881, 289] on icon "button" at bounding box center [880, 288] width 19 height 19
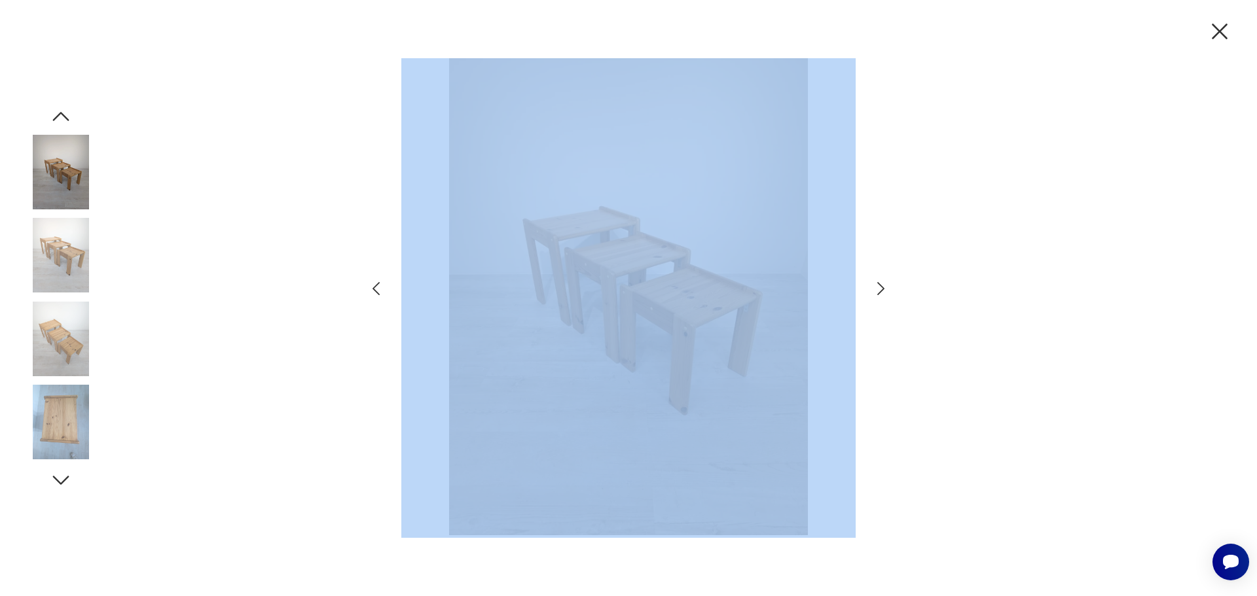
click at [881, 289] on icon "button" at bounding box center [880, 288] width 19 height 19
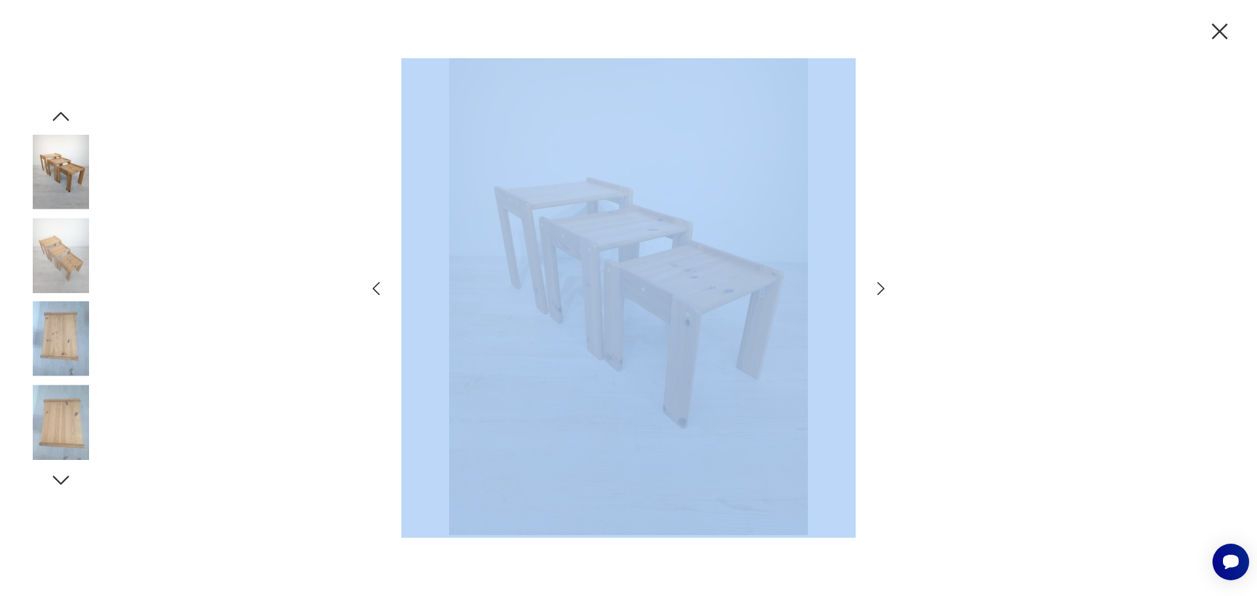
click at [881, 289] on icon "button" at bounding box center [880, 288] width 19 height 19
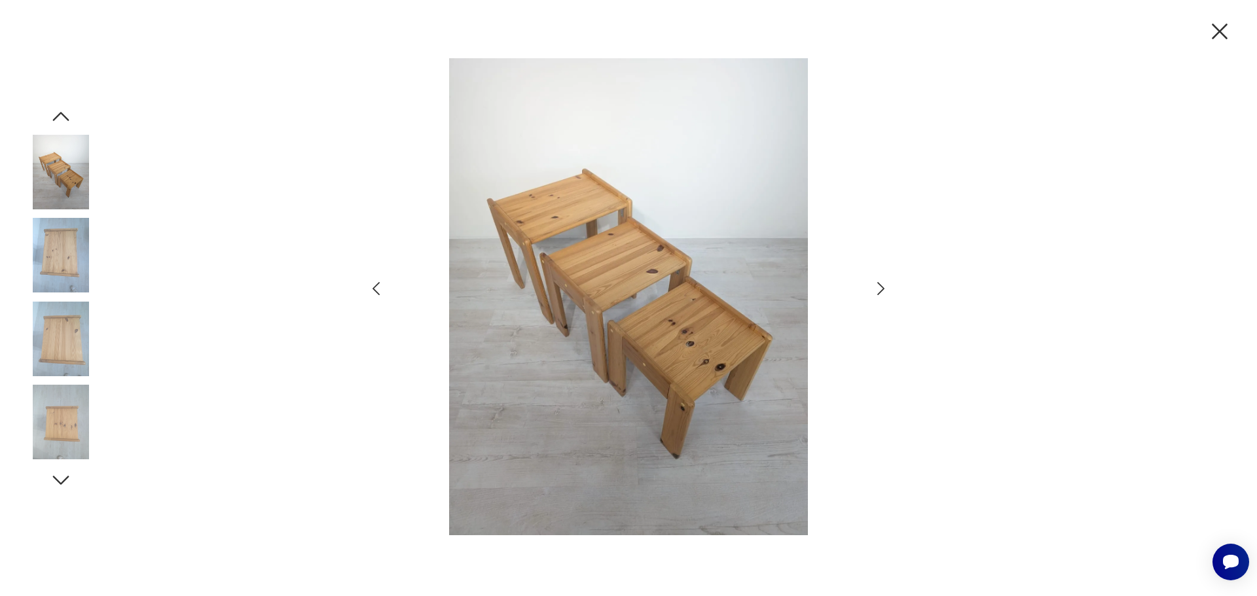
click at [1246, 268] on div at bounding box center [628, 298] width 1257 height 596
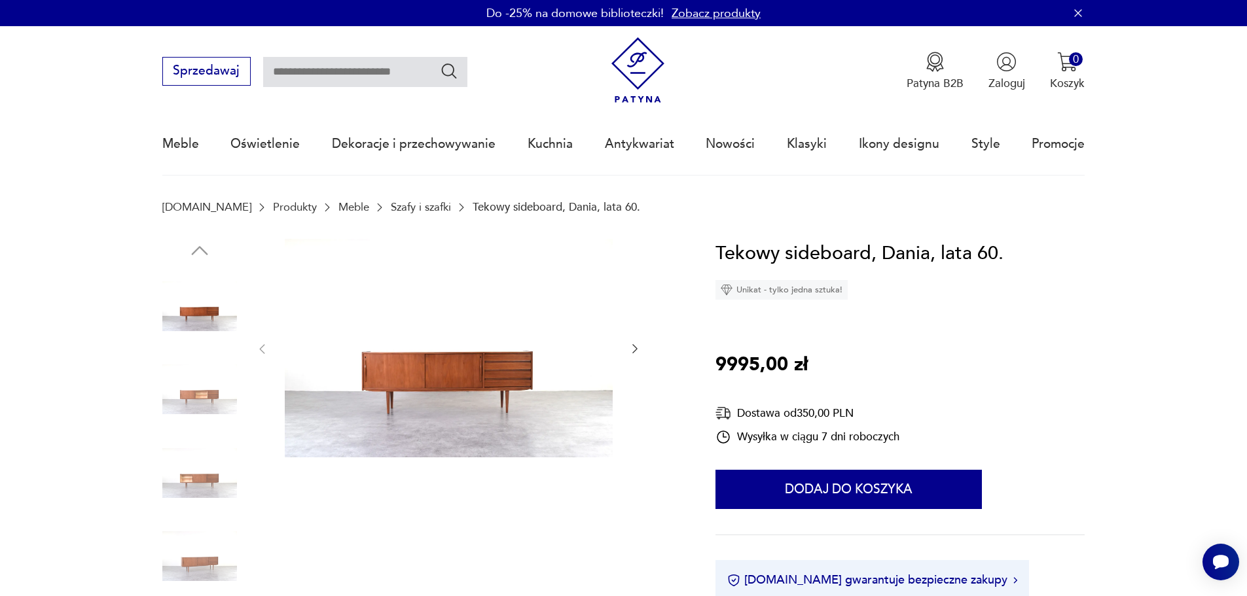
click at [484, 400] on img at bounding box center [449, 348] width 328 height 219
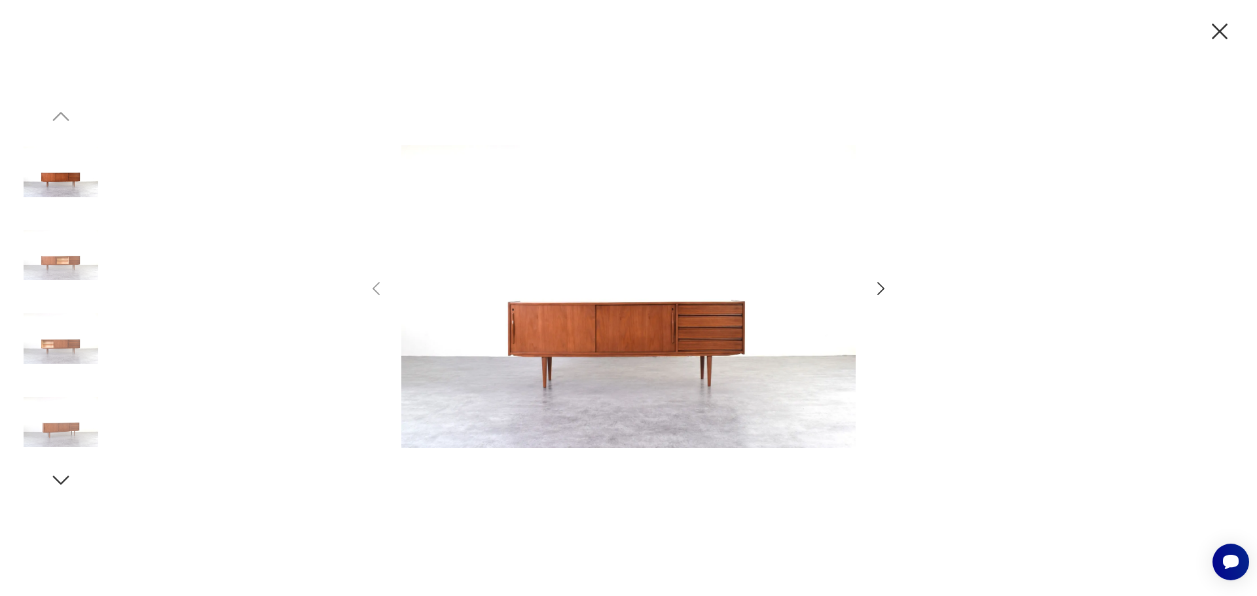
click at [880, 291] on icon "button" at bounding box center [880, 288] width 19 height 19
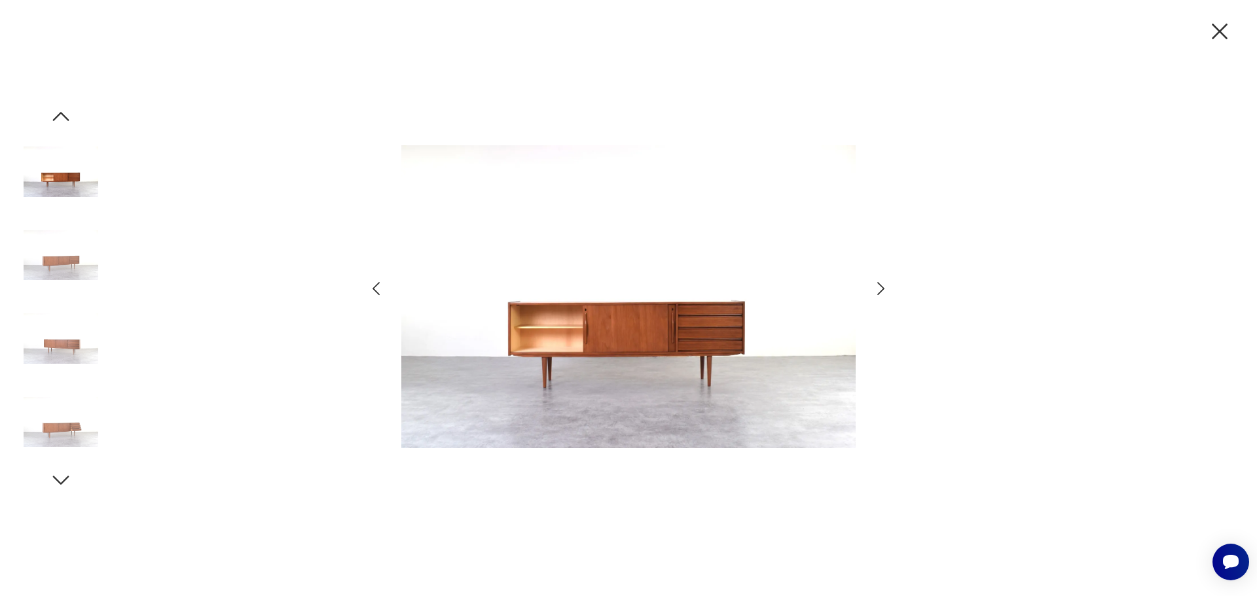
click at [880, 291] on icon "button" at bounding box center [880, 288] width 19 height 19
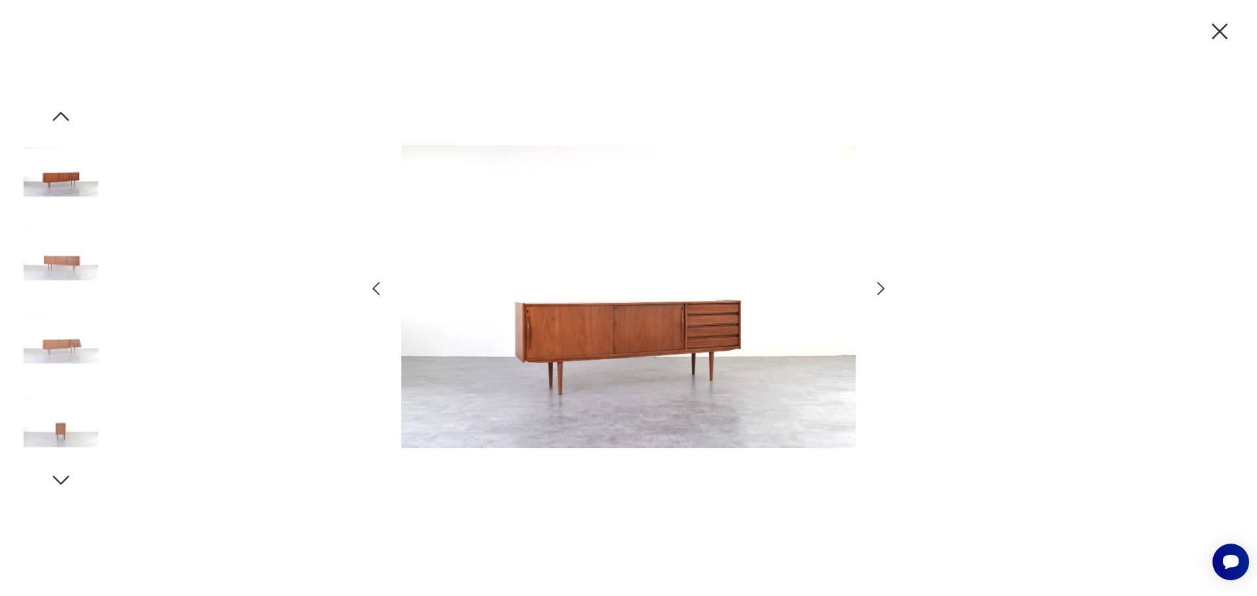
click at [880, 291] on icon "button" at bounding box center [880, 288] width 19 height 19
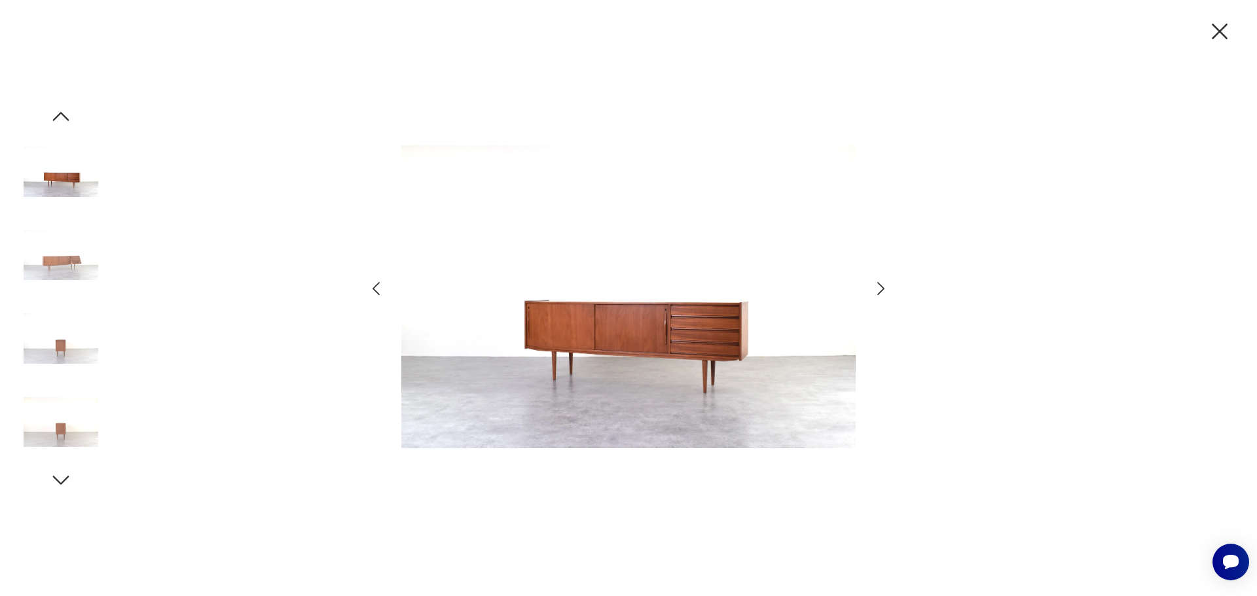
click at [880, 291] on icon "button" at bounding box center [880, 288] width 19 height 19
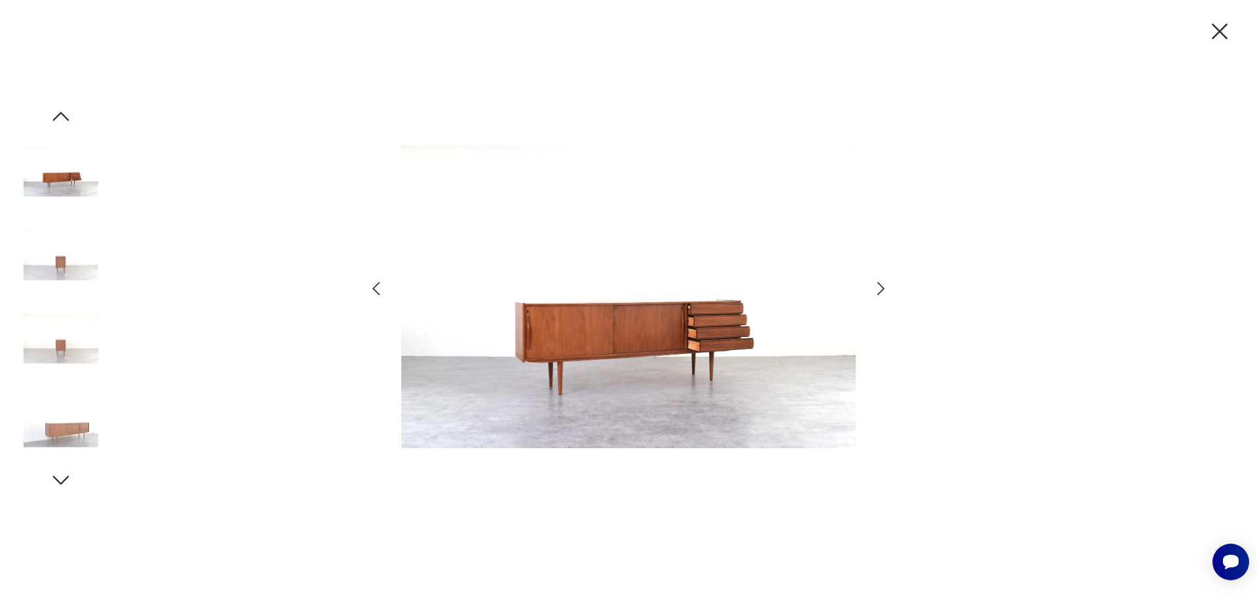
click at [880, 291] on icon "button" at bounding box center [880, 288] width 19 height 19
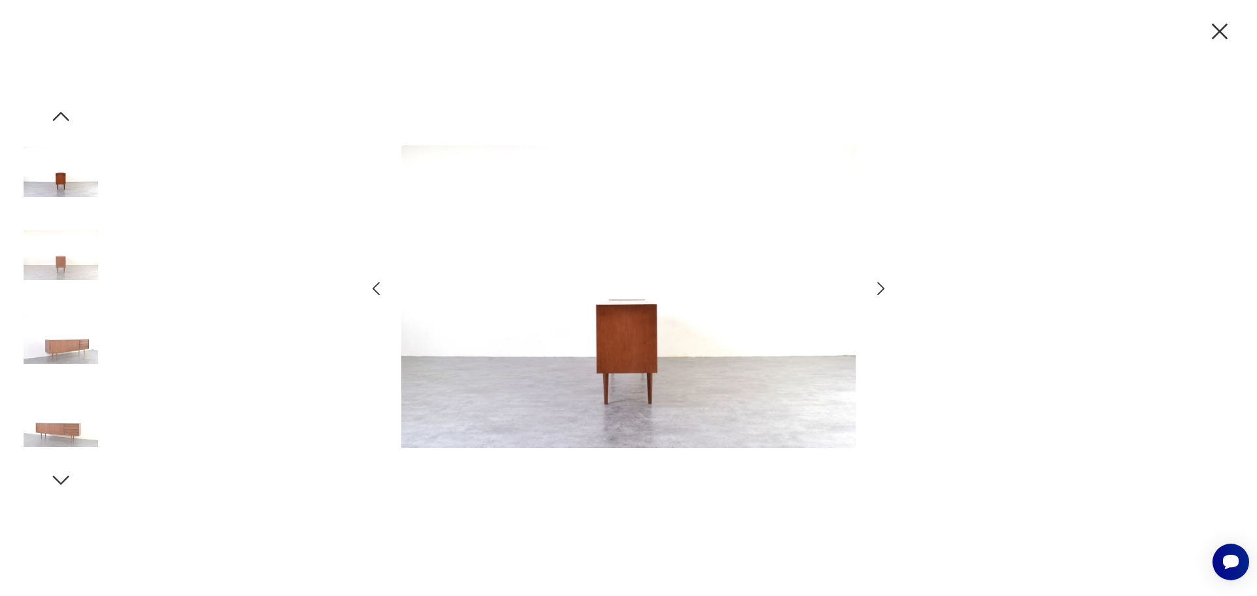
click at [880, 291] on icon "button" at bounding box center [880, 288] width 19 height 19
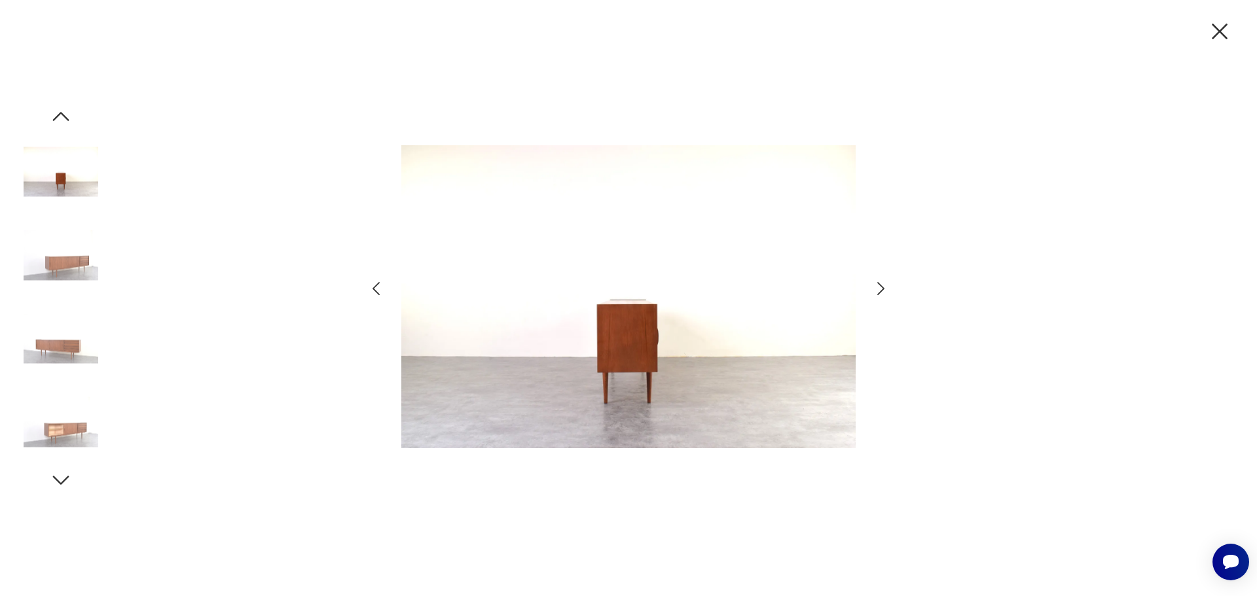
click at [880, 291] on icon "button" at bounding box center [880, 288] width 19 height 19
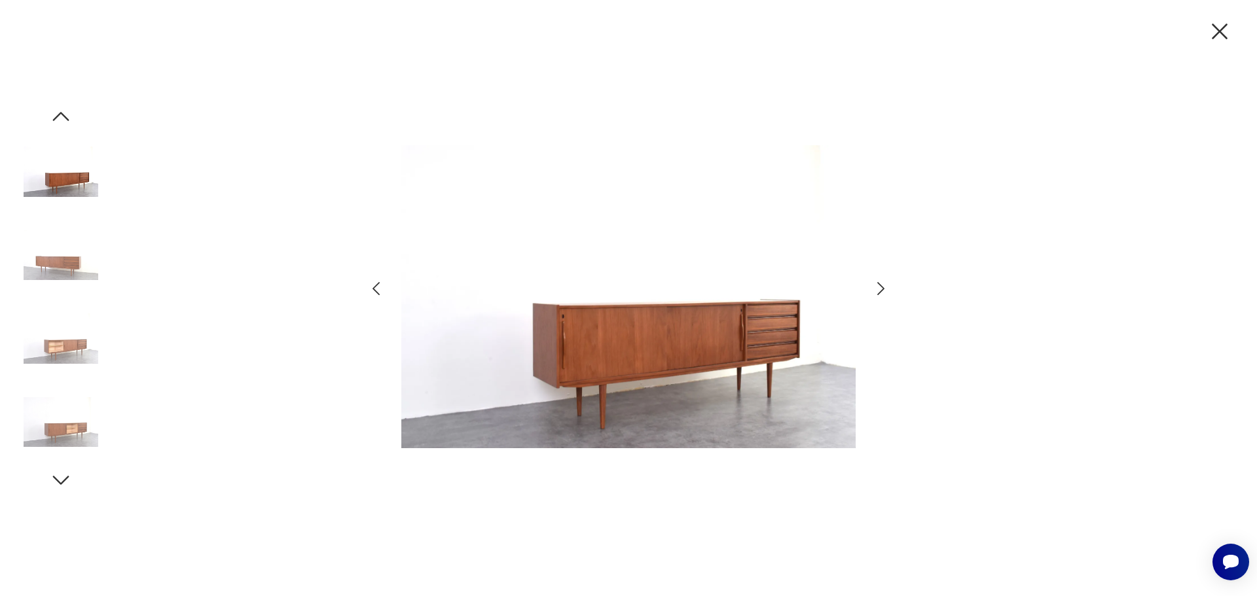
click at [880, 291] on icon "button" at bounding box center [880, 288] width 19 height 19
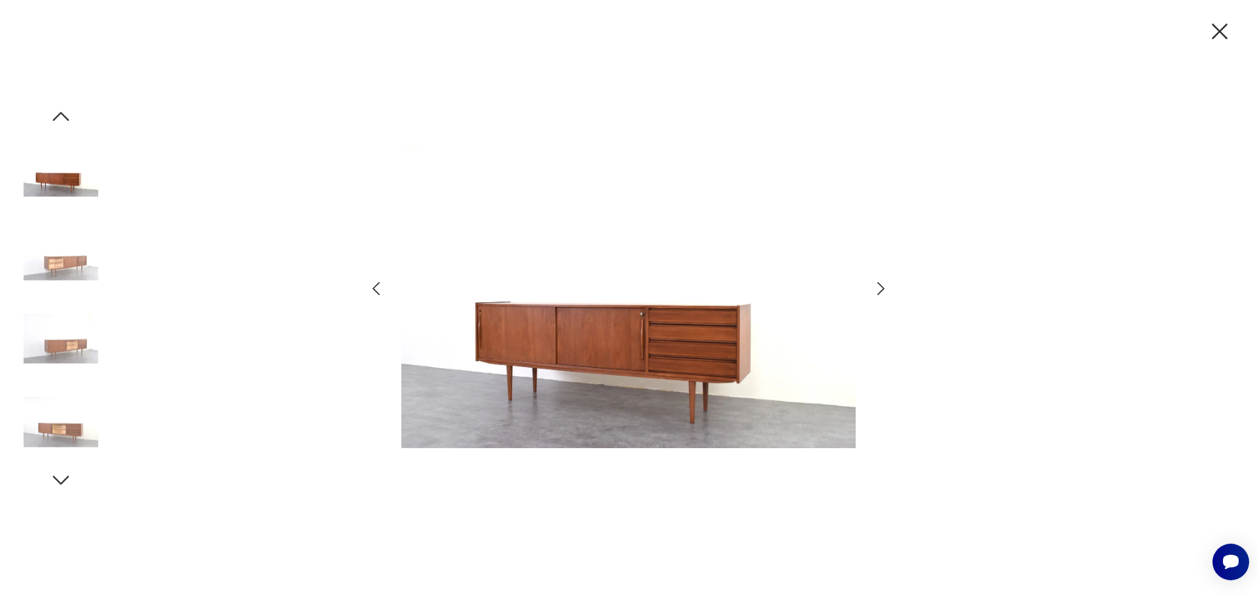
click at [880, 291] on icon "button" at bounding box center [880, 288] width 19 height 19
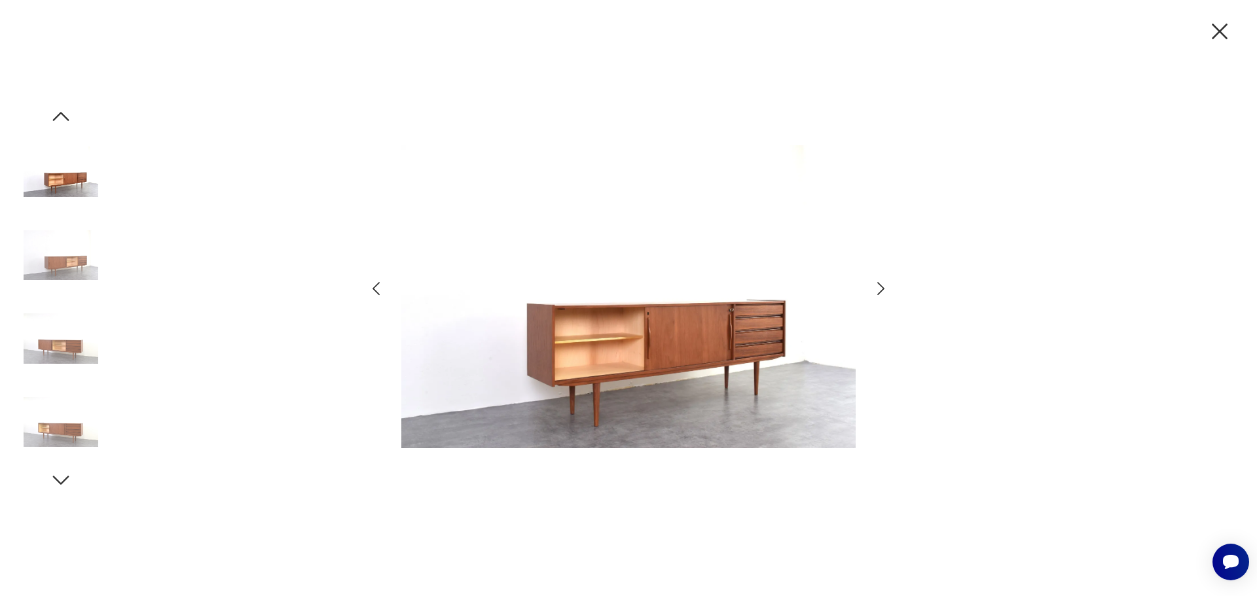
click at [880, 291] on icon "button" at bounding box center [880, 288] width 19 height 19
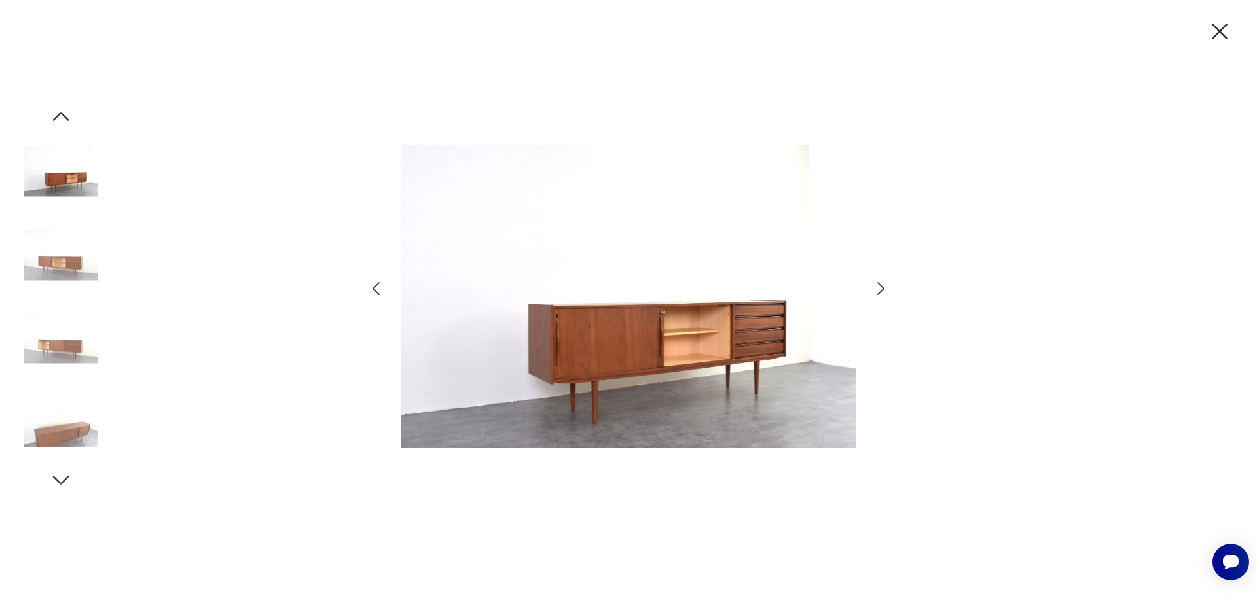
click at [880, 291] on icon "button" at bounding box center [880, 288] width 19 height 19
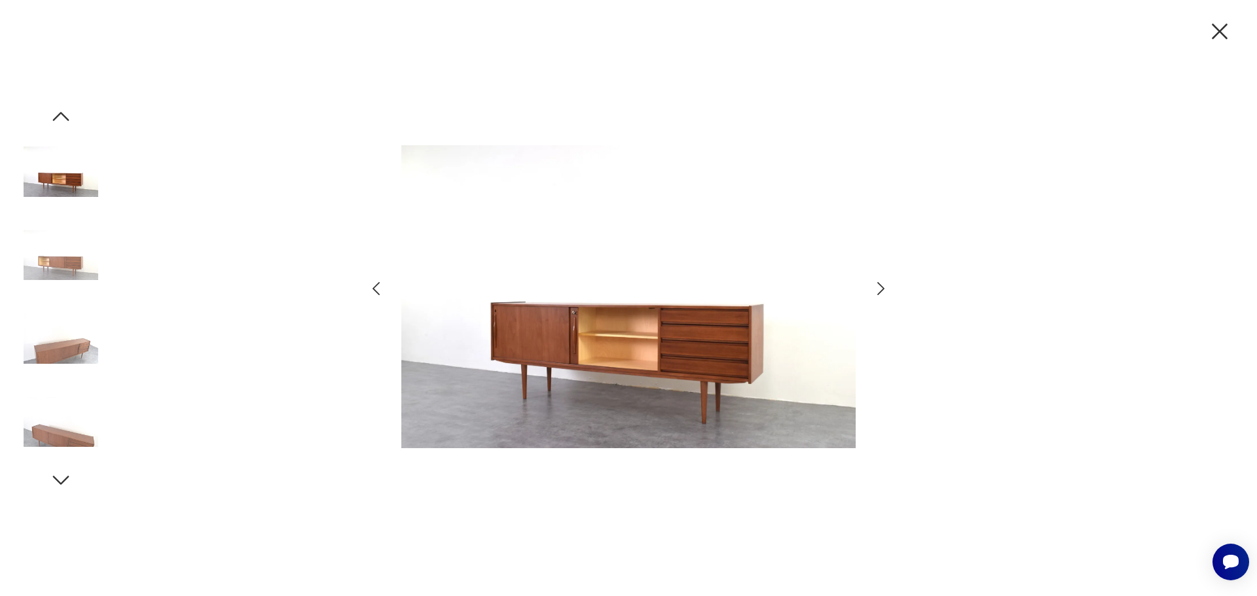
click at [880, 291] on icon "button" at bounding box center [880, 288] width 19 height 19
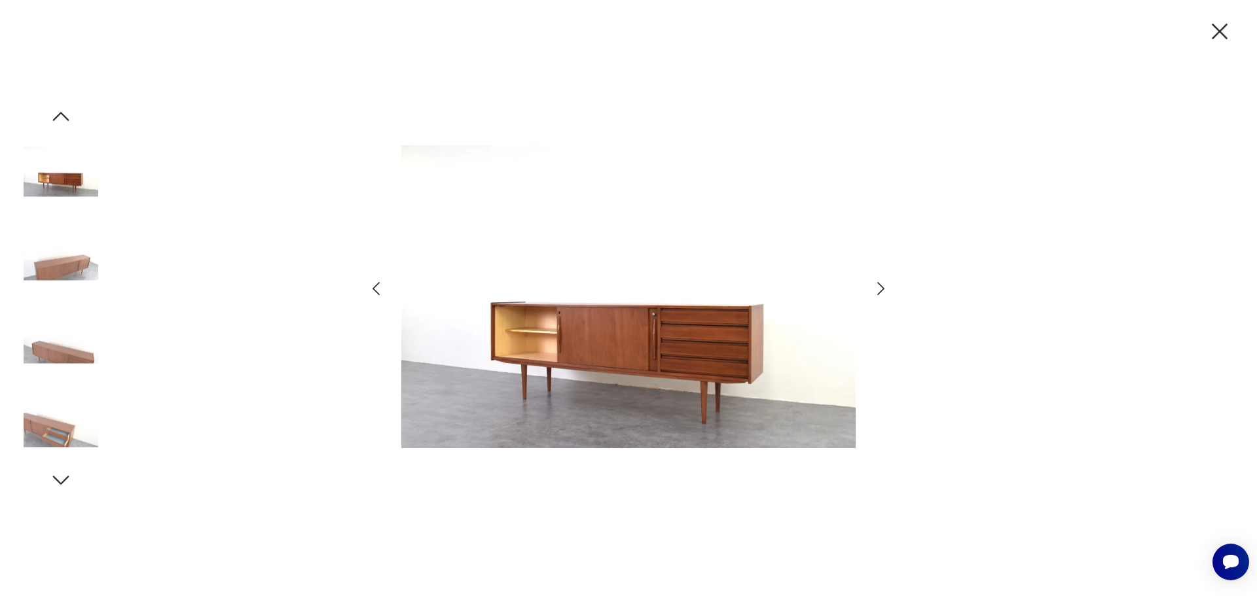
click at [880, 291] on icon "button" at bounding box center [880, 288] width 19 height 19
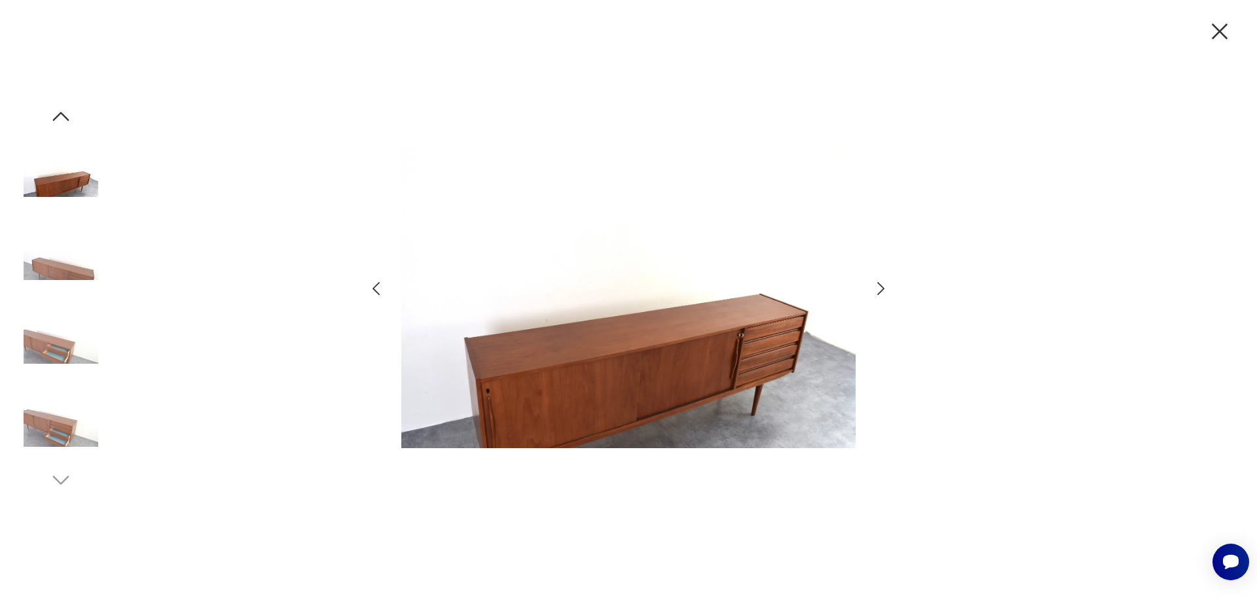
click at [880, 291] on icon "button" at bounding box center [880, 288] width 19 height 19
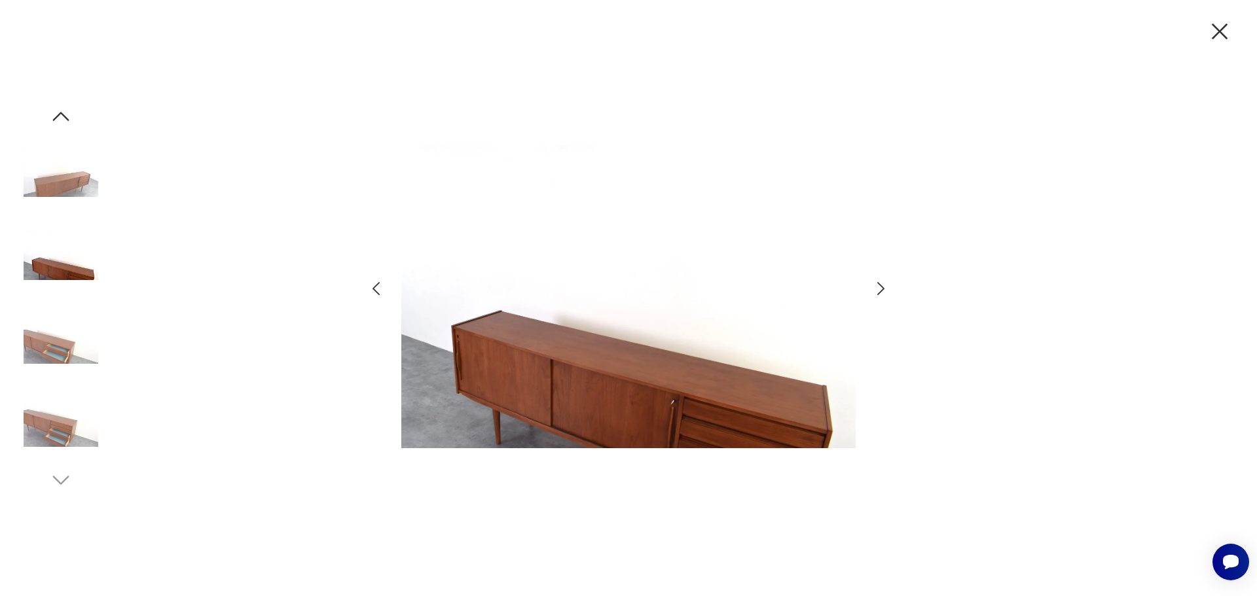
click at [880, 291] on icon "button" at bounding box center [880, 288] width 19 height 19
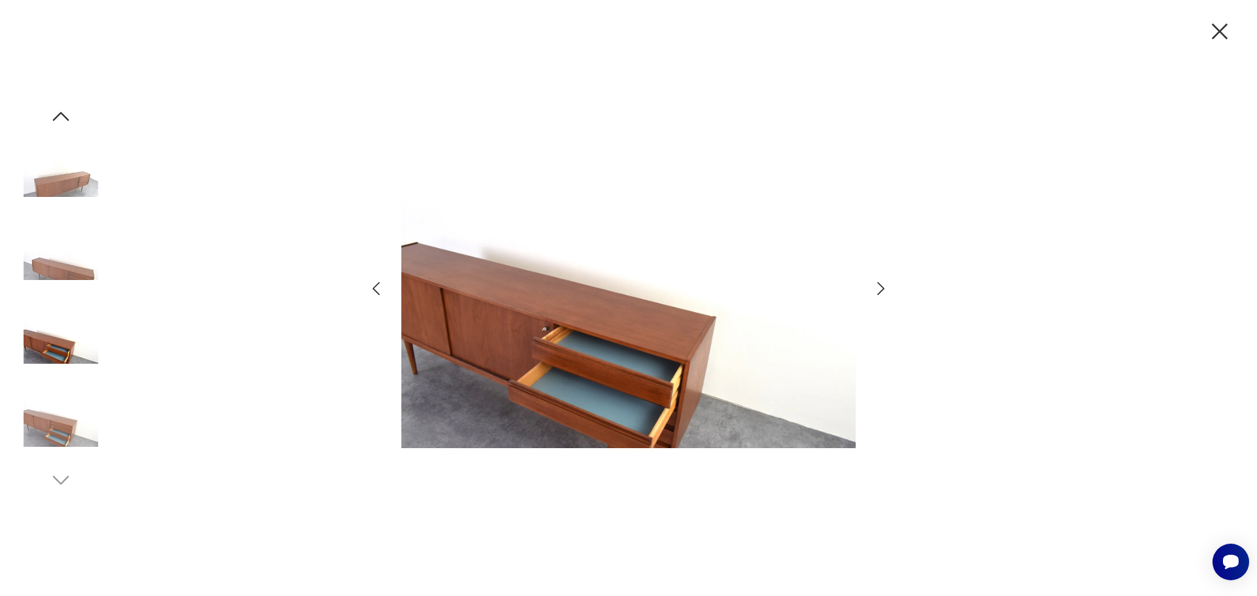
click at [880, 291] on icon "button" at bounding box center [880, 288] width 19 height 19
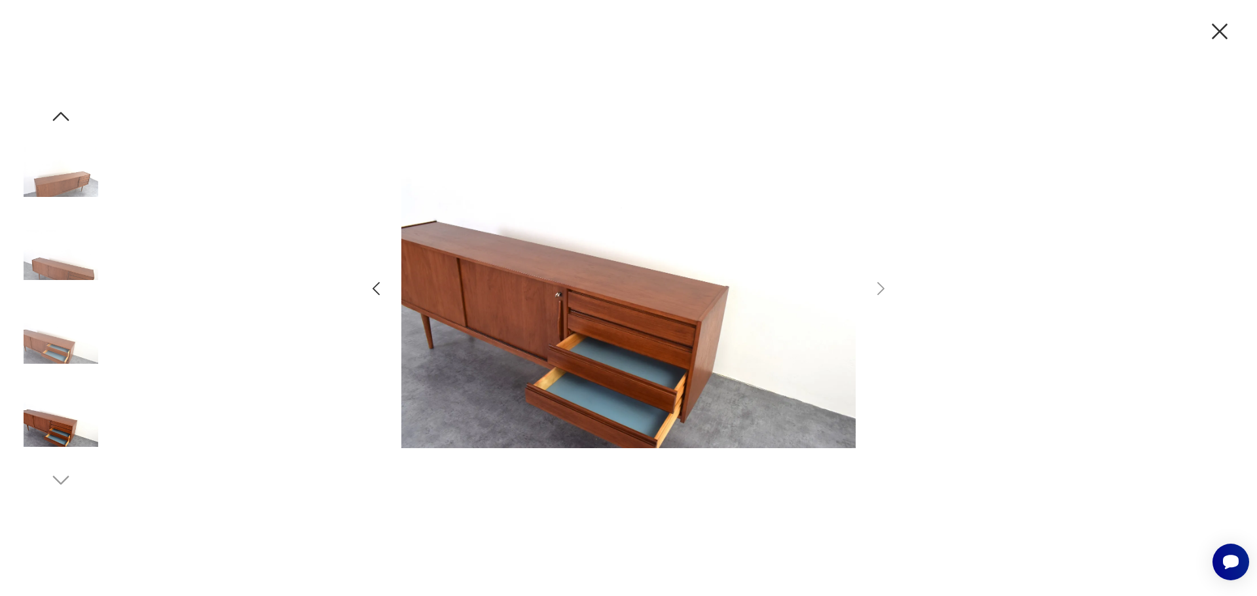
click at [6, 337] on div at bounding box center [628, 298] width 1257 height 596
click at [90, 333] on img at bounding box center [61, 339] width 75 height 75
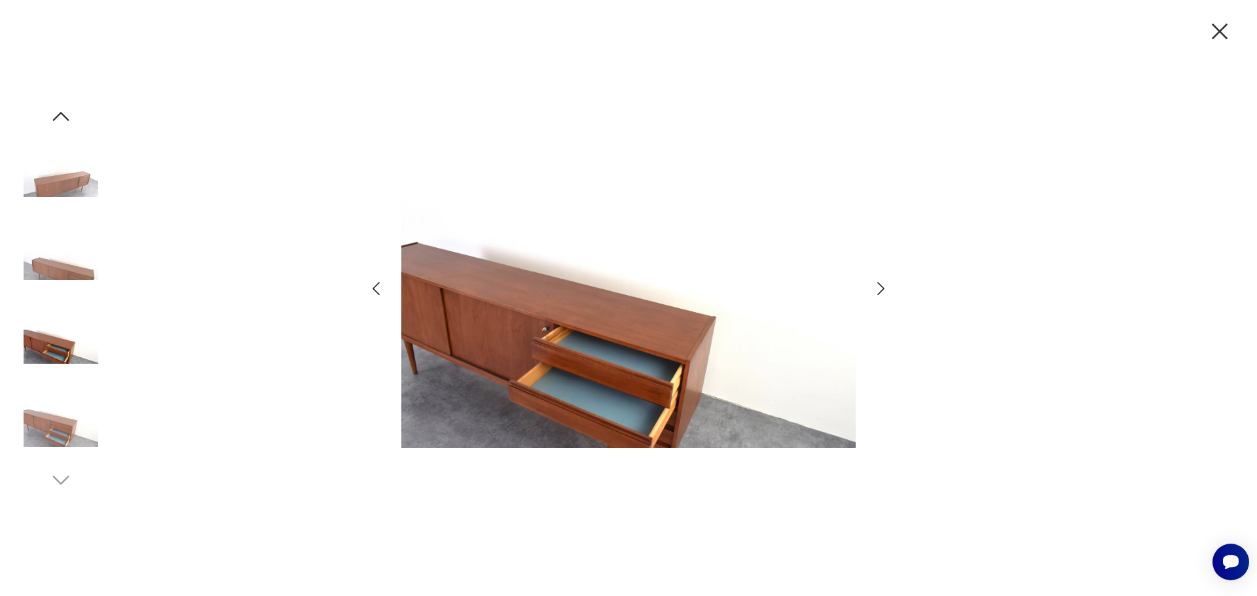
click at [62, 281] on img at bounding box center [61, 255] width 75 height 75
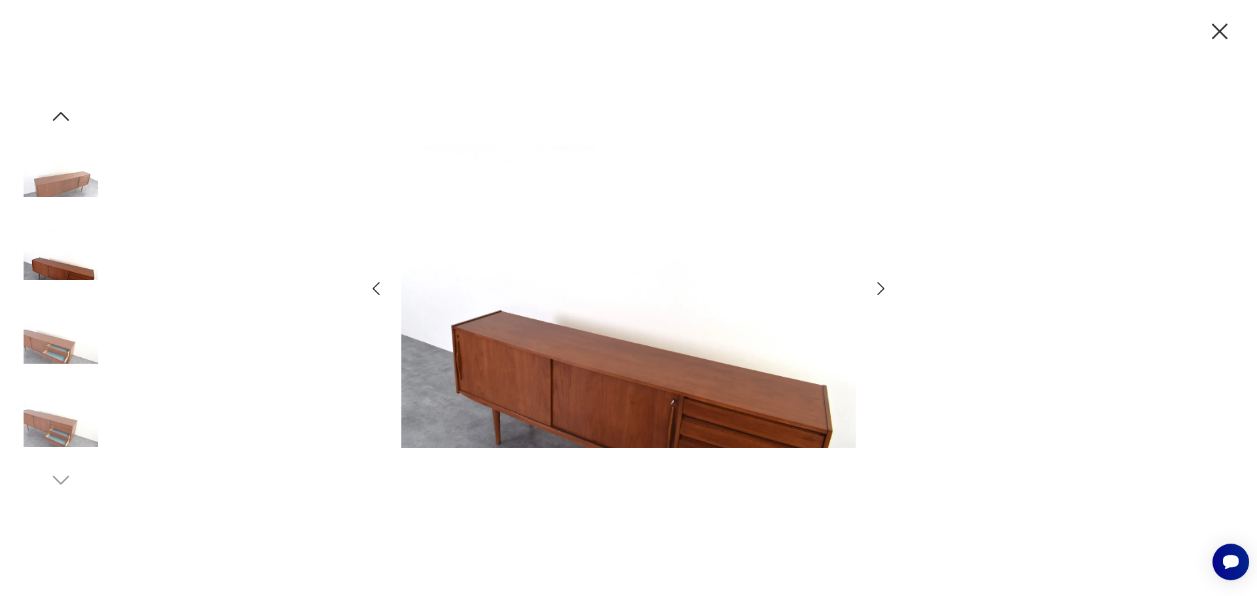
click at [56, 191] on img at bounding box center [61, 172] width 75 height 75
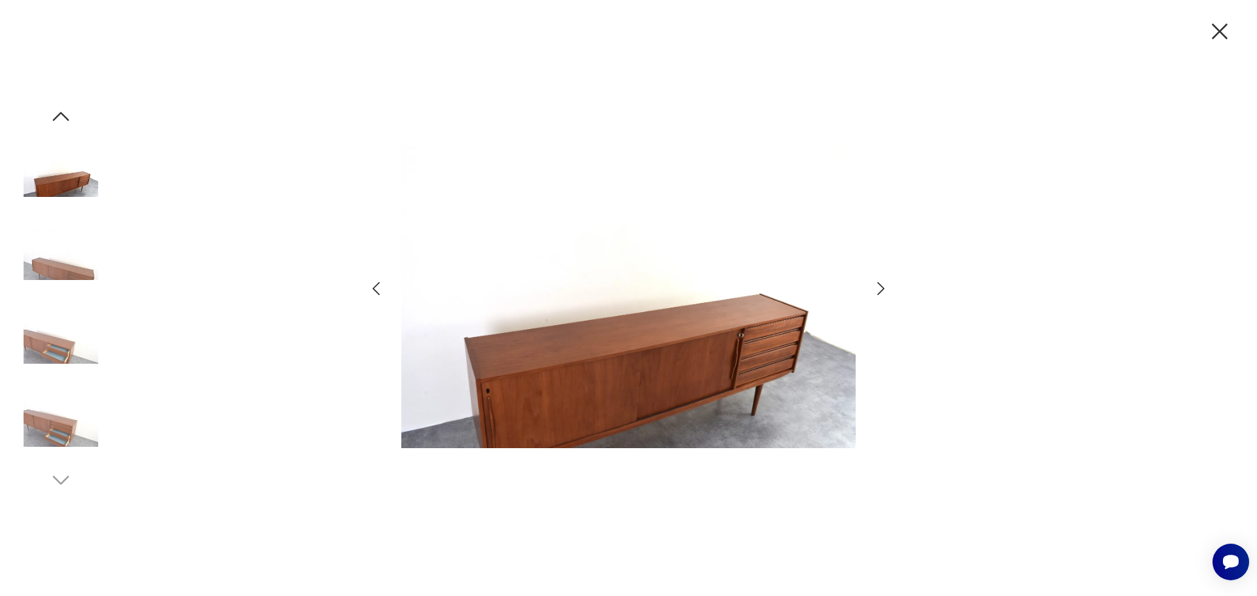
click at [62, 120] on icon "button" at bounding box center [61, 117] width 24 height 24
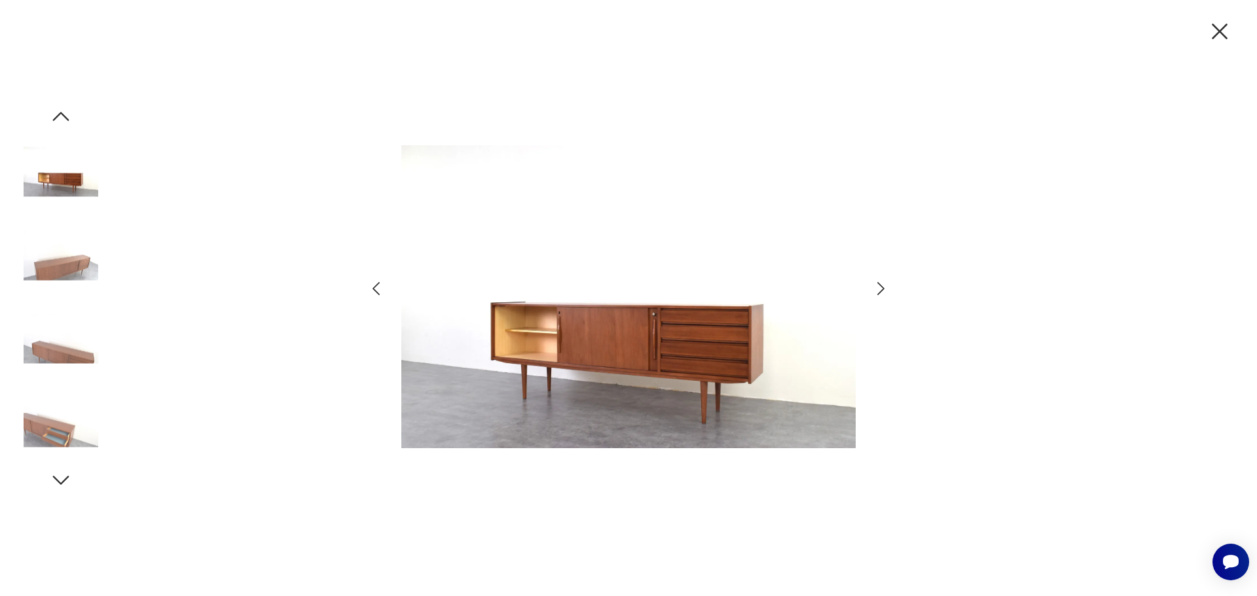
click at [75, 192] on img at bounding box center [61, 172] width 75 height 75
click at [66, 121] on icon "button" at bounding box center [61, 117] width 24 height 24
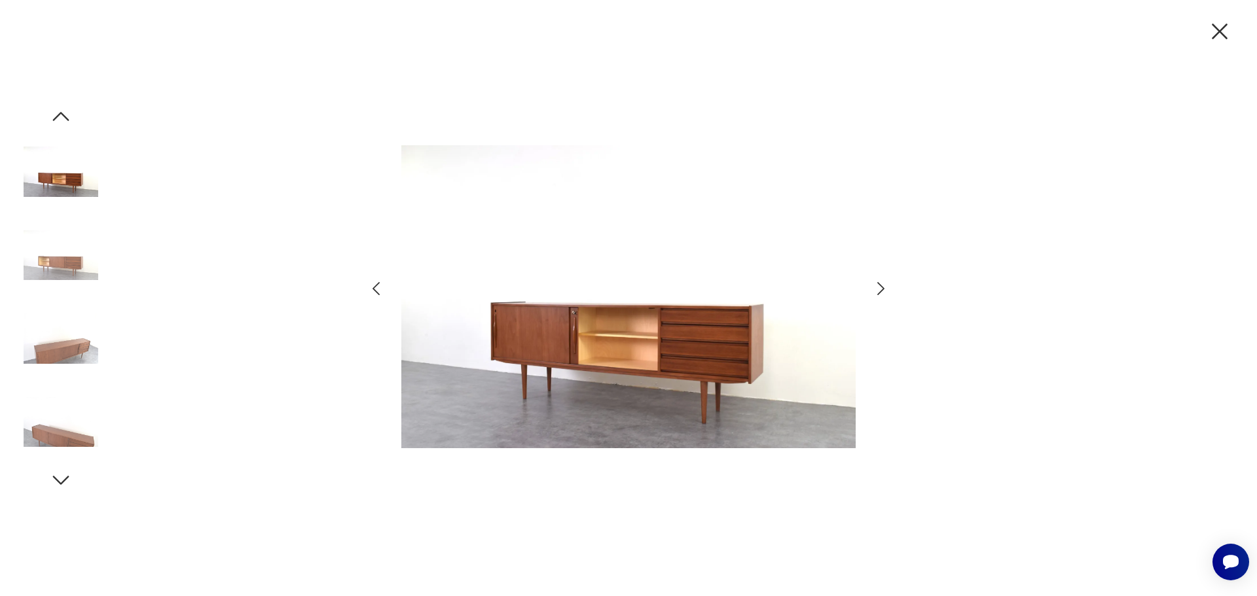
click at [66, 121] on icon "button" at bounding box center [61, 117] width 24 height 24
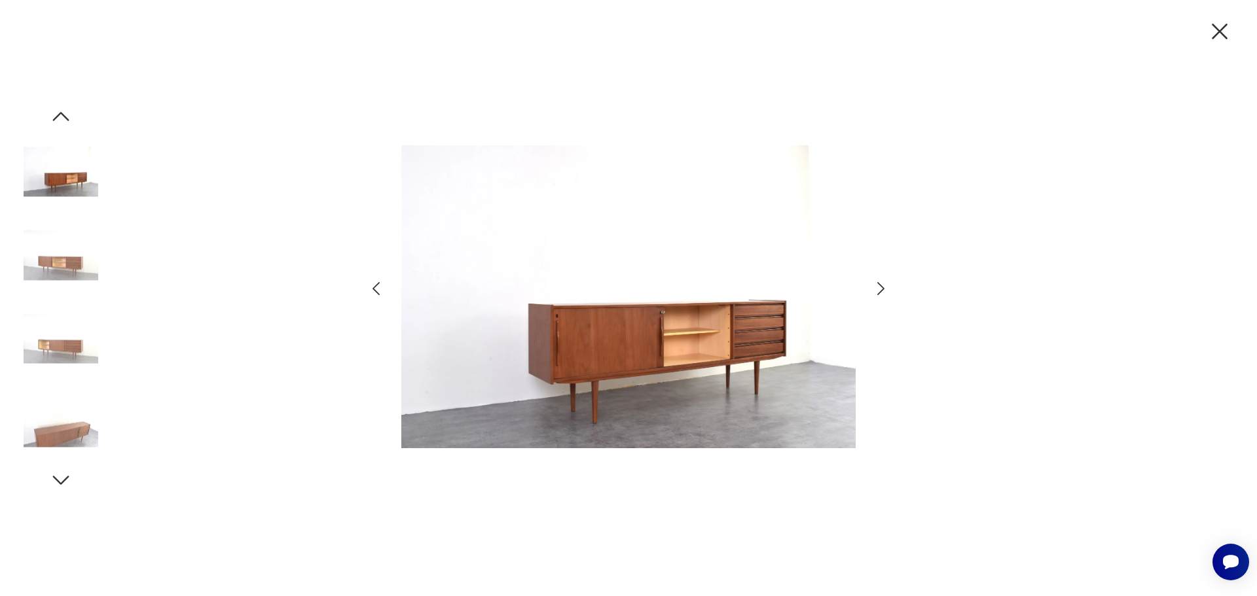
click at [66, 121] on icon "button" at bounding box center [61, 117] width 24 height 24
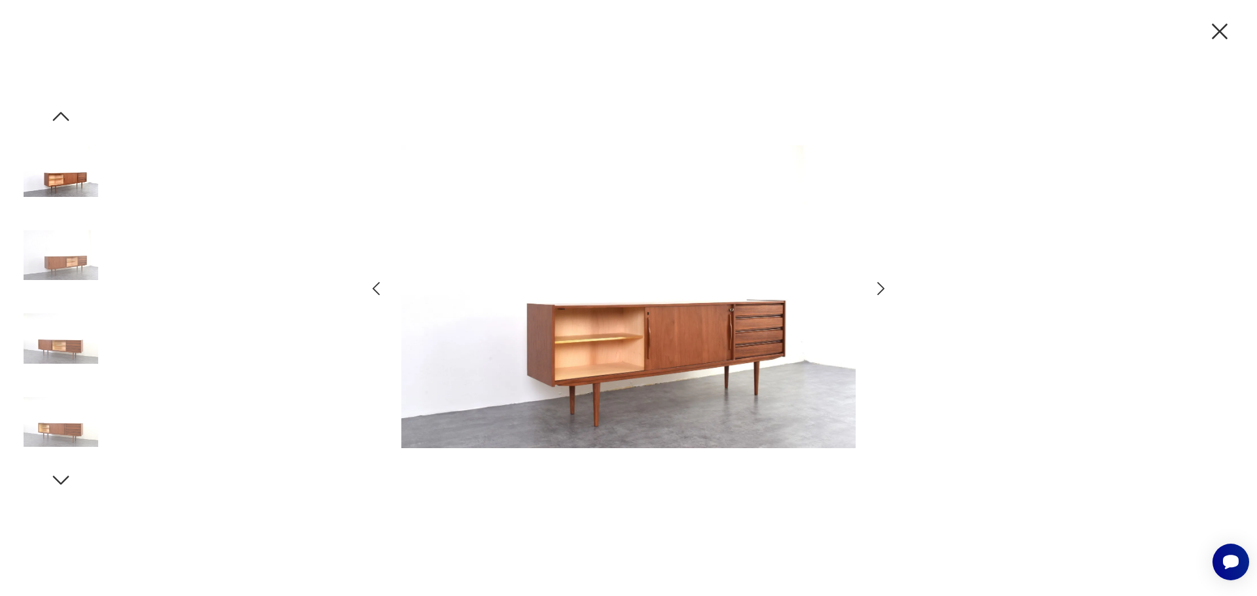
click at [66, 121] on icon "button" at bounding box center [61, 117] width 24 height 24
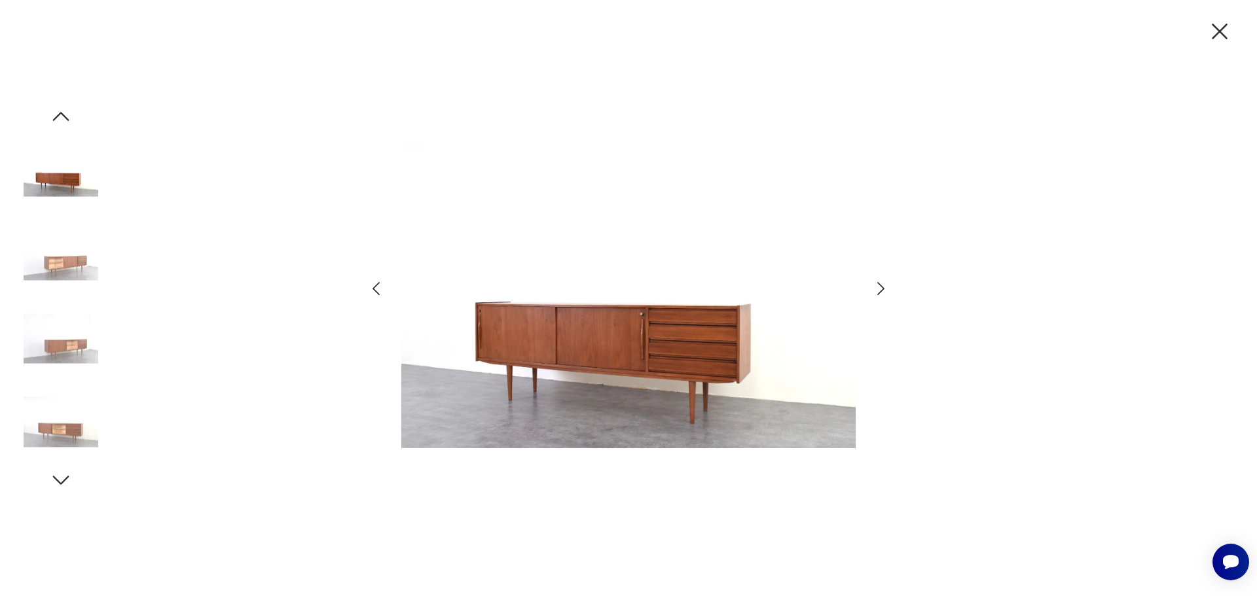
click at [66, 121] on icon "button" at bounding box center [61, 117] width 24 height 24
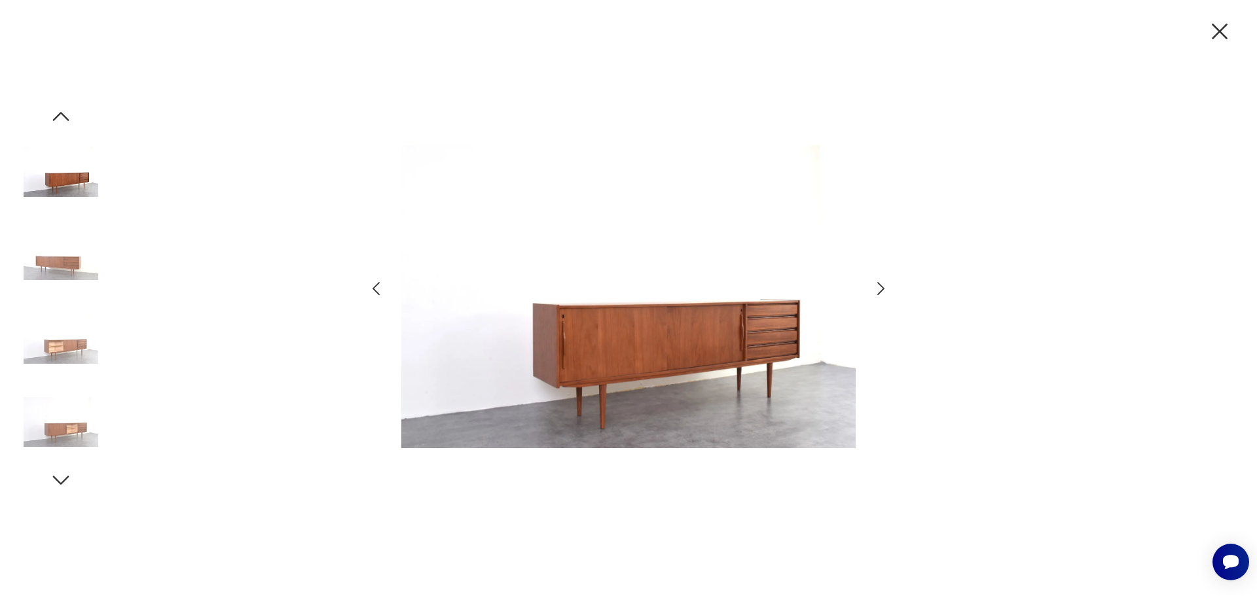
click at [66, 121] on icon "button" at bounding box center [61, 117] width 24 height 24
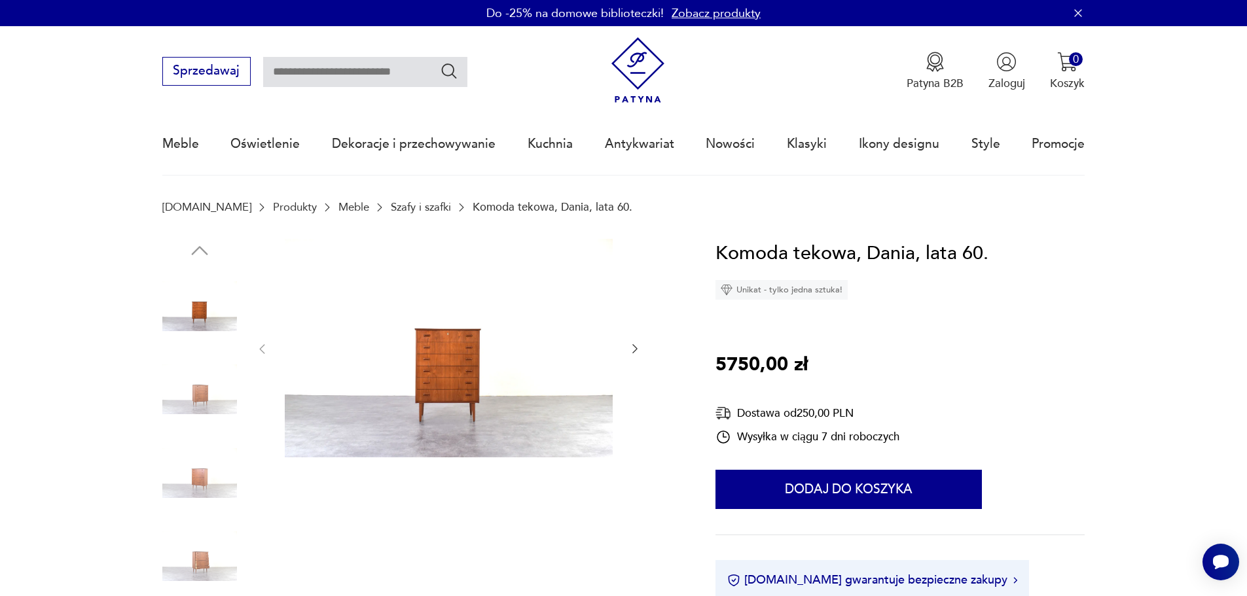
click at [524, 376] on img at bounding box center [449, 348] width 328 height 219
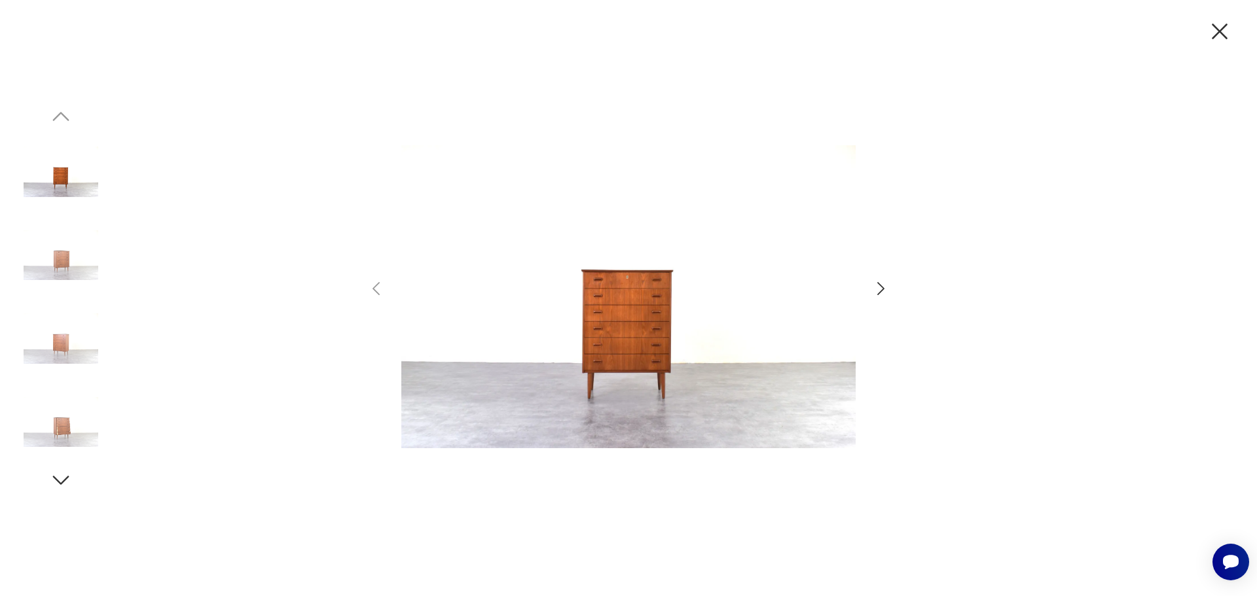
click at [874, 289] on icon "button" at bounding box center [880, 288] width 19 height 19
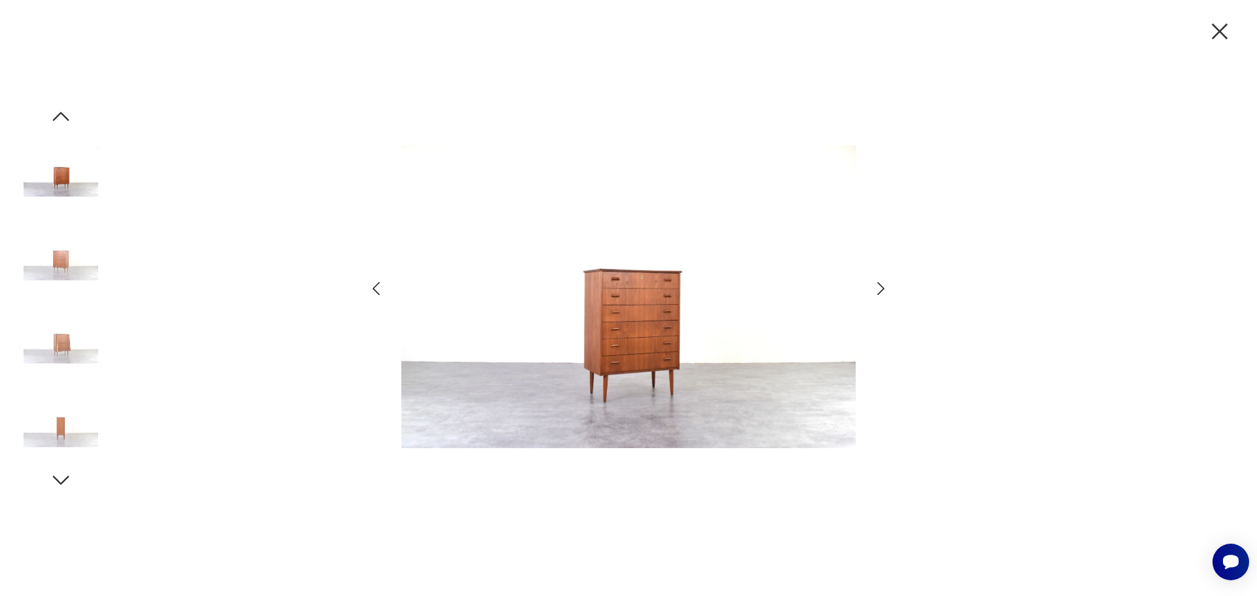
click at [874, 289] on icon "button" at bounding box center [880, 288] width 19 height 19
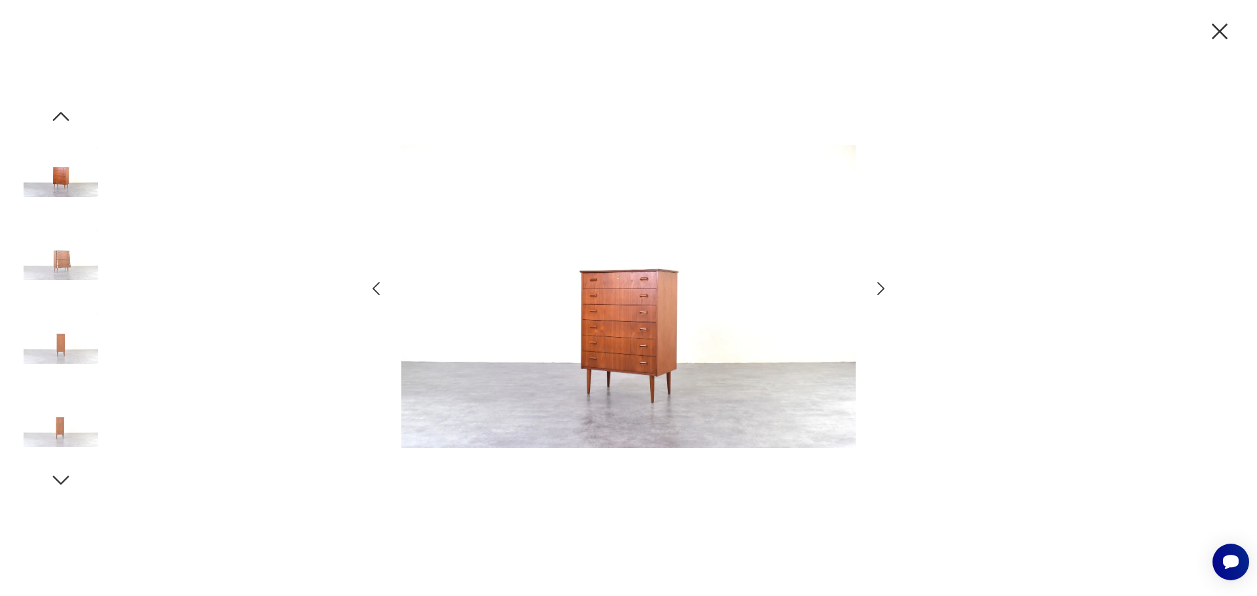
click at [874, 289] on icon "button" at bounding box center [880, 288] width 19 height 19
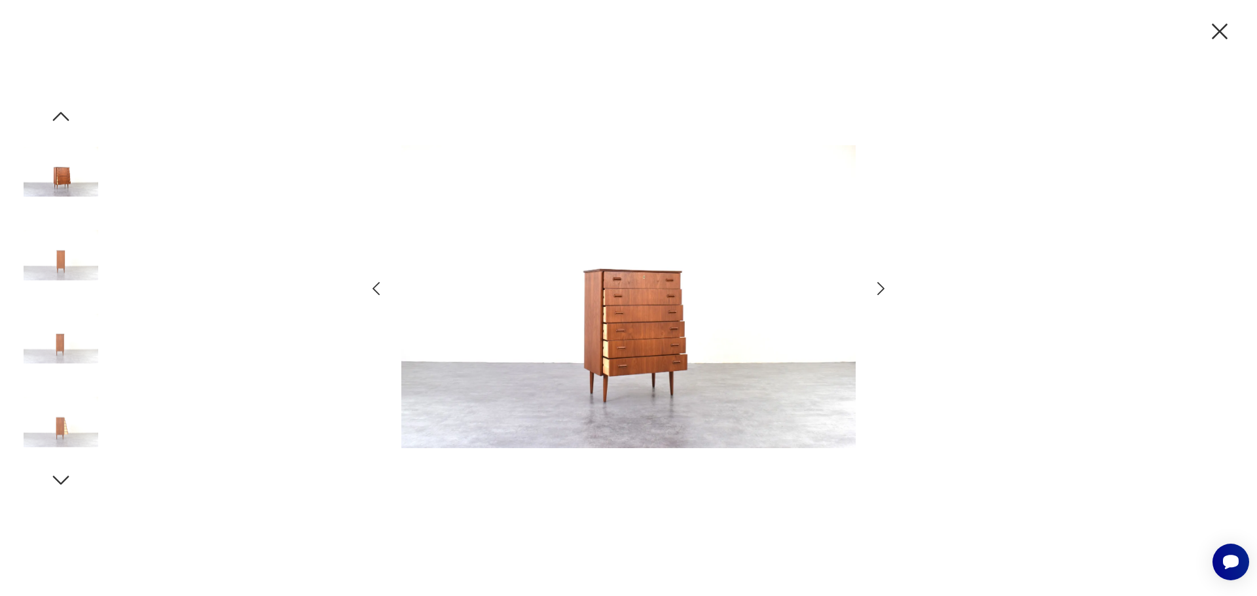
click at [874, 289] on icon "button" at bounding box center [880, 288] width 19 height 19
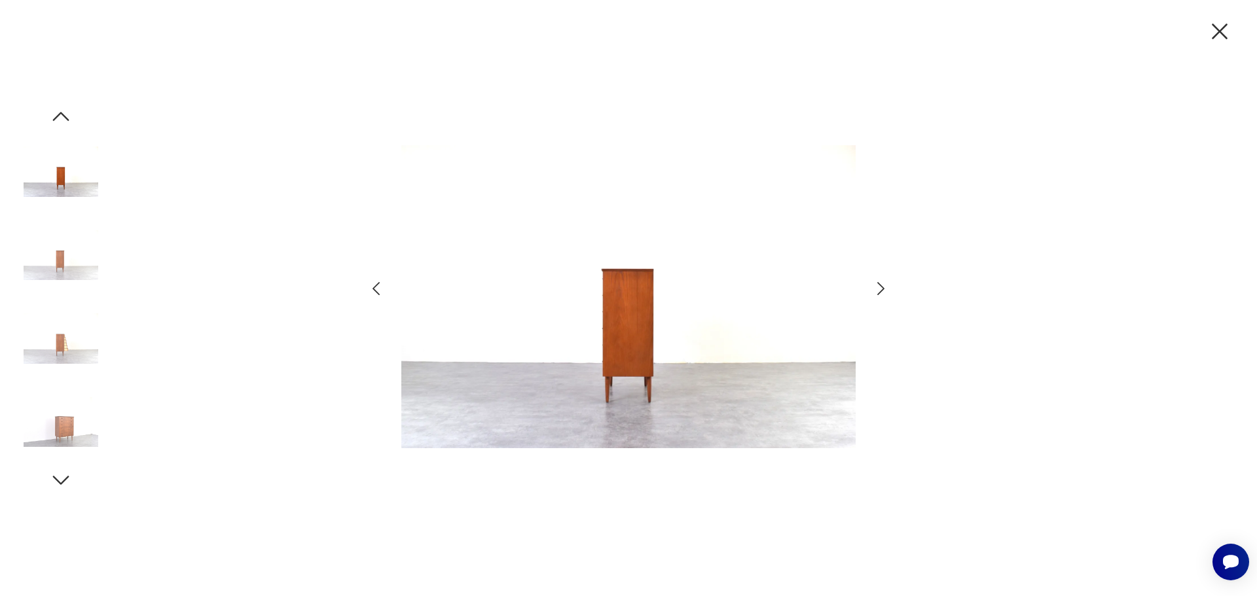
click at [874, 289] on icon "button" at bounding box center [880, 288] width 19 height 19
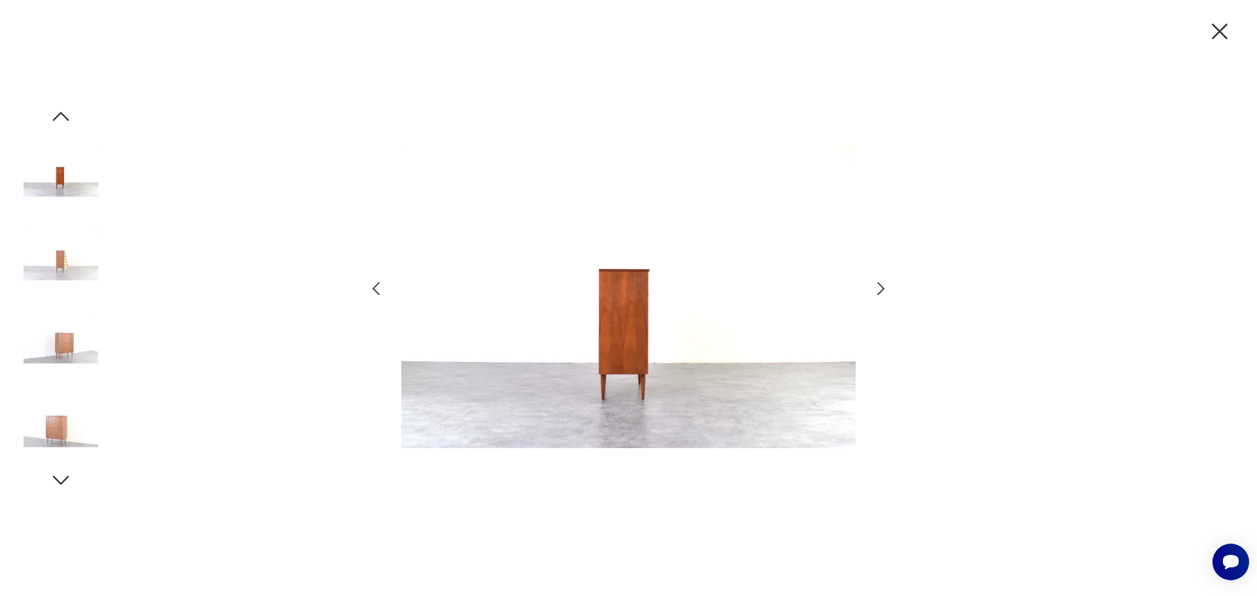
click at [874, 289] on icon "button" at bounding box center [880, 288] width 19 height 19
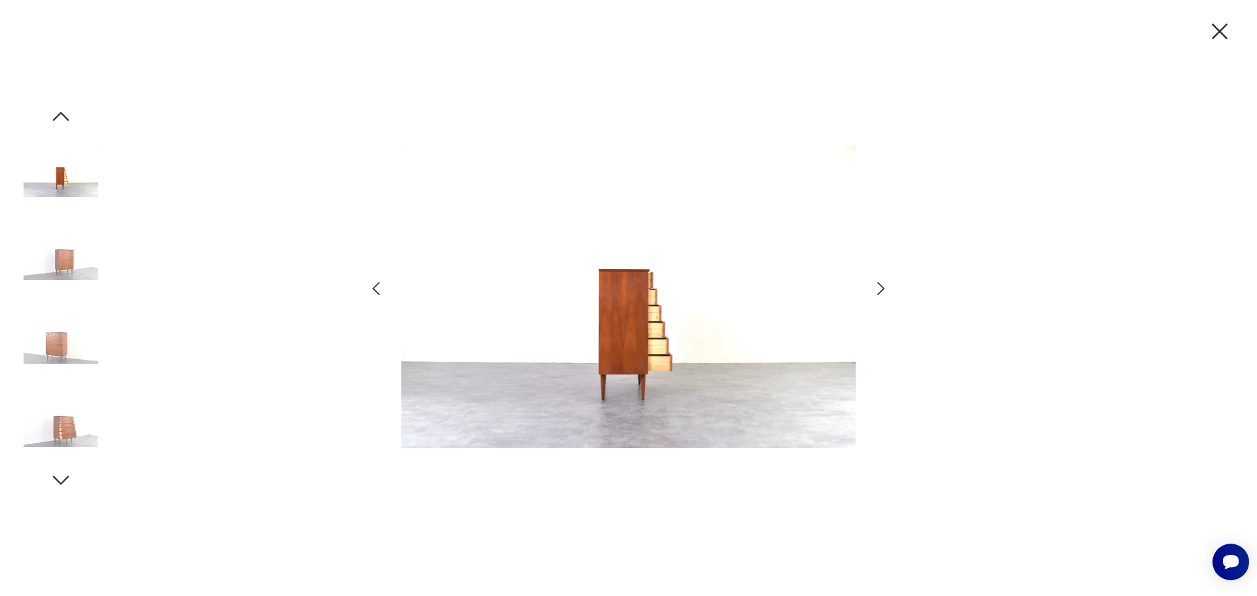
click at [874, 289] on icon "button" at bounding box center [880, 288] width 19 height 19
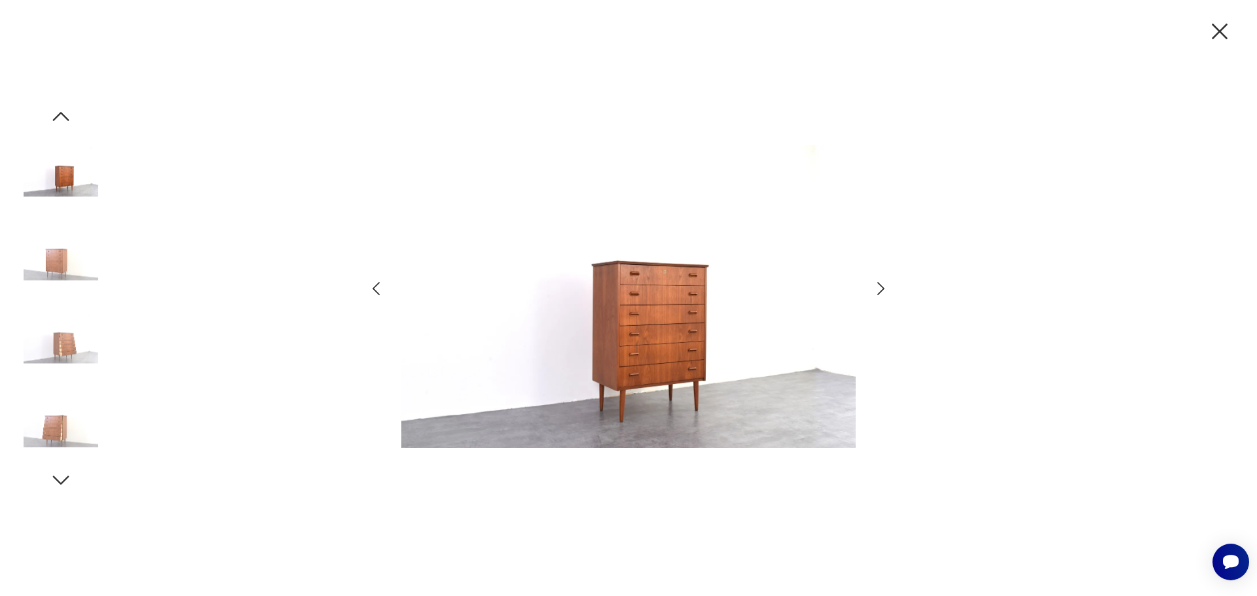
click at [874, 289] on icon "button" at bounding box center [880, 288] width 19 height 19
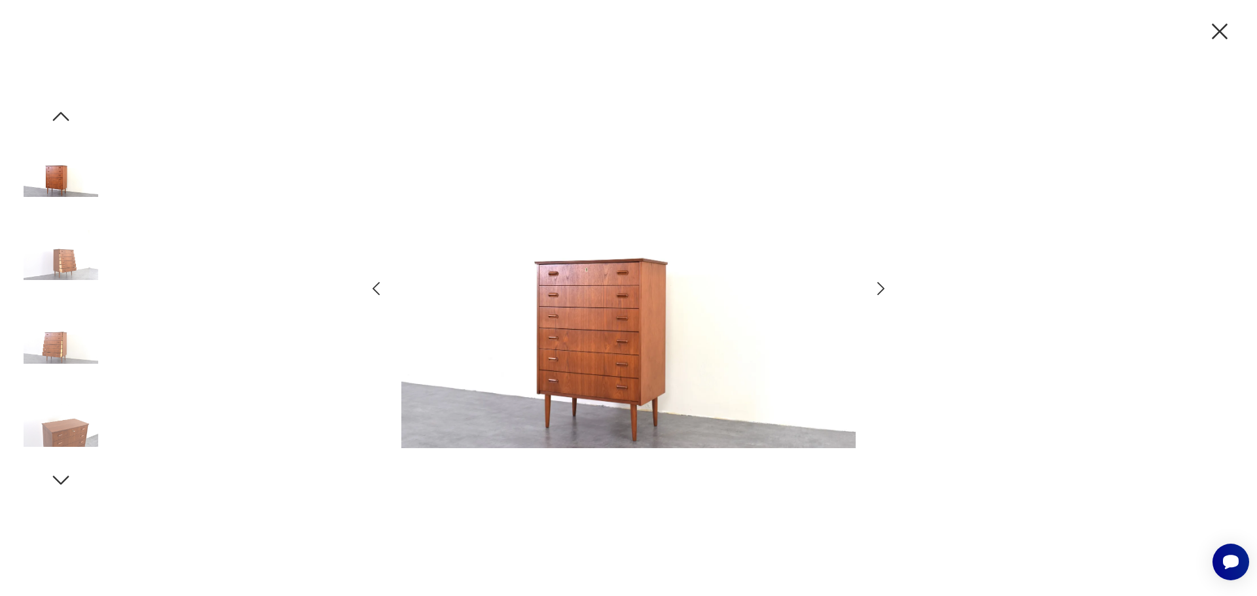
click at [874, 289] on icon "button" at bounding box center [880, 288] width 19 height 19
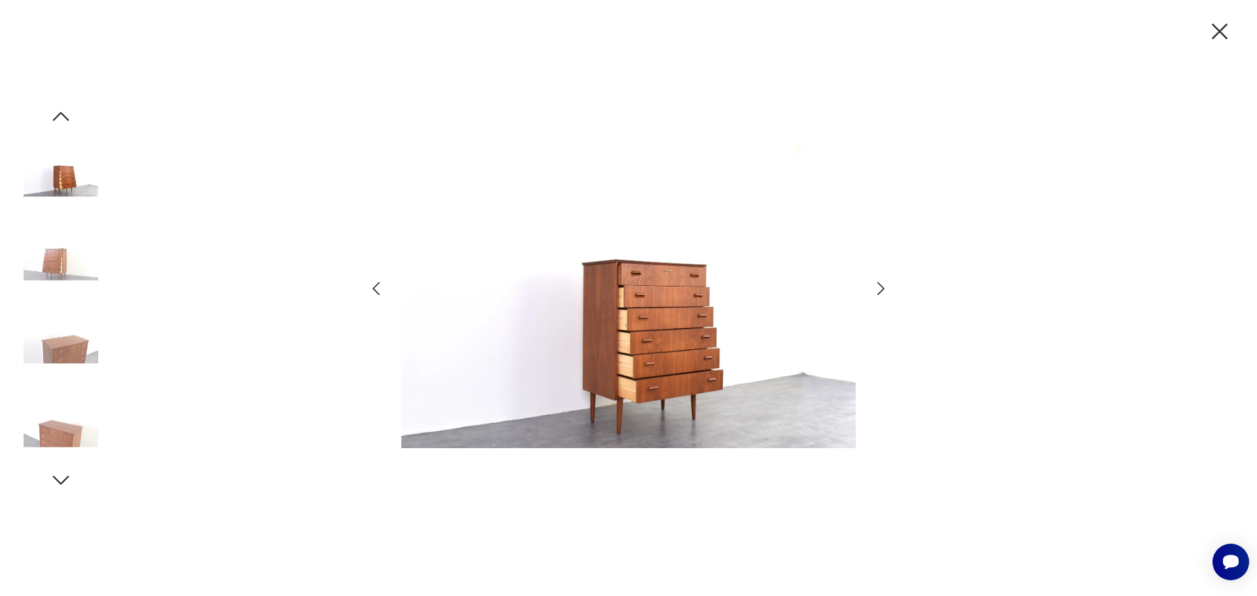
click at [1246, 251] on div at bounding box center [628, 298] width 1257 height 596
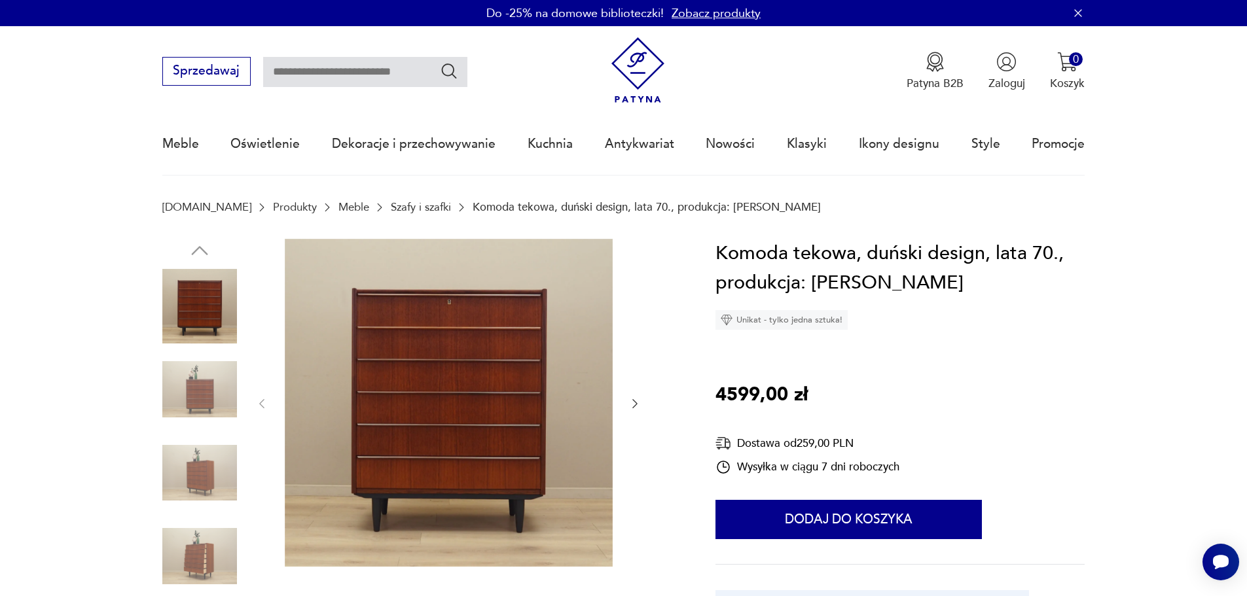
click at [432, 348] on img at bounding box center [449, 403] width 328 height 328
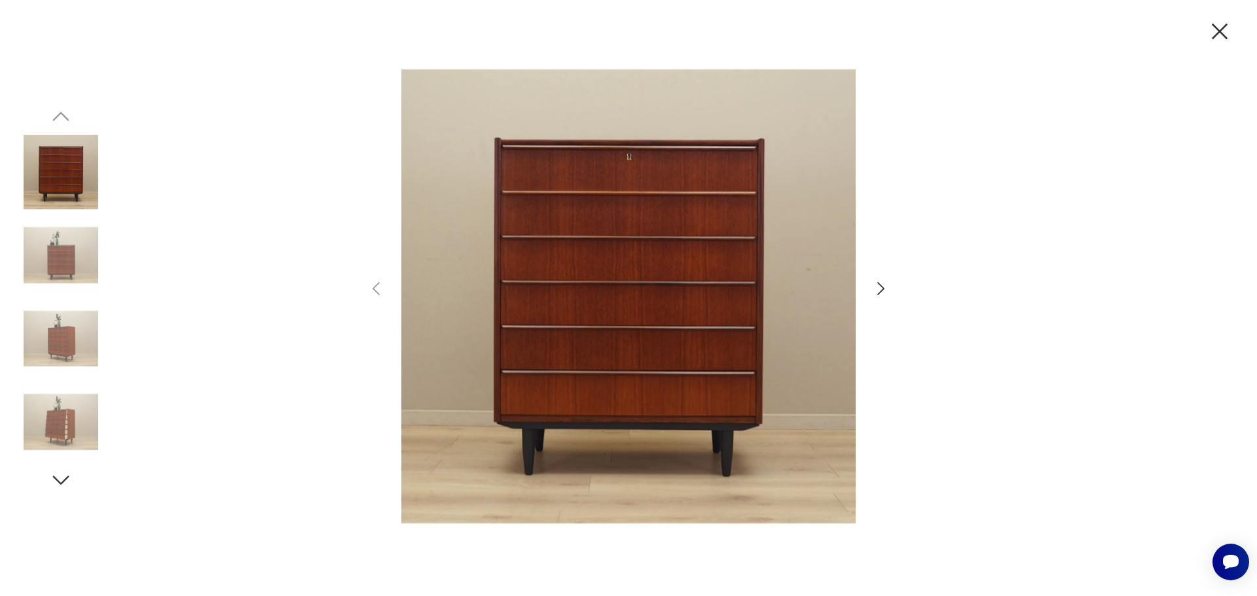
click at [878, 291] on icon "button" at bounding box center [880, 288] width 19 height 19
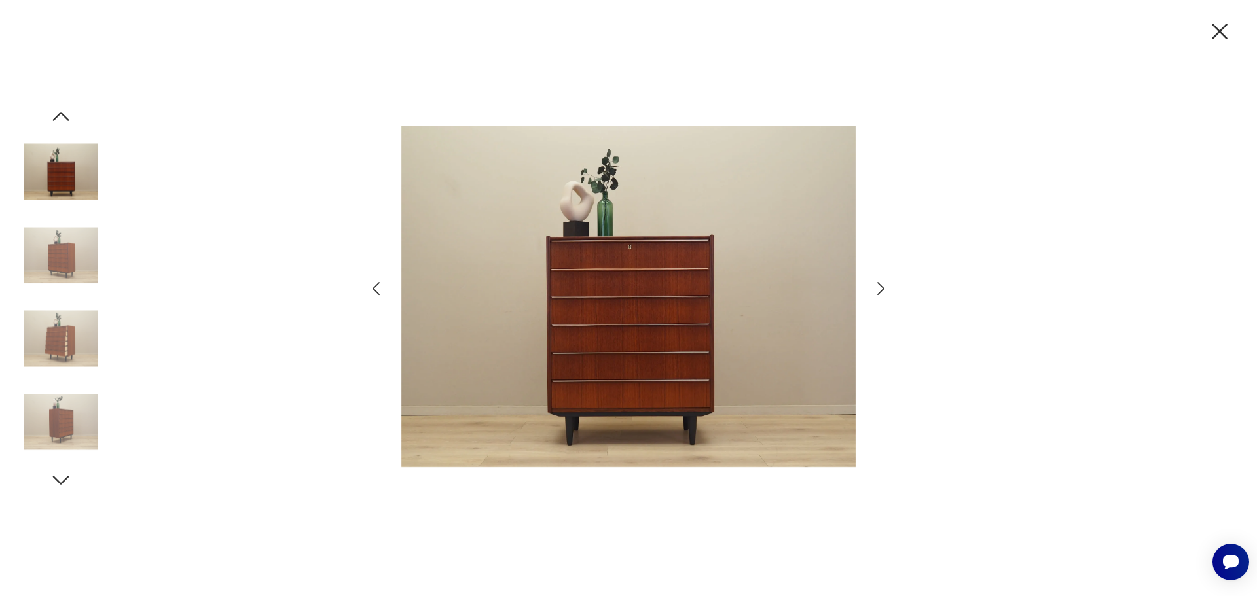
click at [878, 291] on icon "button" at bounding box center [880, 288] width 19 height 19
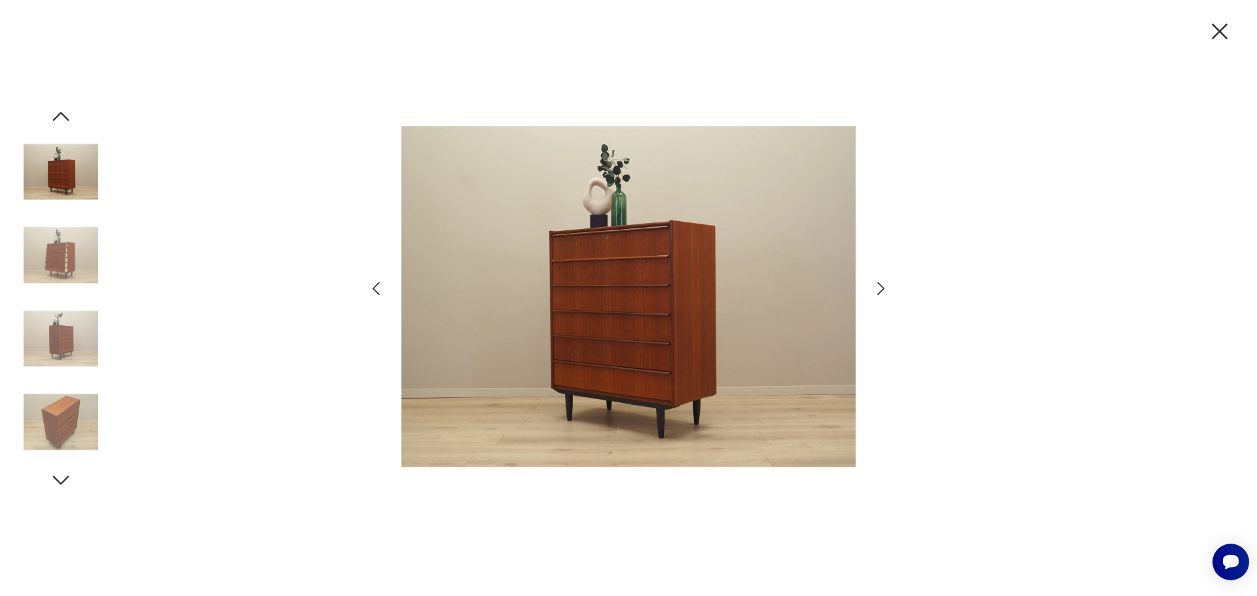
click at [878, 291] on icon "button" at bounding box center [880, 288] width 19 height 19
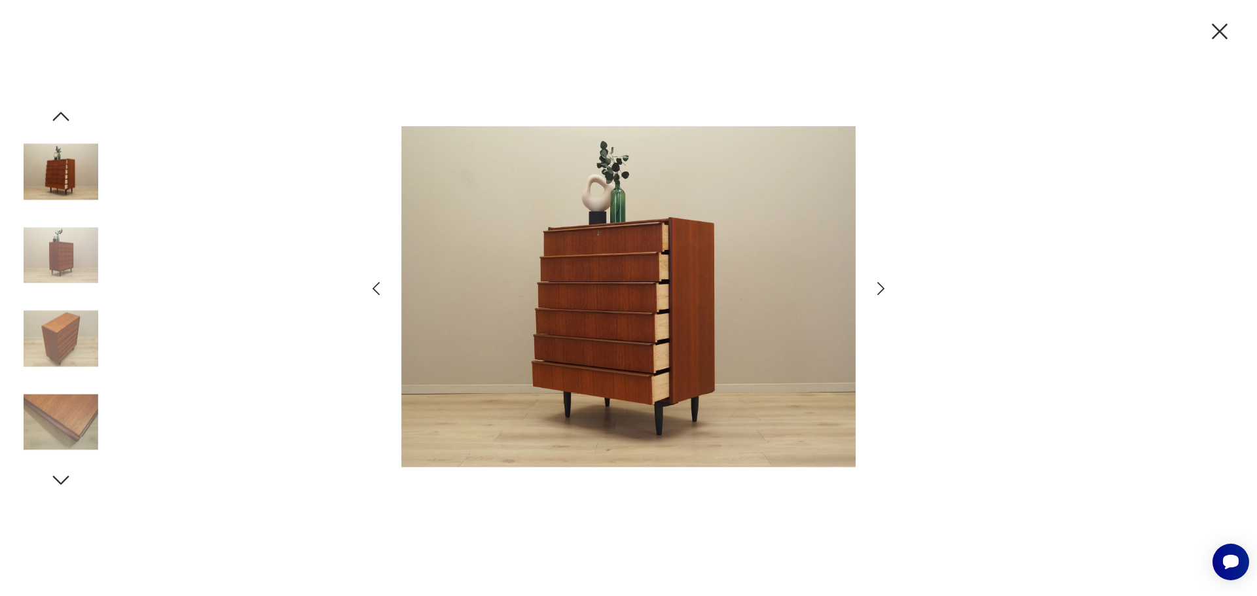
click at [878, 291] on icon "button" at bounding box center [880, 288] width 19 height 19
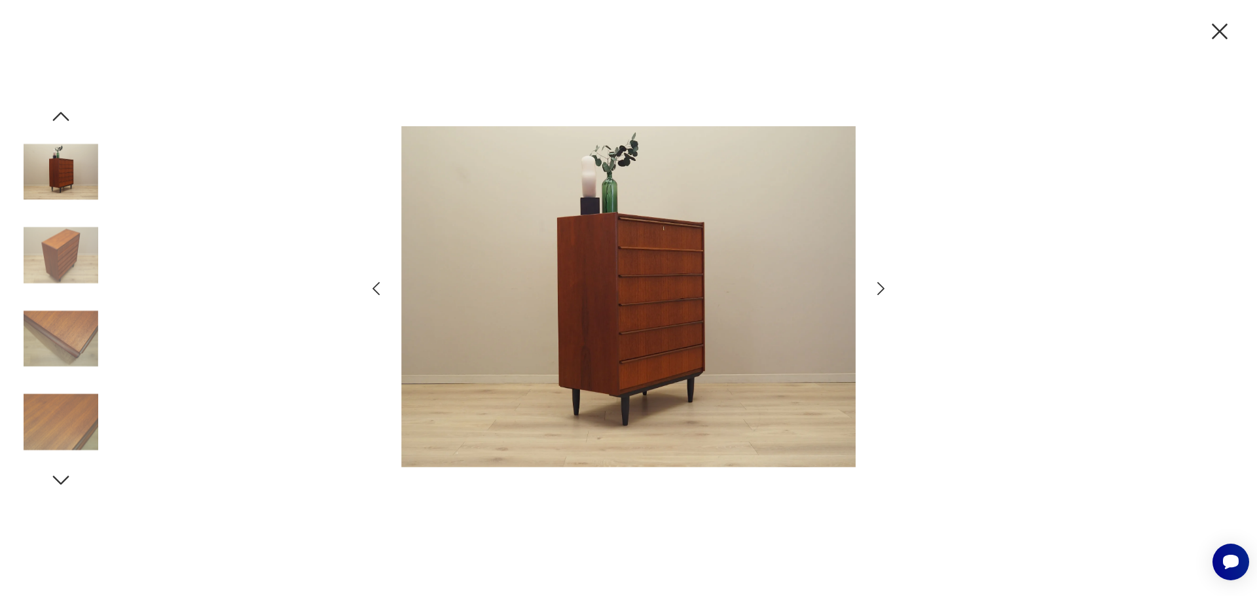
click at [878, 291] on icon "button" at bounding box center [880, 288] width 19 height 19
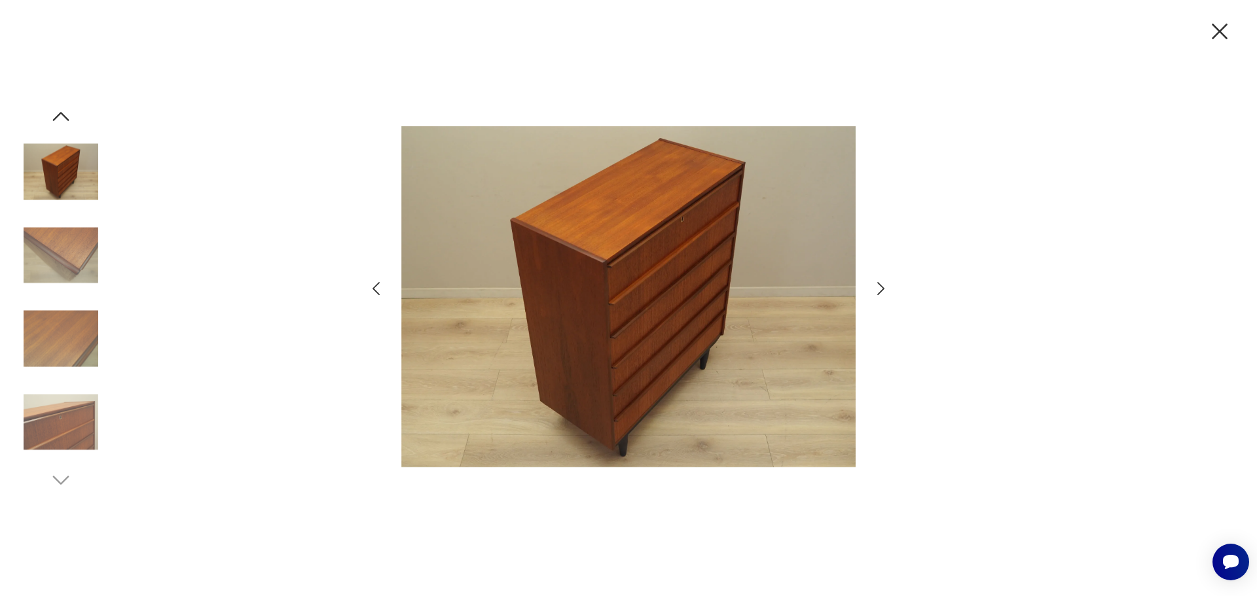
click at [878, 291] on icon "button" at bounding box center [880, 288] width 19 height 19
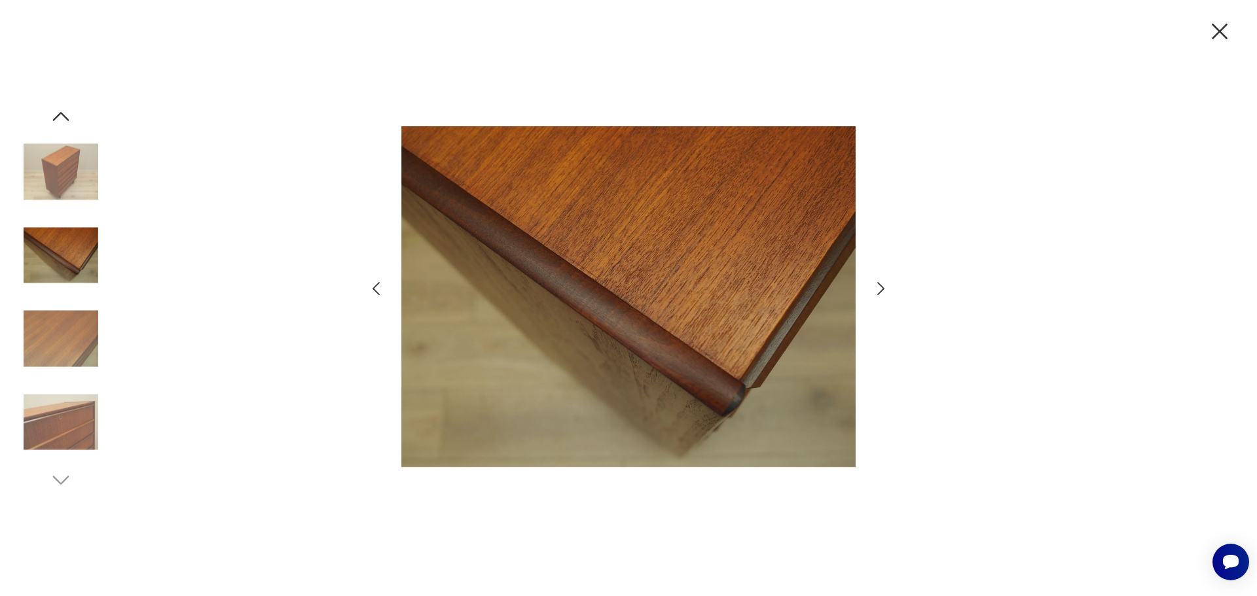
click at [1132, 239] on div at bounding box center [628, 298] width 1257 height 596
click at [1204, 37] on div at bounding box center [628, 298] width 1257 height 596
click at [1216, 33] on icon "button" at bounding box center [1219, 31] width 27 height 27
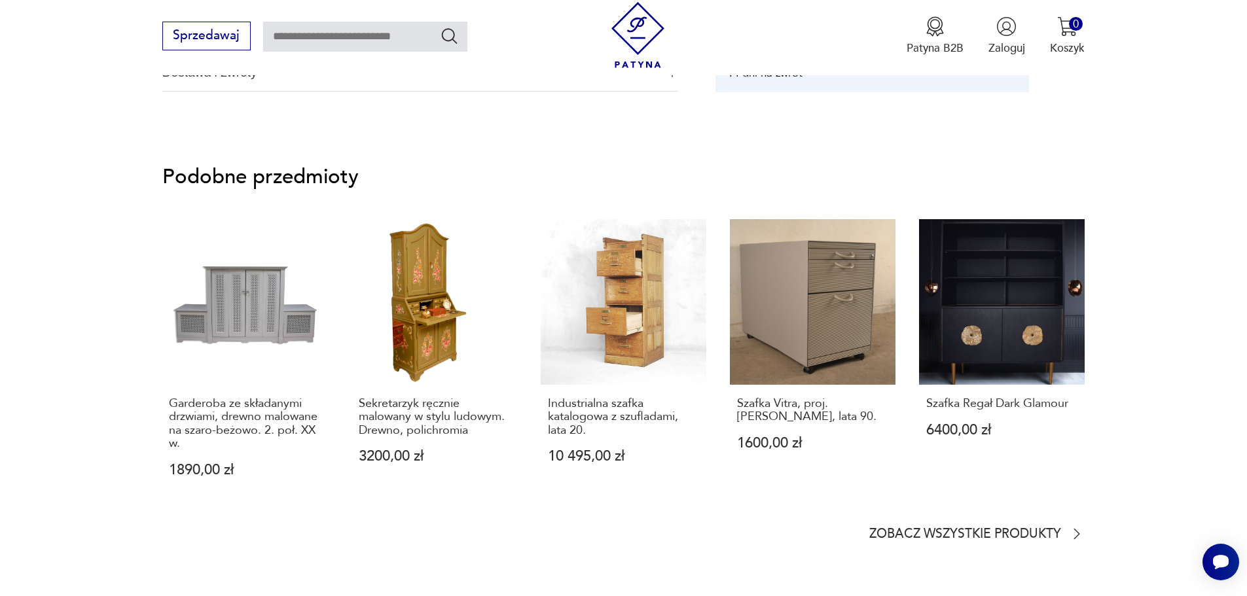
scroll to position [1072, 0]
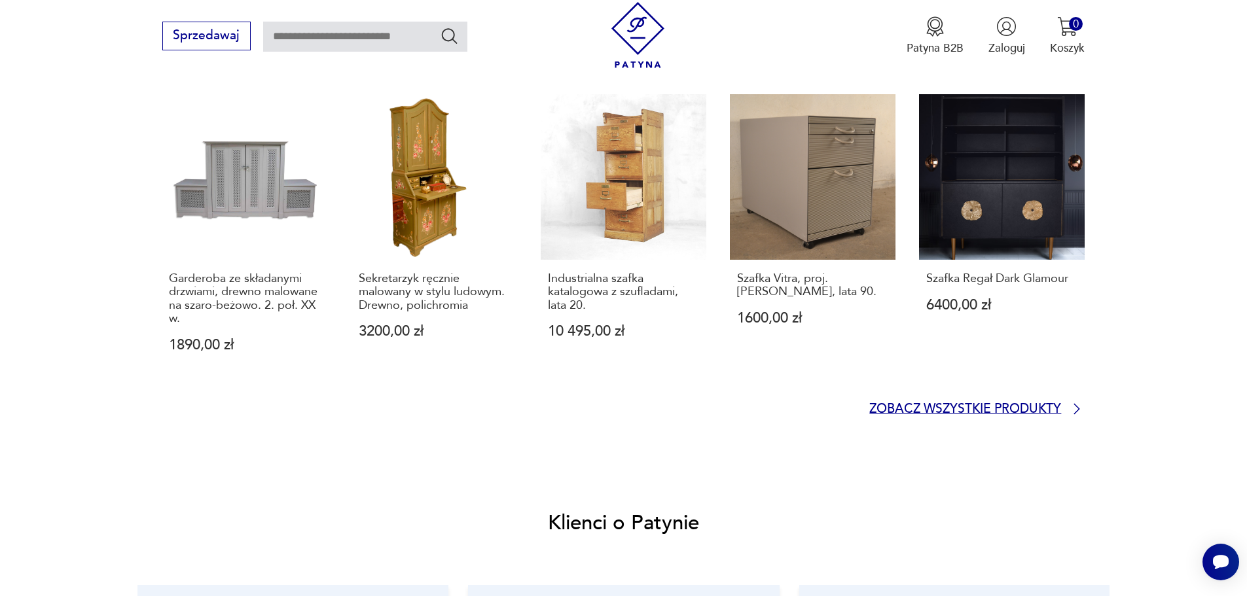
click at [1018, 415] on p "Zobacz wszystkie produkty" at bounding box center [965, 410] width 192 height 10
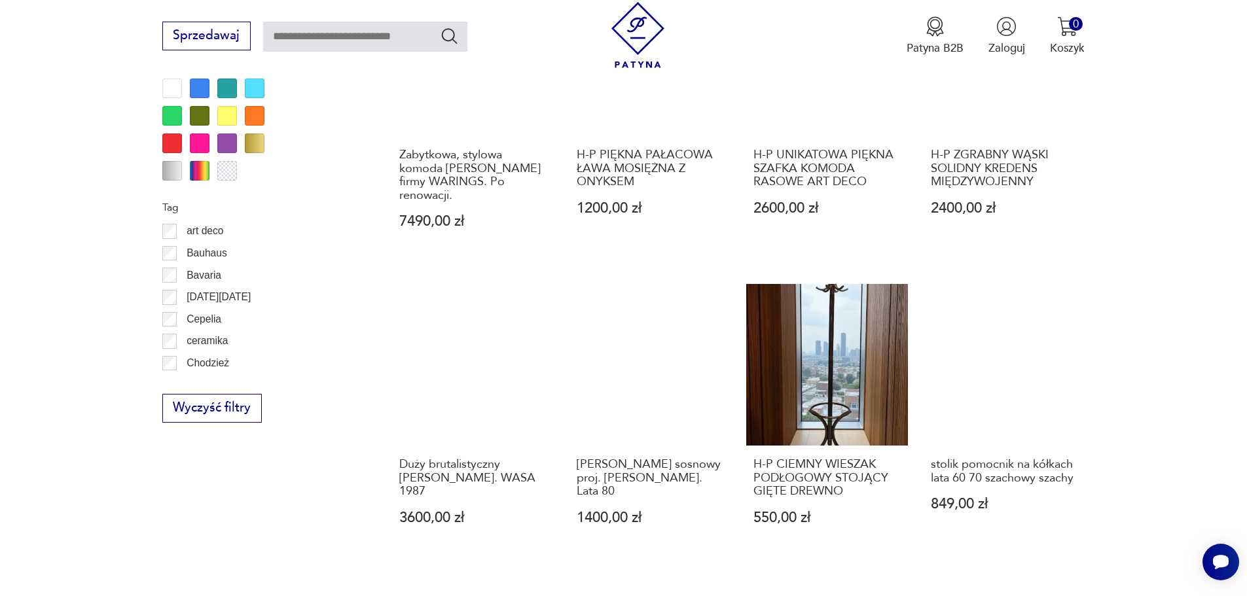
scroll to position [1352, 0]
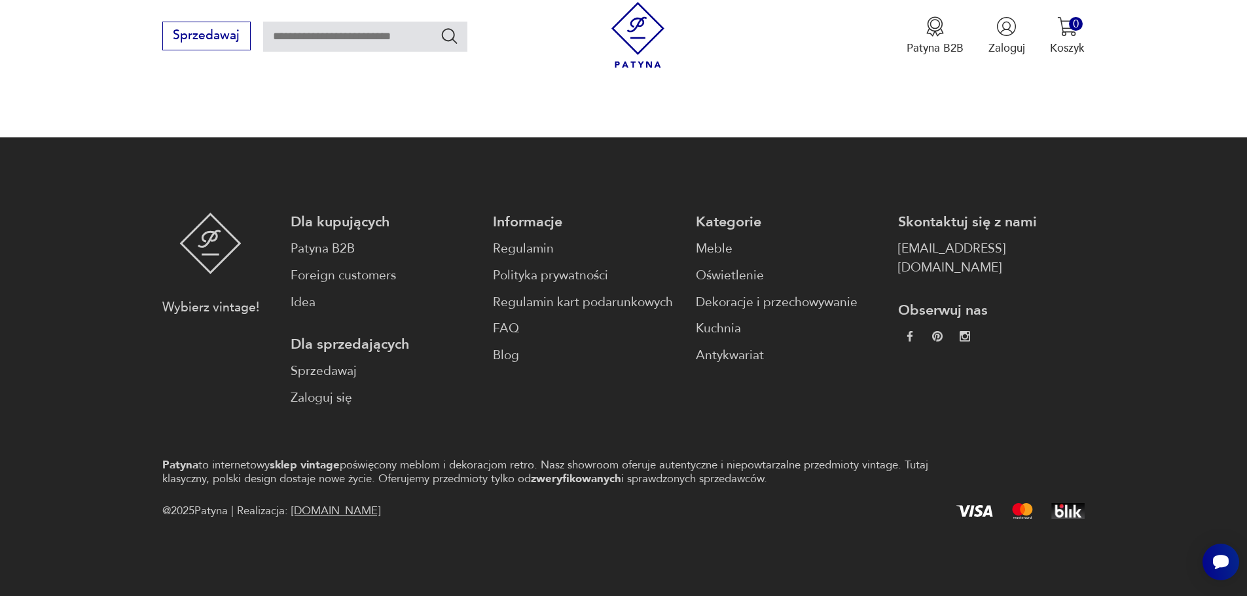
scroll to position [1464, 0]
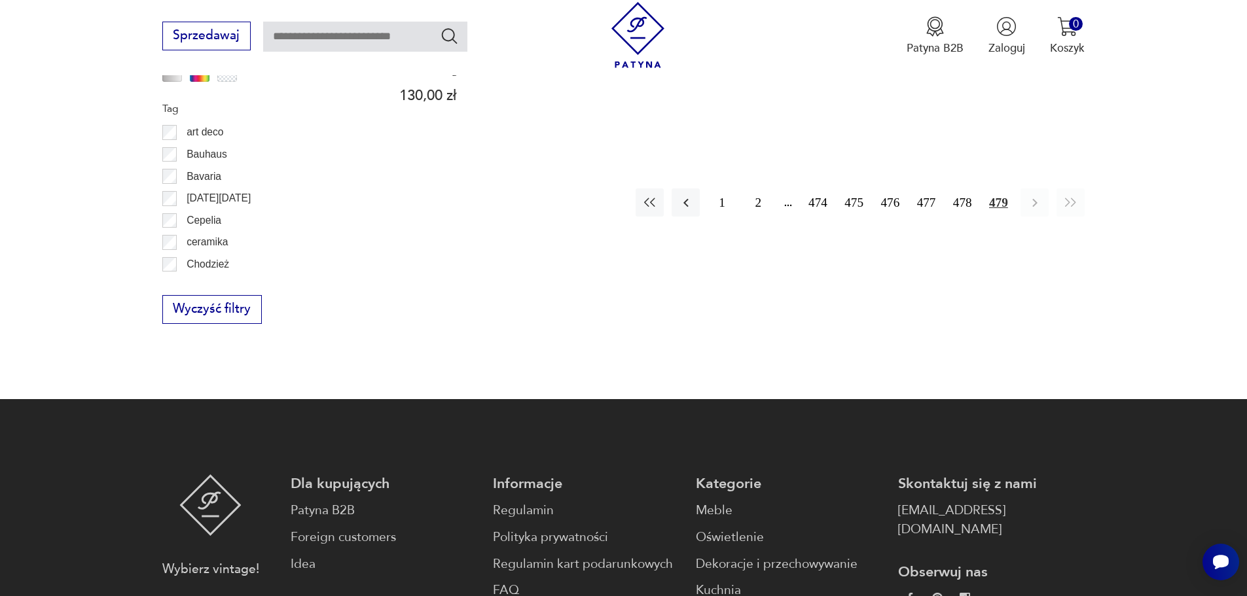
click at [810, 189] on button "474" at bounding box center [818, 203] width 28 height 28
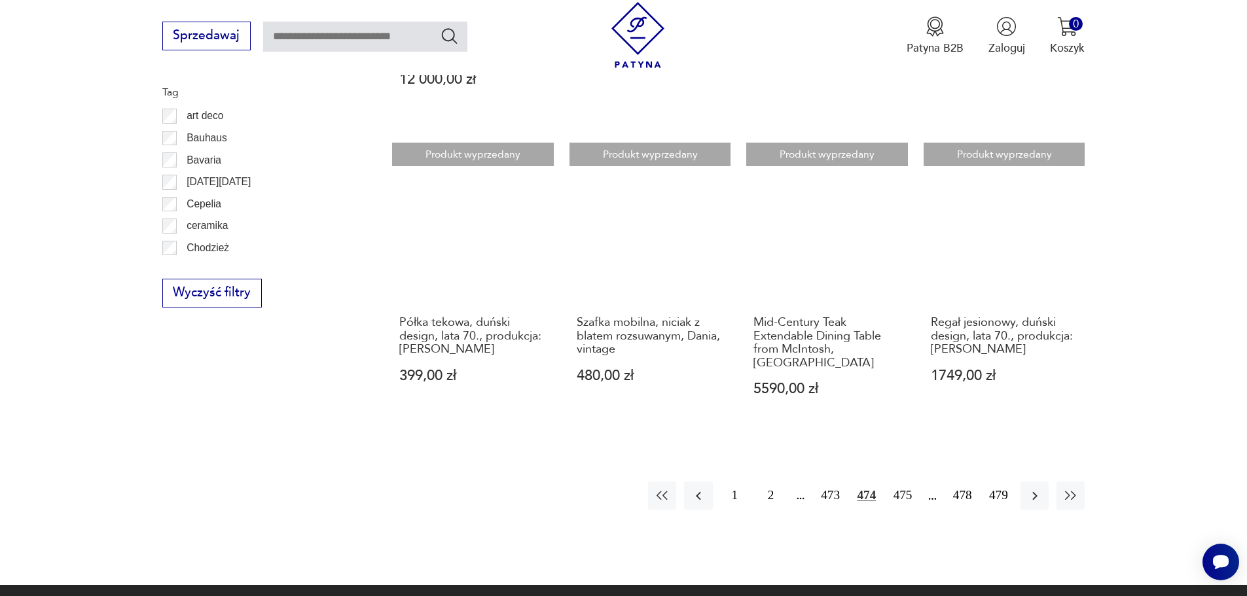
scroll to position [1456, 0]
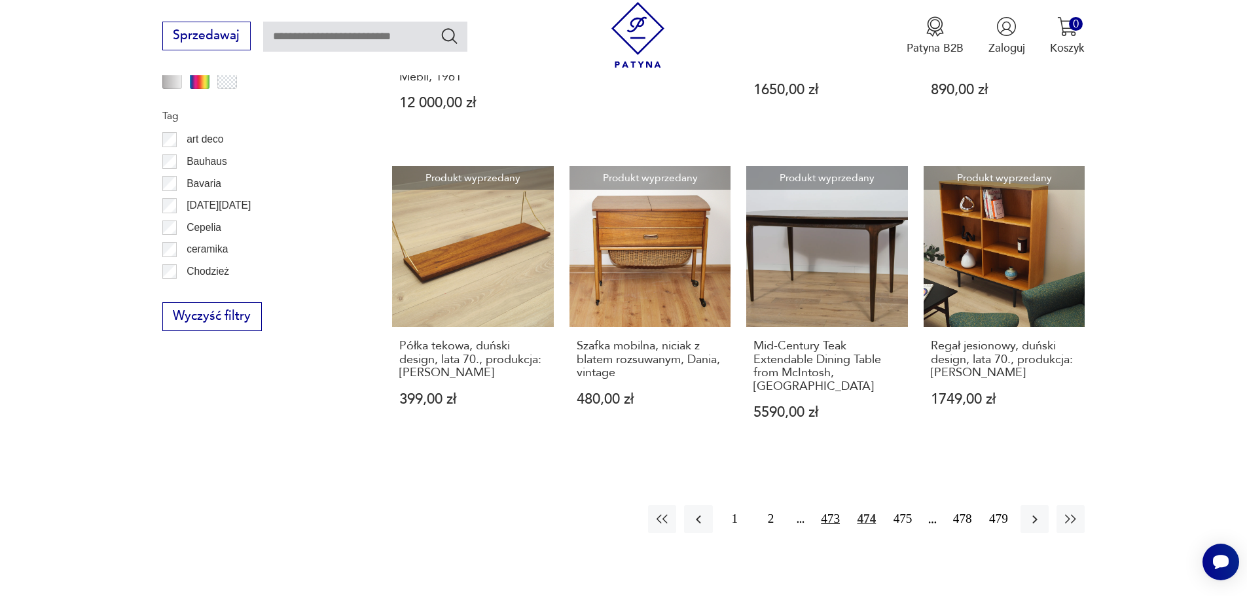
click at [820, 511] on button "473" at bounding box center [830, 519] width 28 height 28
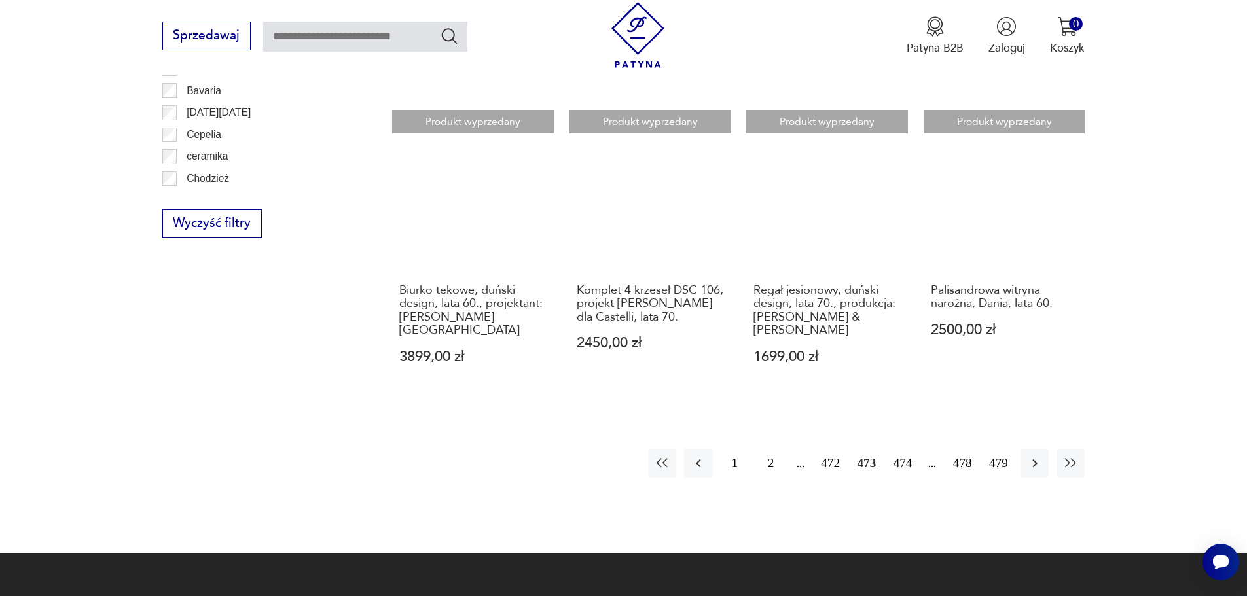
scroll to position [1545, 0]
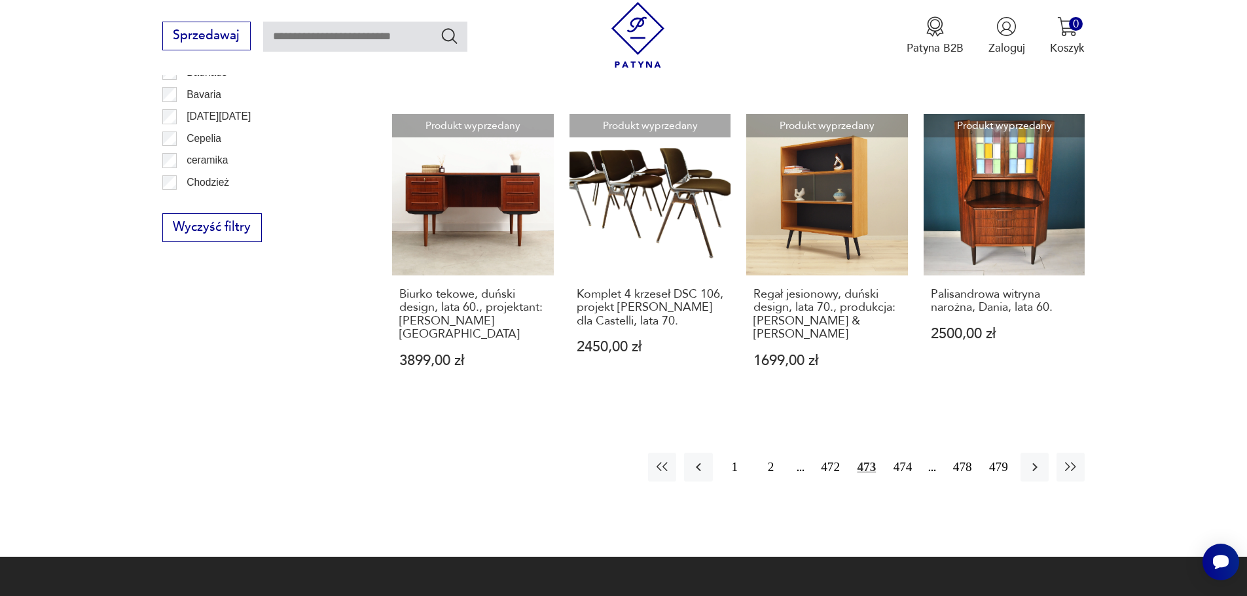
click at [802, 453] on div "1 2 472 473 474 478 479" at bounding box center [866, 467] width 437 height 28
click at [835, 453] on button "472" at bounding box center [830, 467] width 28 height 28
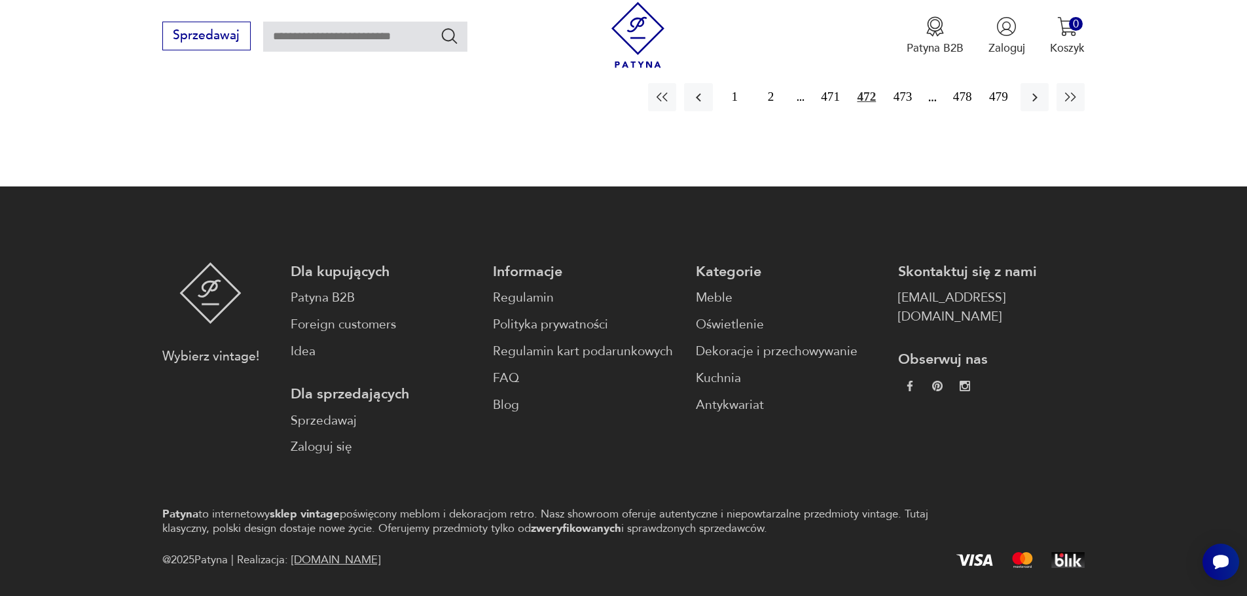
scroll to position [1584, 0]
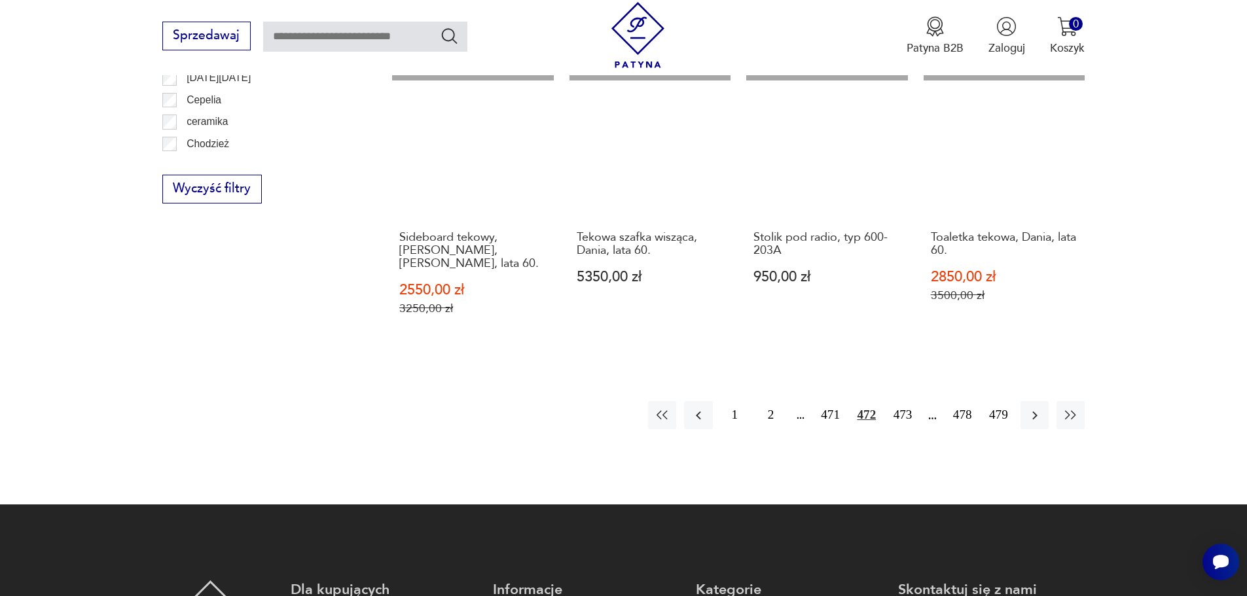
click at [813, 401] on div "1 2 471 472 473 478 479" at bounding box center [866, 415] width 437 height 28
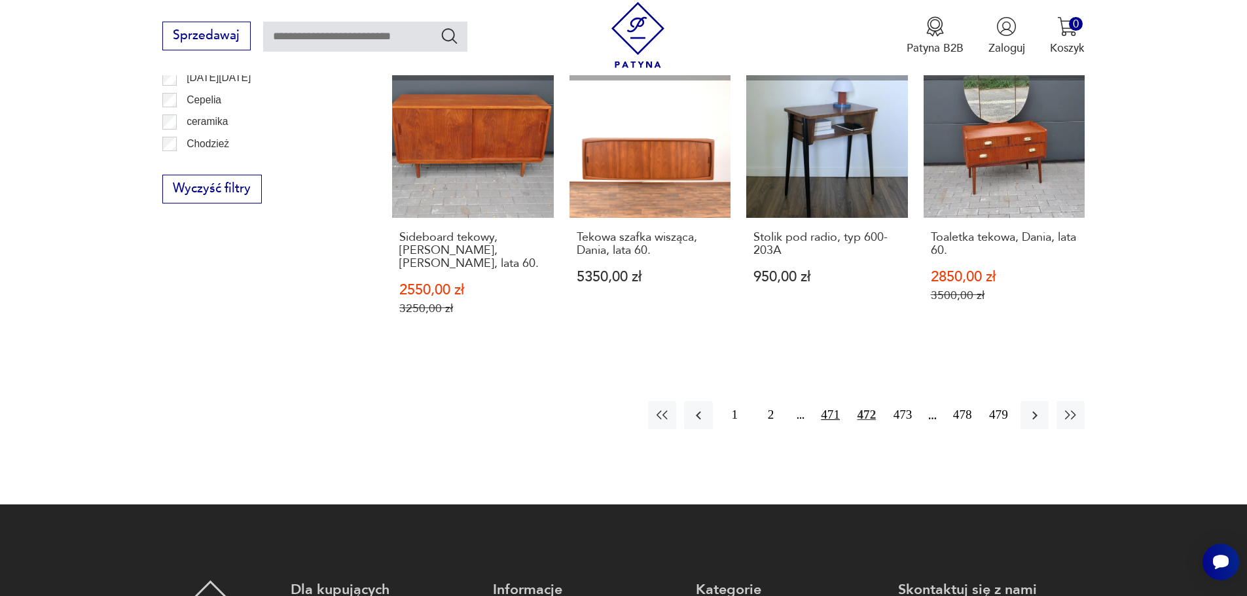
drag, startPoint x: 826, startPoint y: 373, endPoint x: 831, endPoint y: 387, distance: 15.3
click at [826, 401] on button "471" at bounding box center [830, 415] width 28 height 28
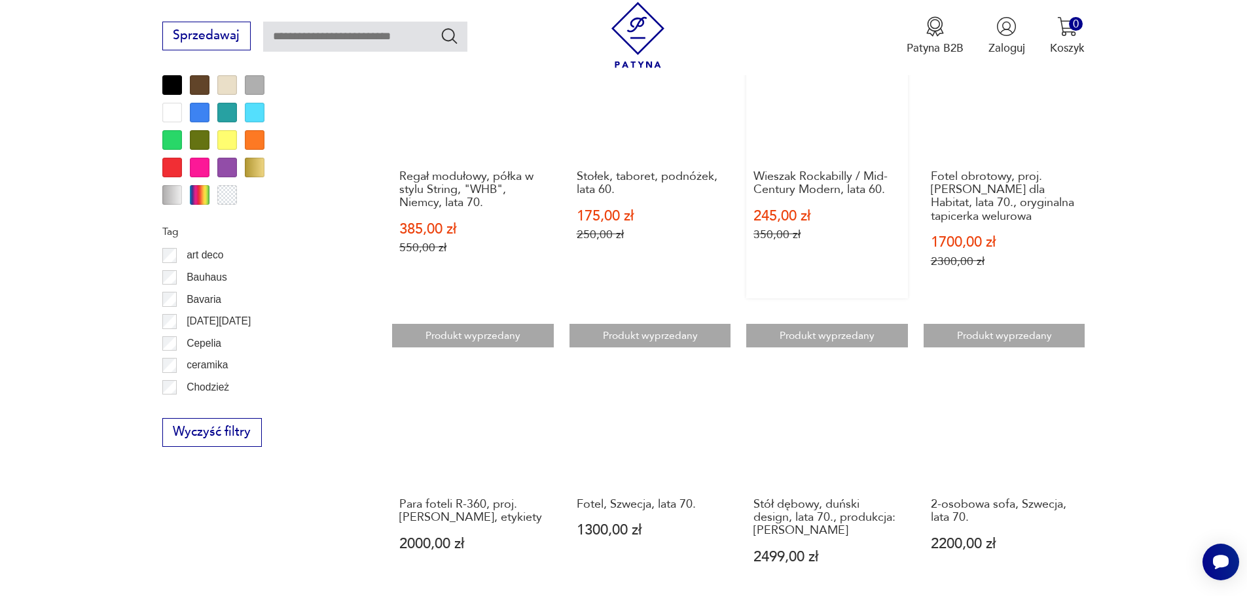
scroll to position [948, 0]
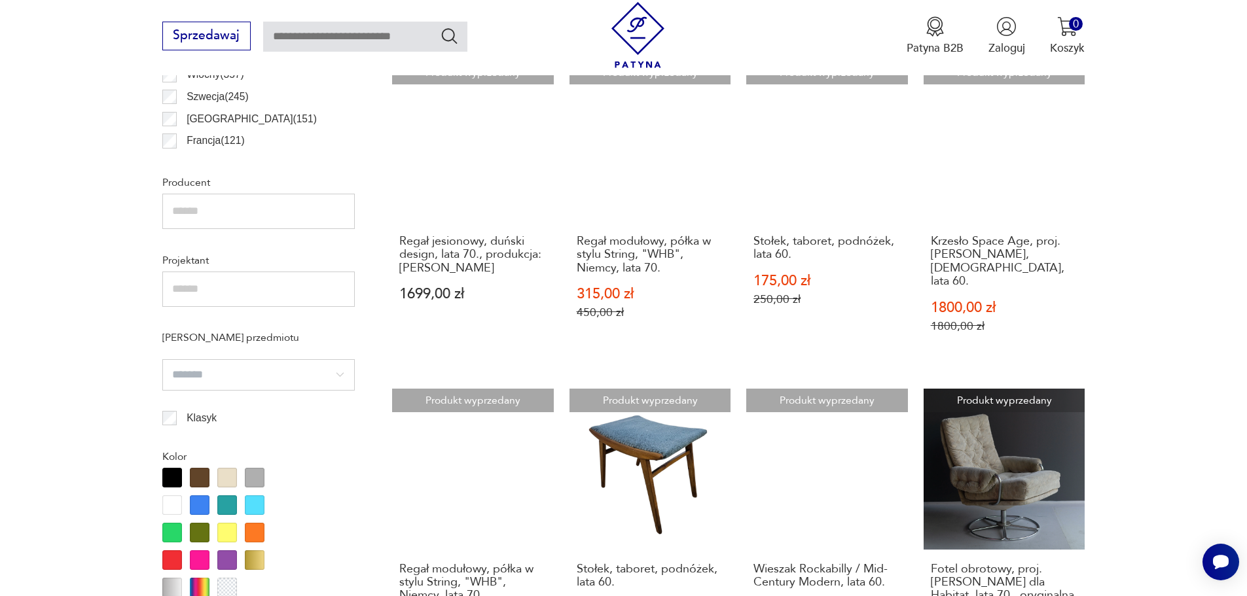
click at [232, 478] on div at bounding box center [227, 478] width 20 height 20
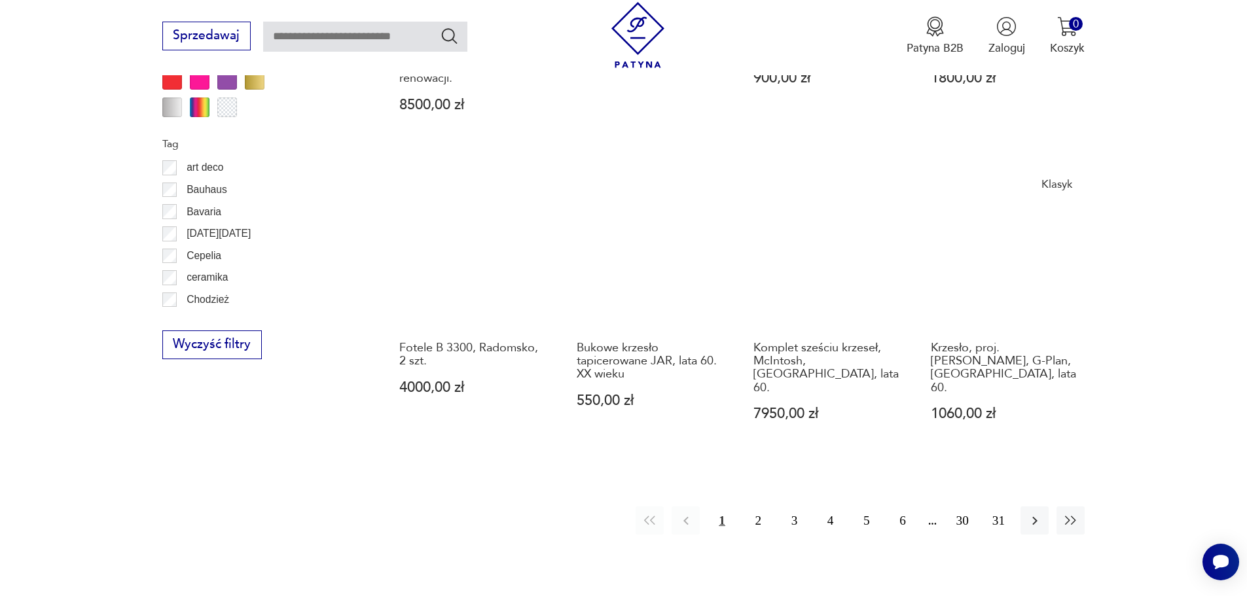
scroll to position [1483, 0]
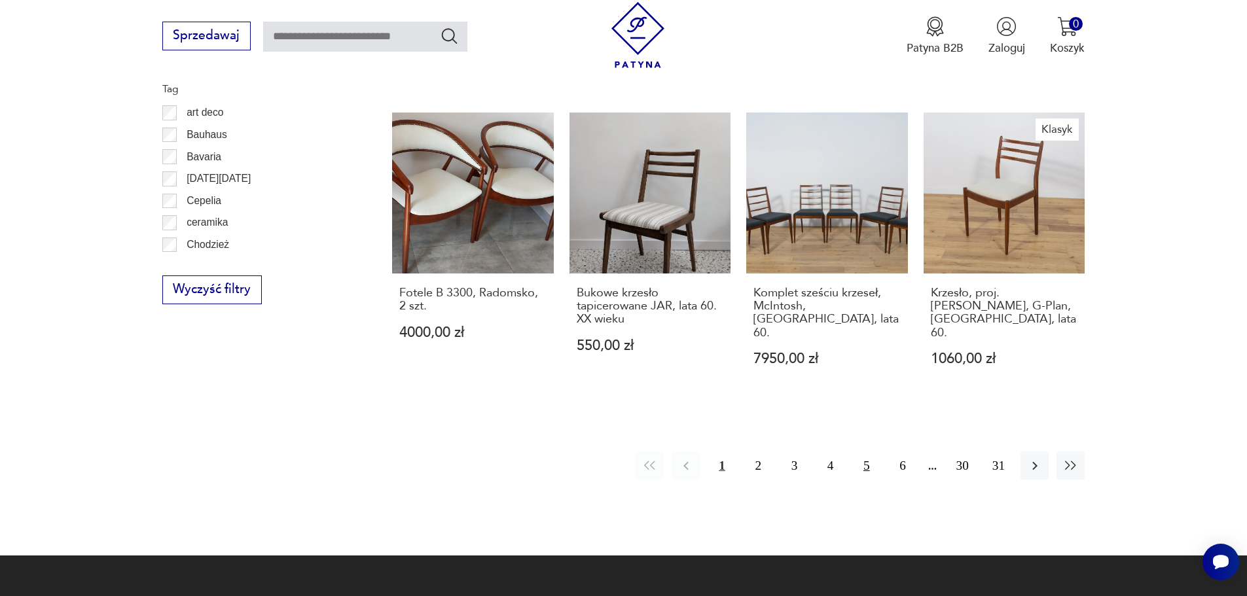
click at [865, 452] on button "5" at bounding box center [866, 466] width 28 height 28
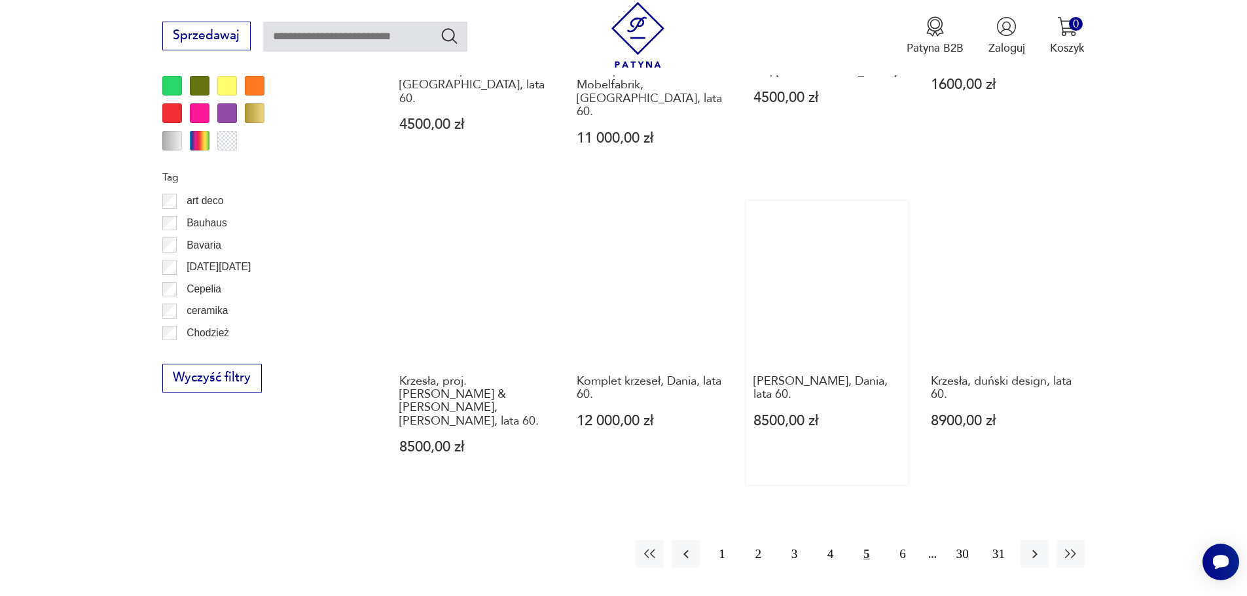
scroll to position [1418, 0]
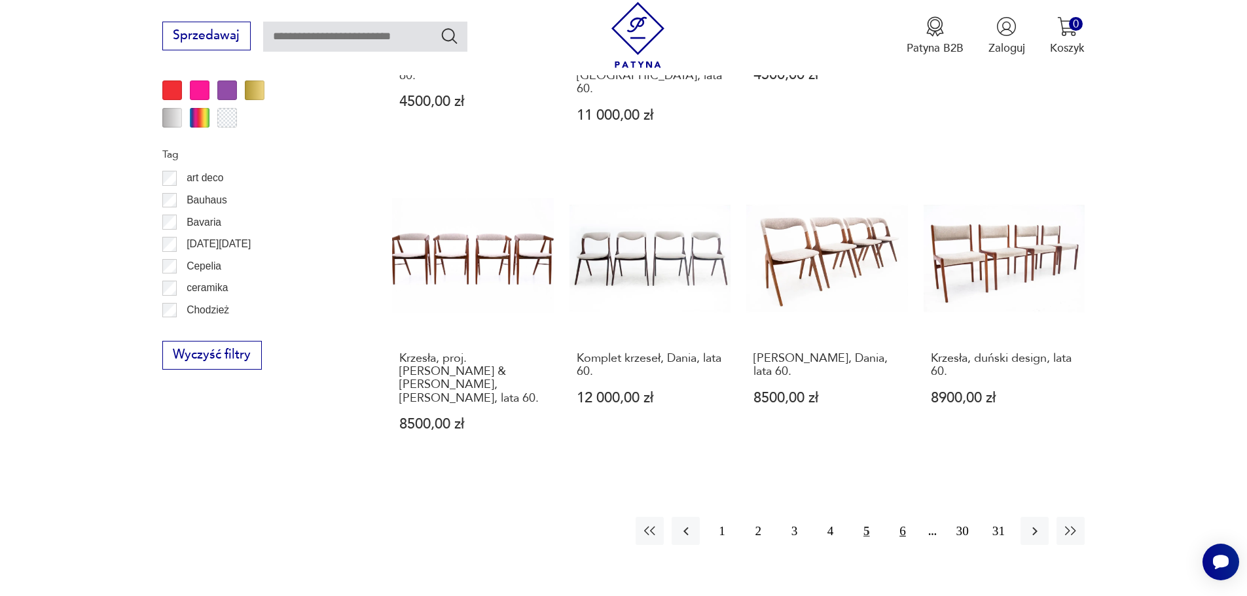
click at [903, 517] on button "6" at bounding box center [902, 531] width 28 height 28
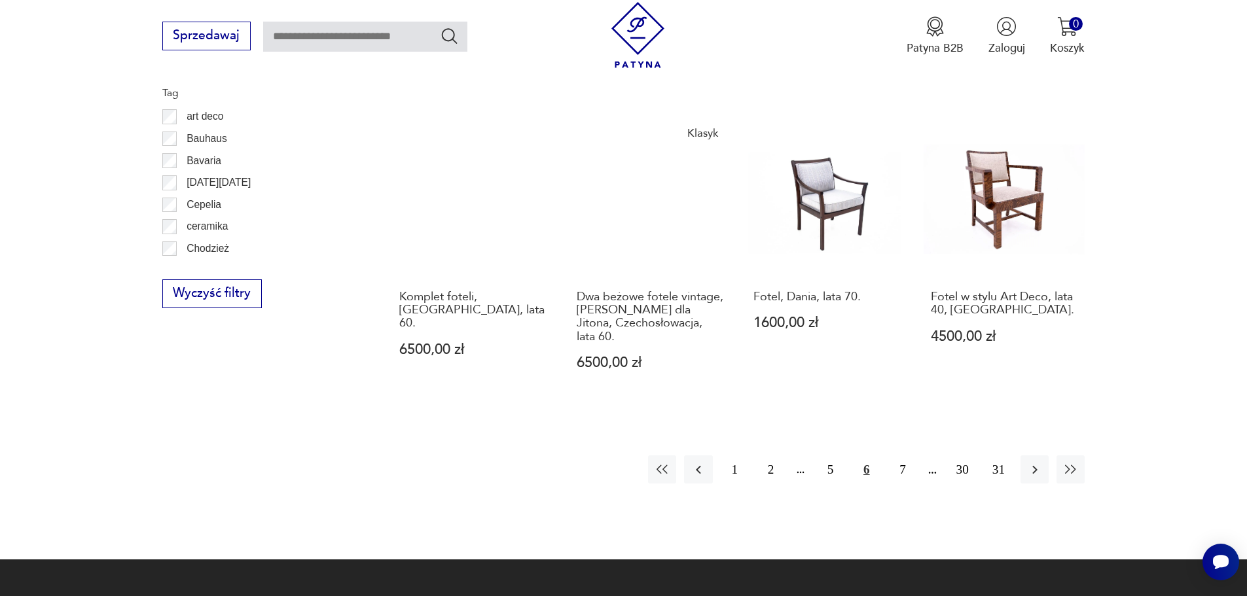
scroll to position [1483, 0]
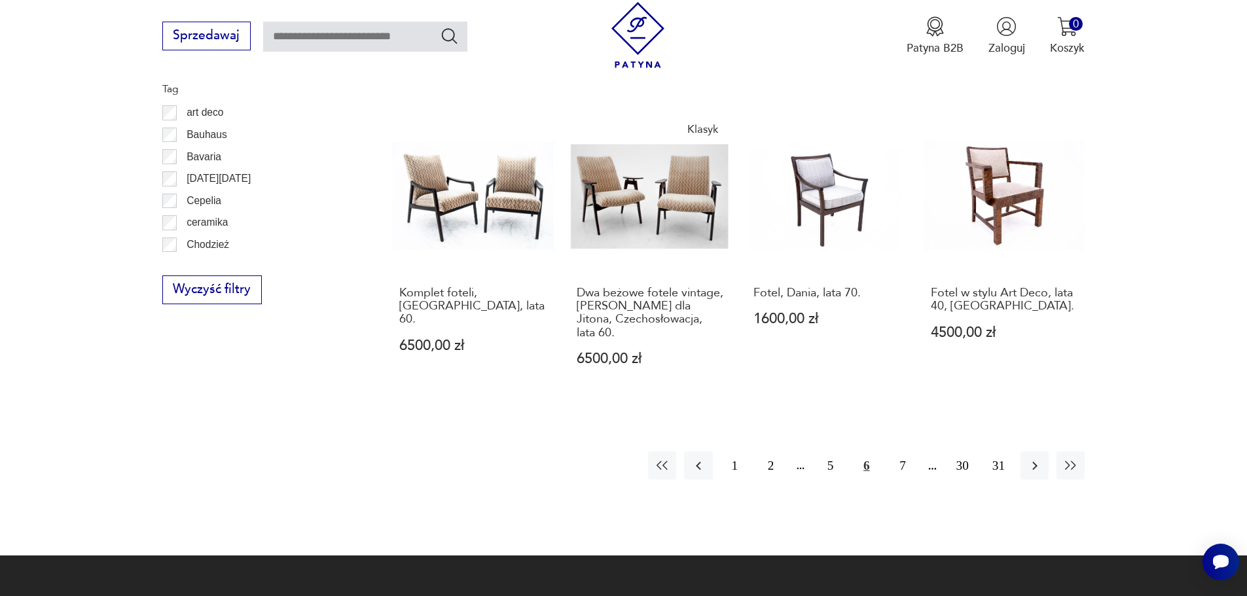
click at [935, 455] on div "1 2 5 6 7 30 31" at bounding box center [866, 466] width 437 height 28
click at [901, 454] on button "7" at bounding box center [902, 466] width 28 height 28
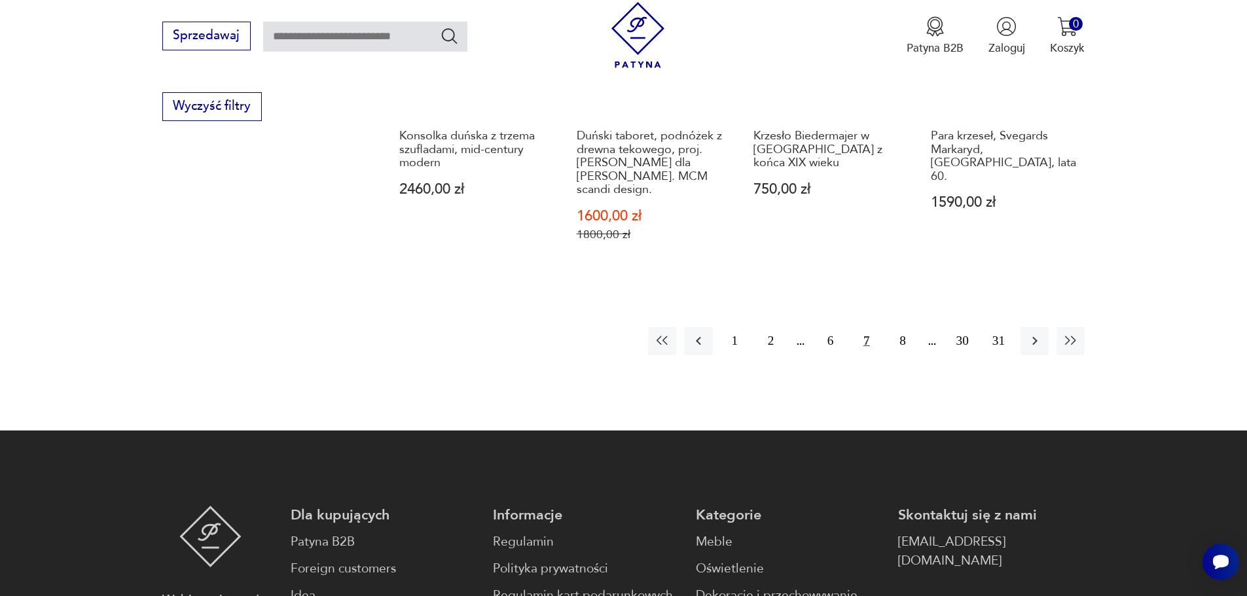
scroll to position [1745, 0]
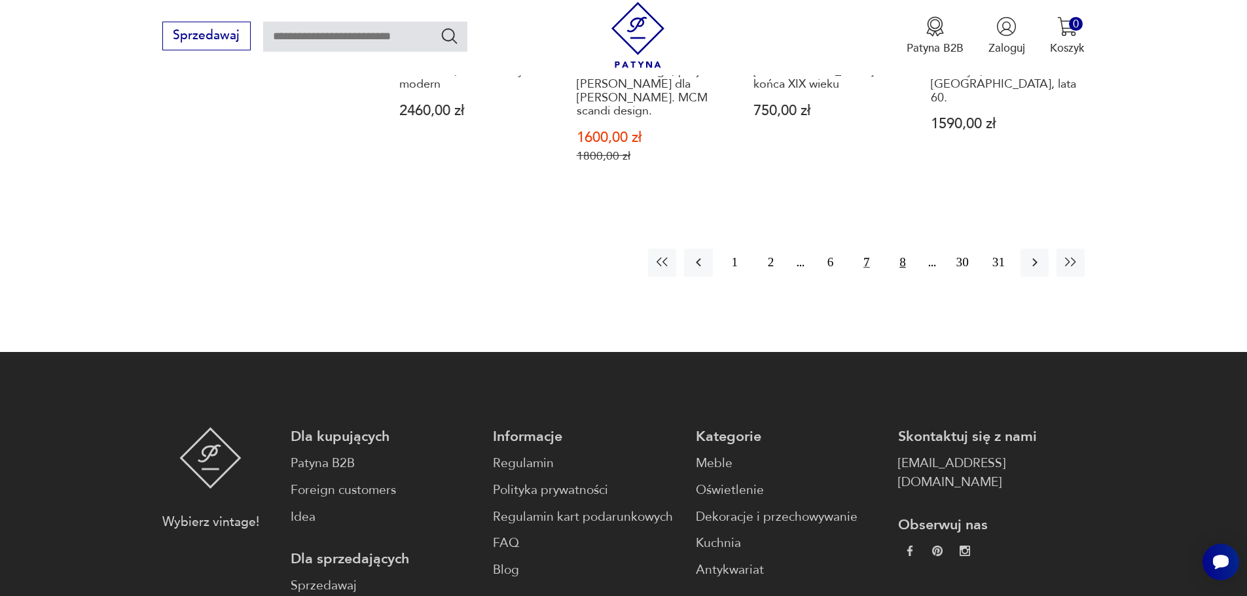
click at [902, 249] on button "8" at bounding box center [902, 263] width 28 height 28
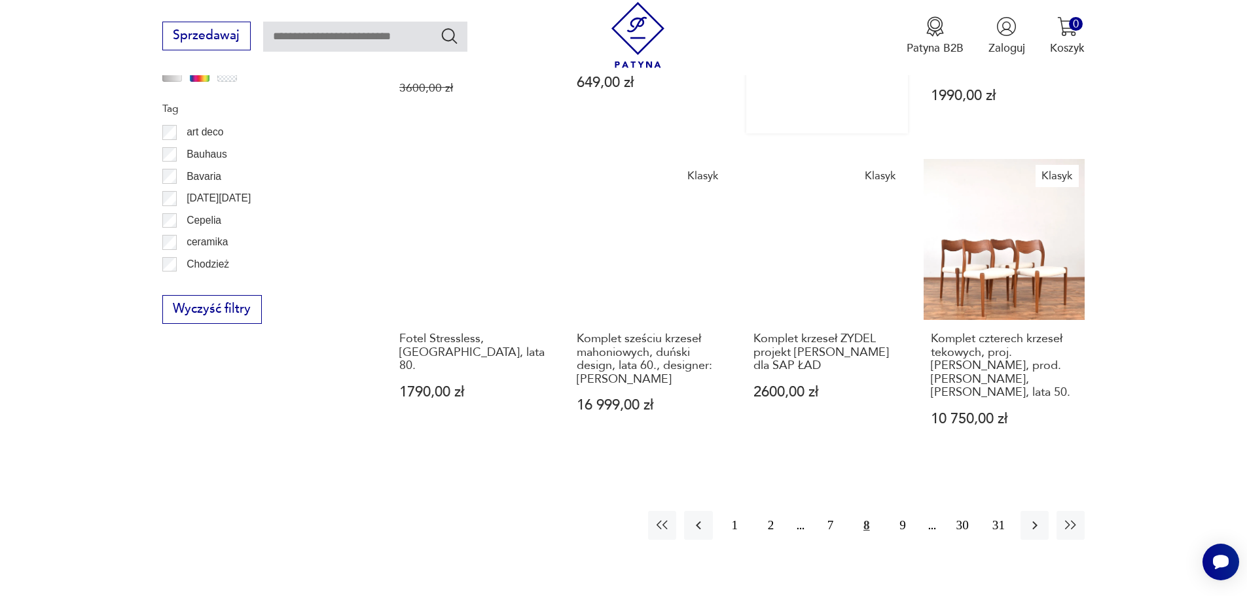
scroll to position [1549, 0]
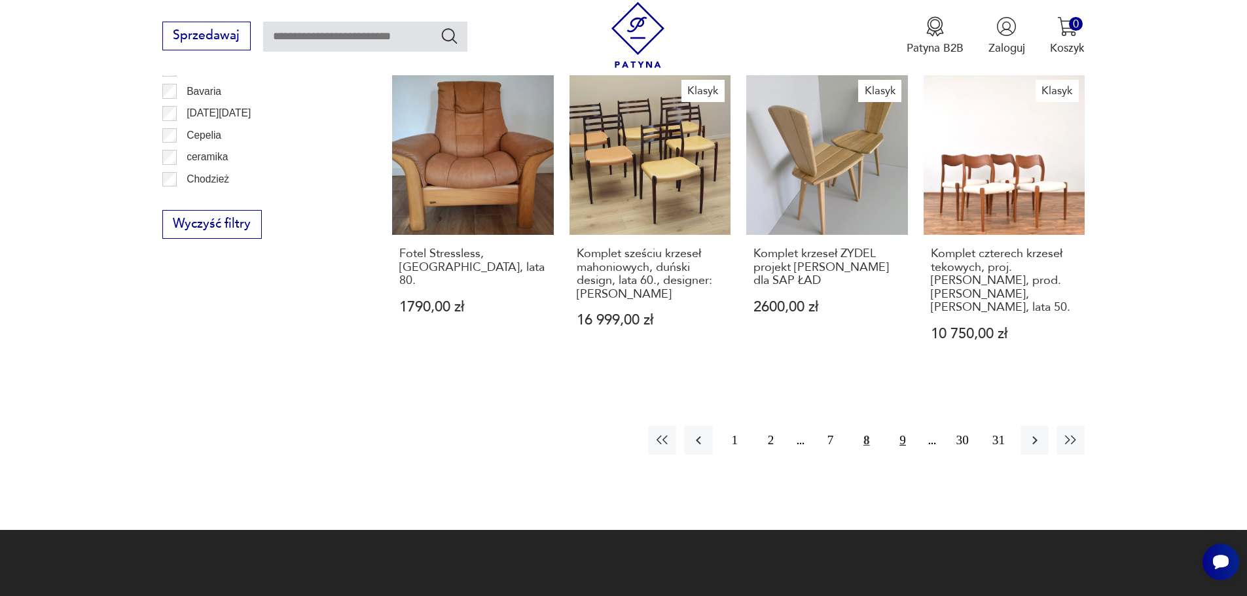
click at [901, 426] on button "9" at bounding box center [902, 440] width 28 height 28
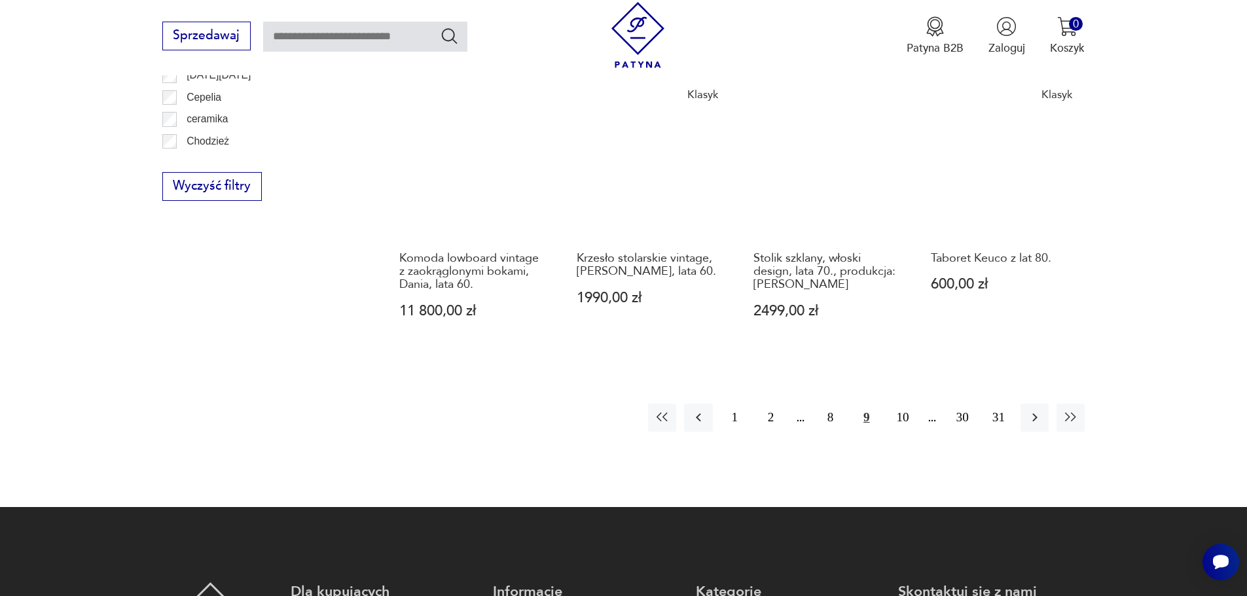
scroll to position [1614, 0]
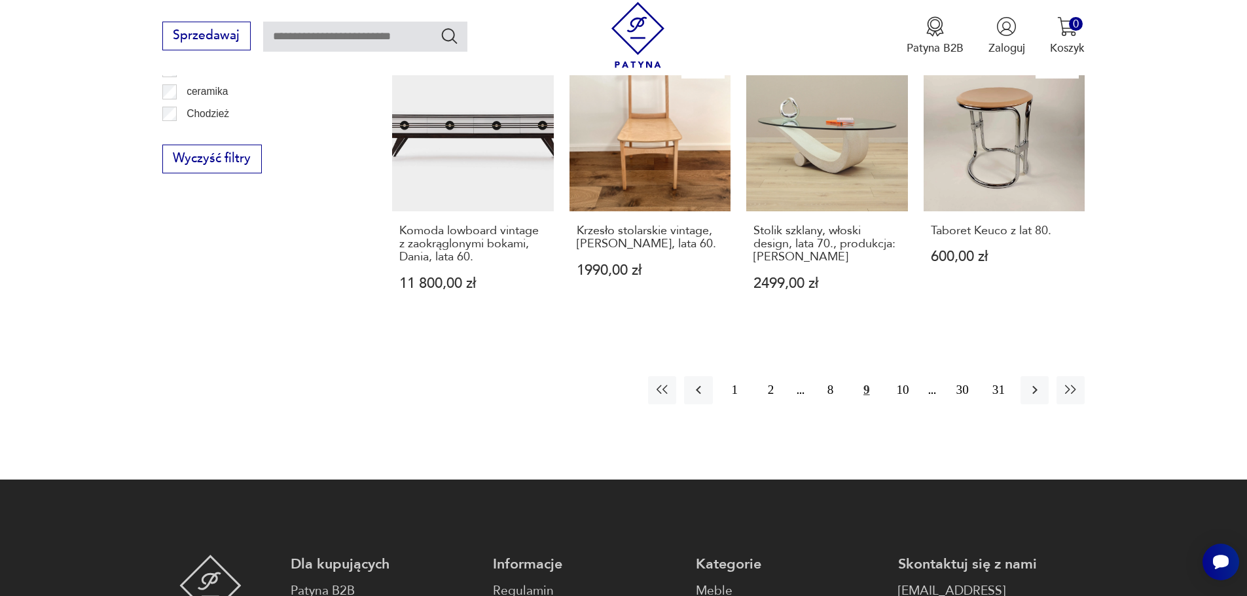
click at [899, 376] on button "10" at bounding box center [902, 390] width 28 height 28
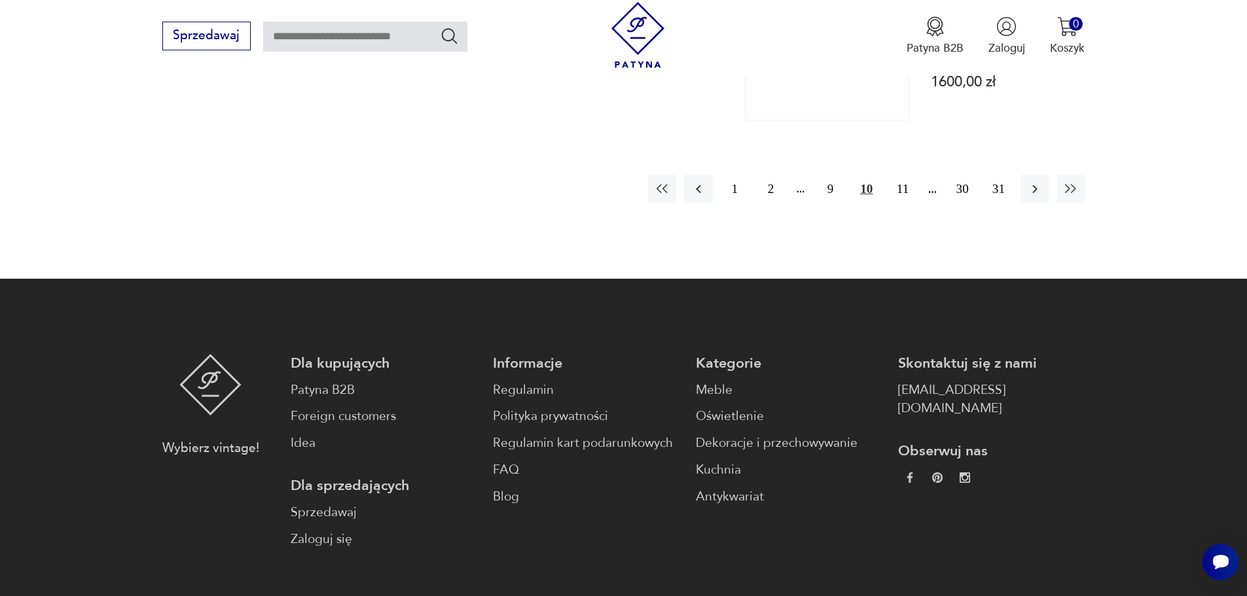
scroll to position [1810, 0]
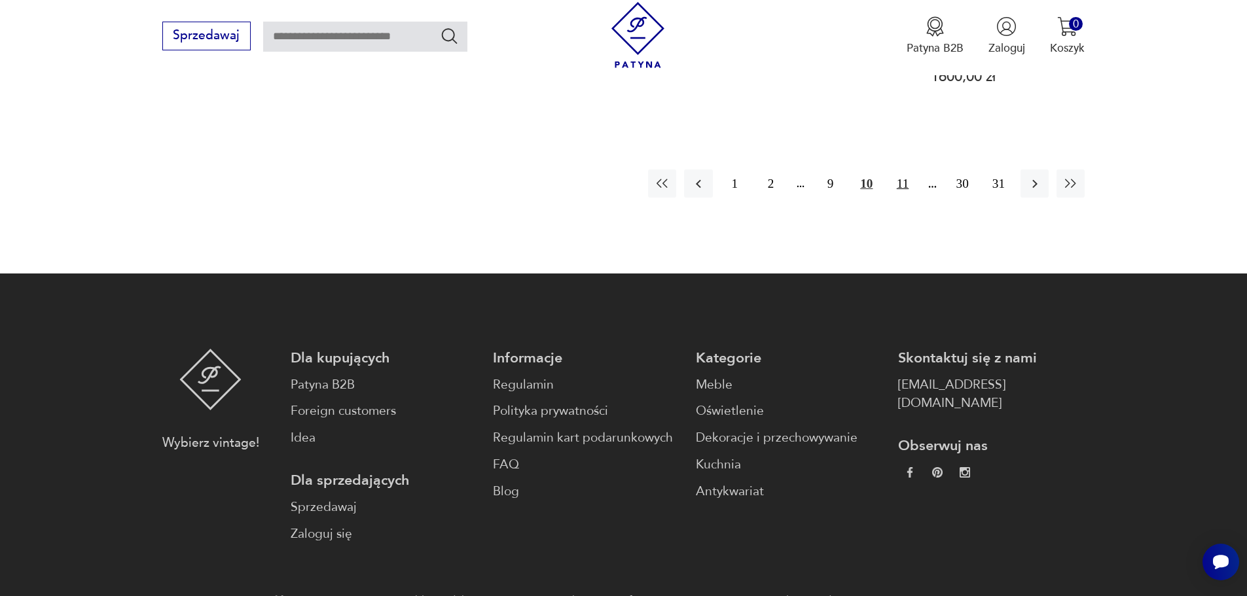
click at [905, 170] on button "11" at bounding box center [902, 184] width 28 height 28
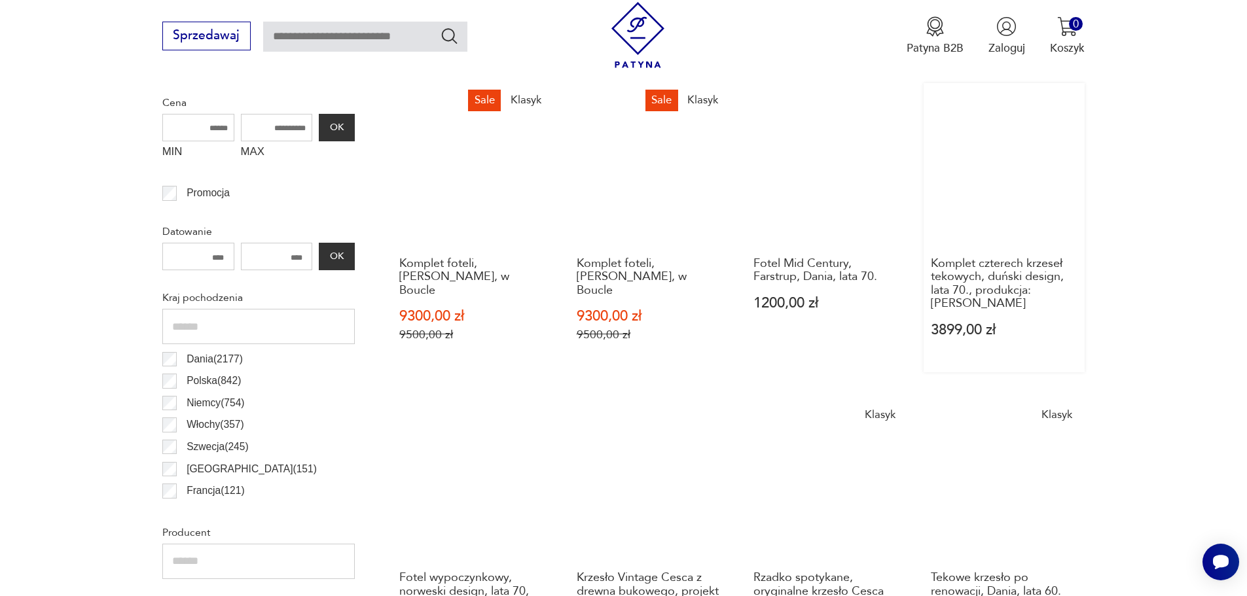
scroll to position [894, 0]
